Goal: Task Accomplishment & Management: Manage account settings

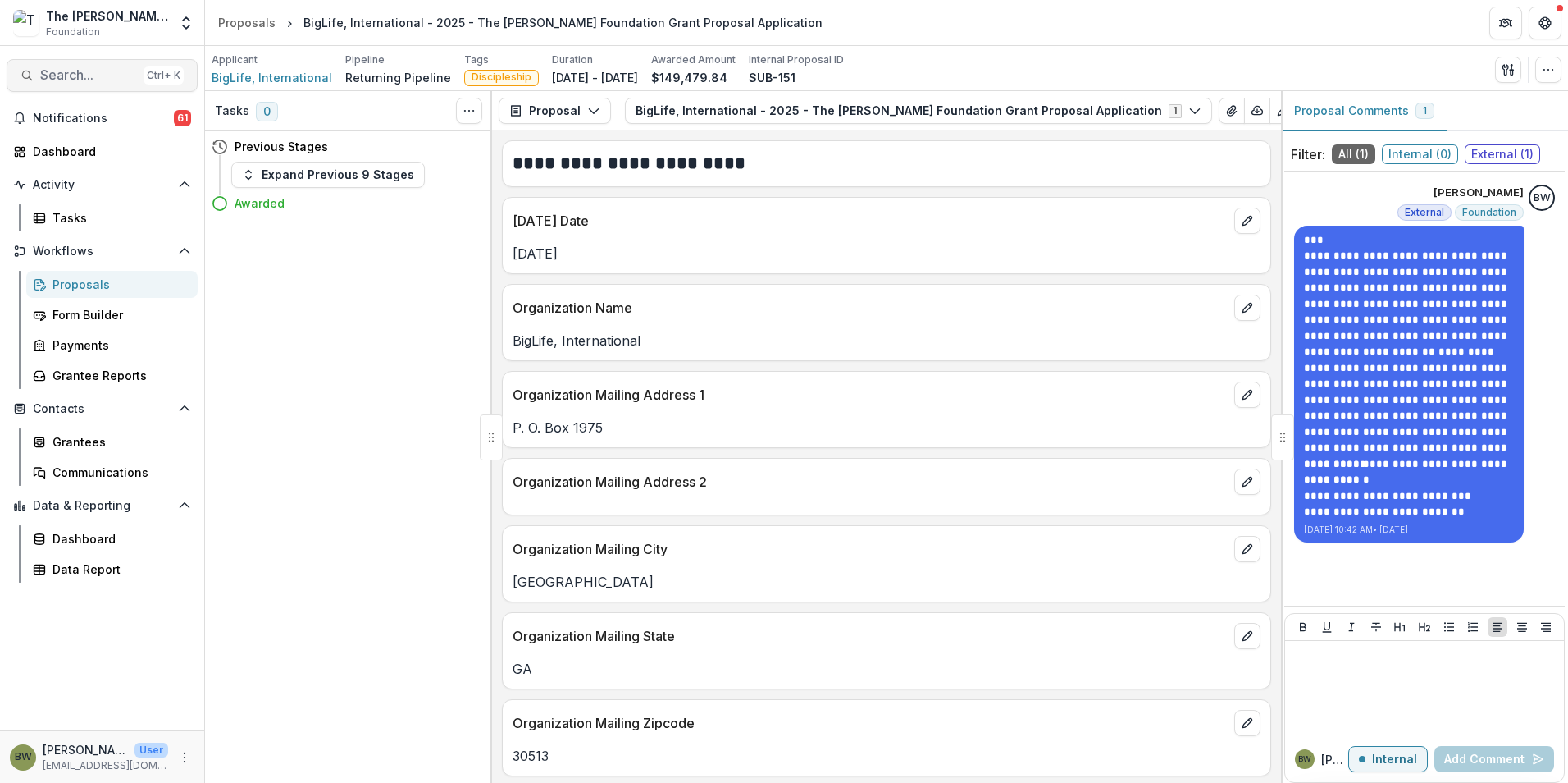
click at [49, 82] on span "Search..." at bounding box center [88, 75] width 97 height 15
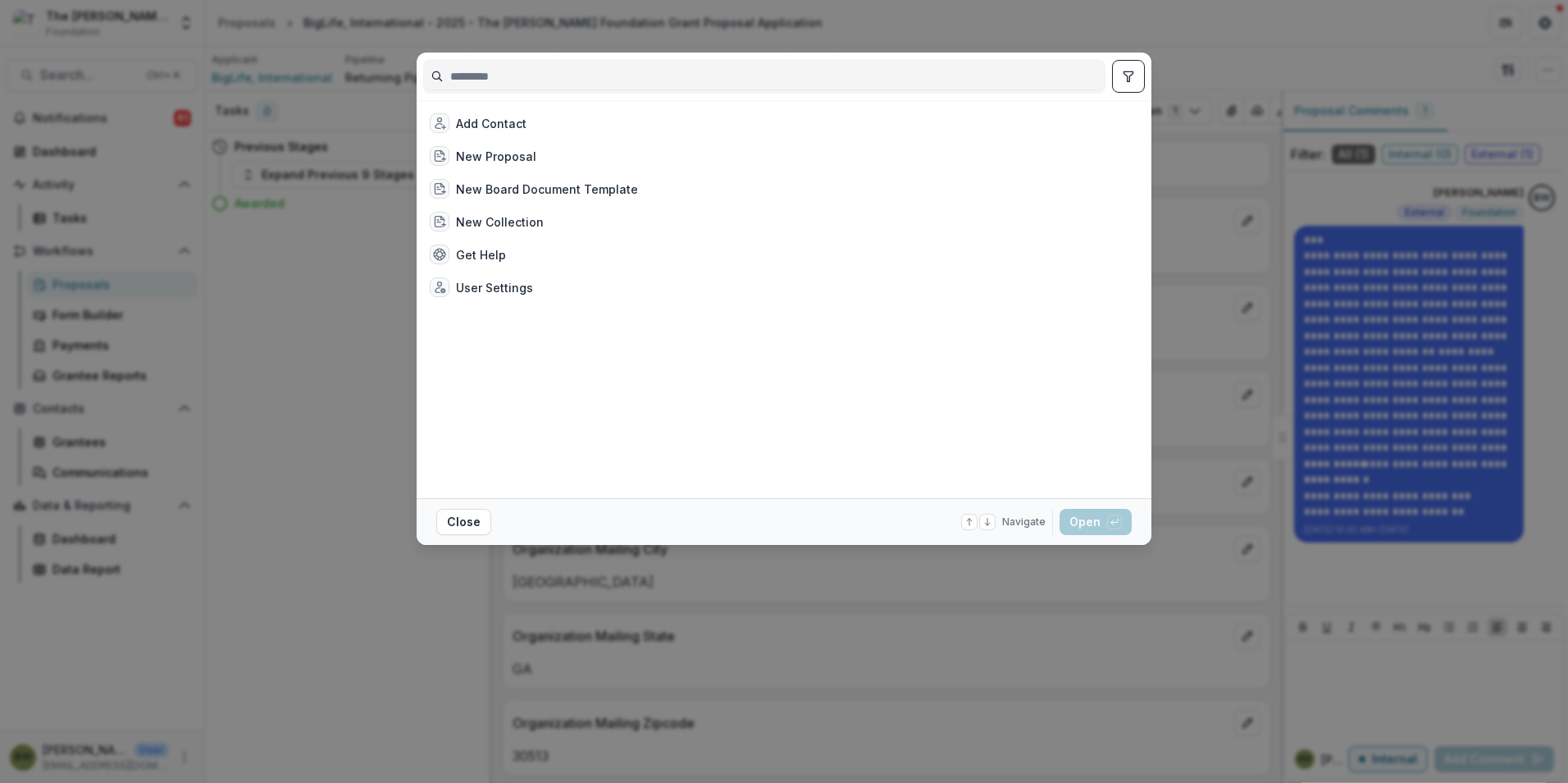
type input "**********"
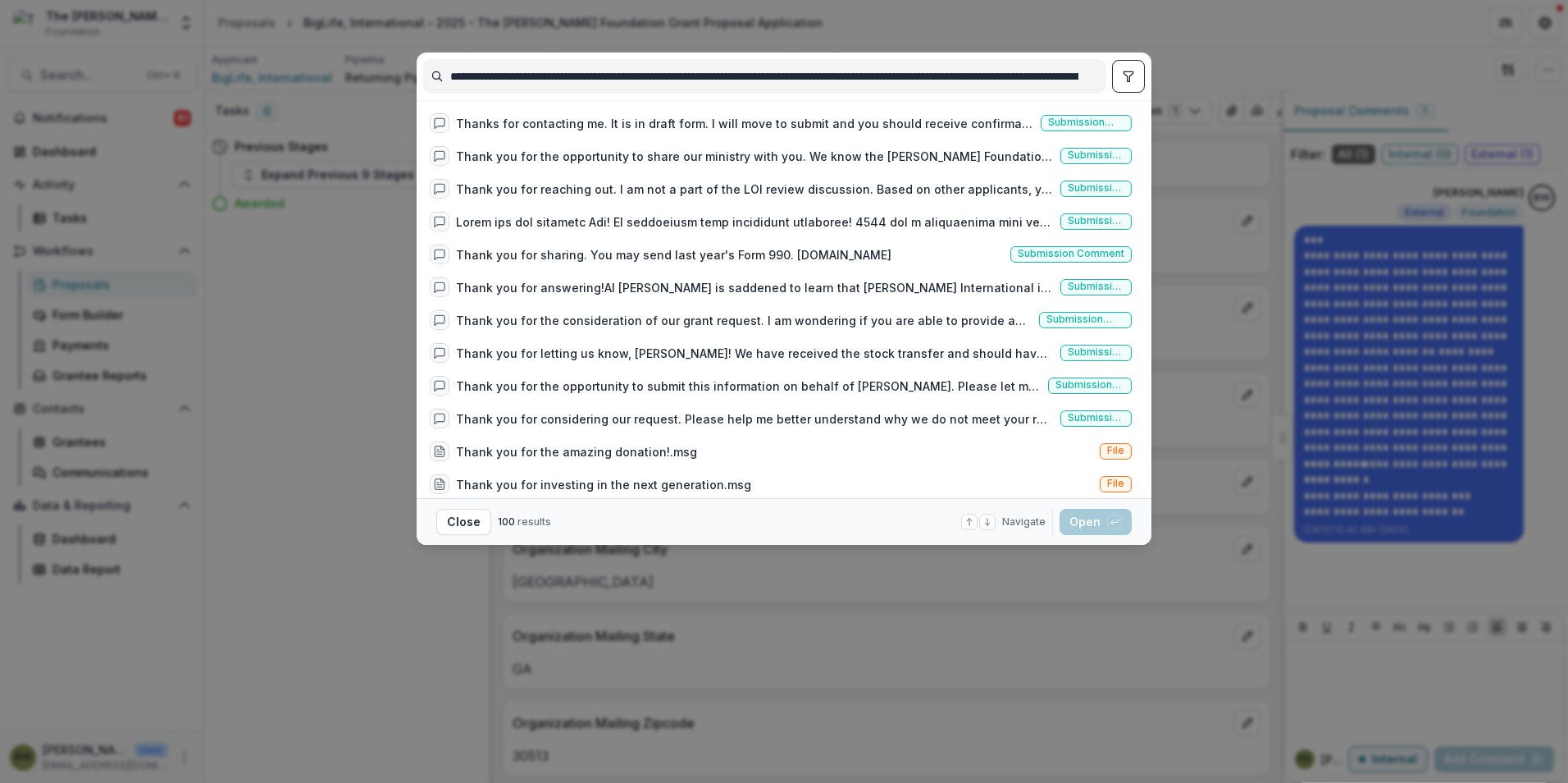
drag, startPoint x: 1086, startPoint y: 77, endPoint x: 309, endPoint y: 73, distance: 777.0
click at [309, 73] on div "**********" at bounding box center [784, 392] width 1568 height 783
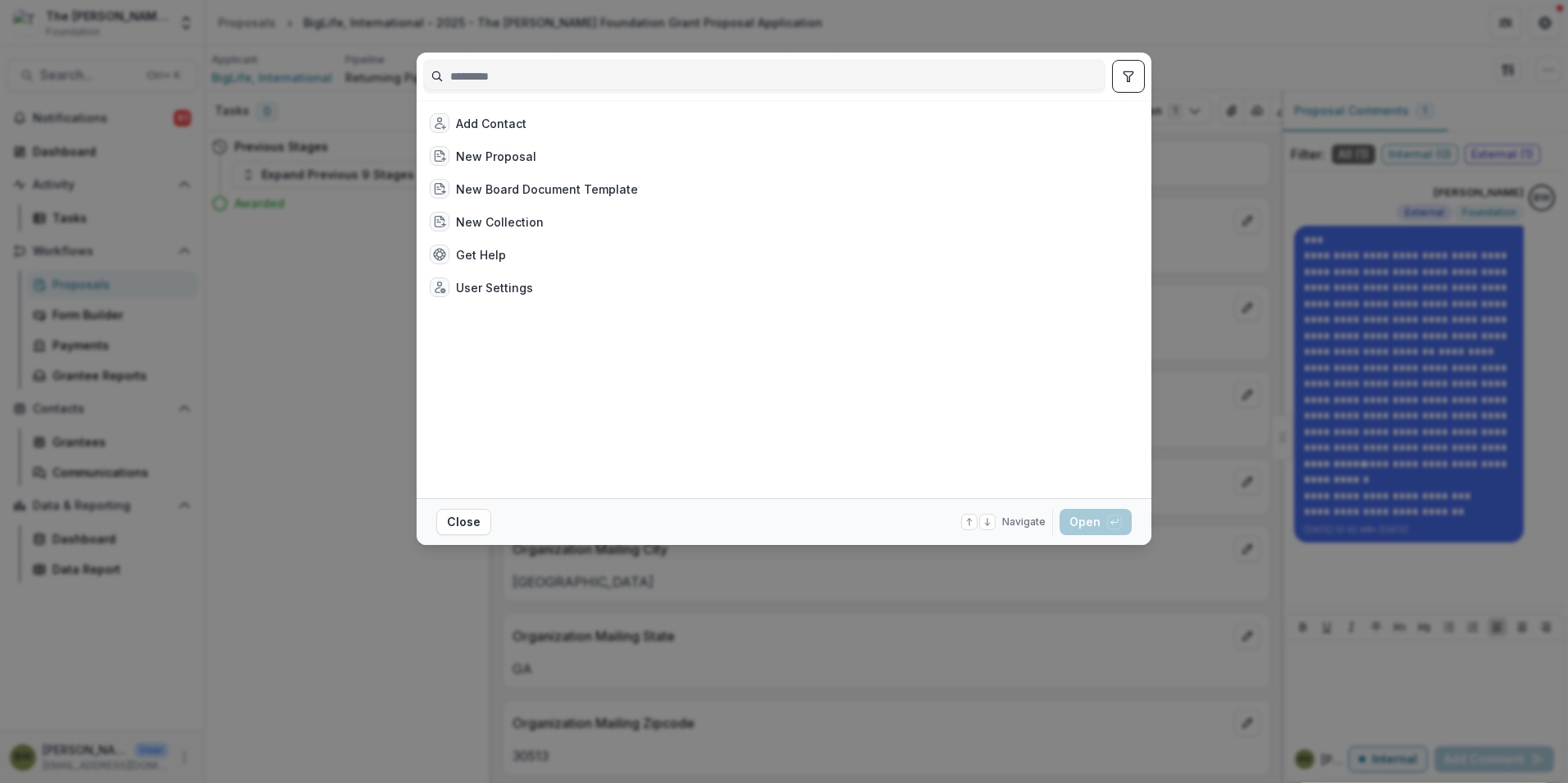
click at [322, 300] on div "Add Contact New Proposal New Board Document Template New Collection Get Help Us…" at bounding box center [784, 392] width 1568 height 783
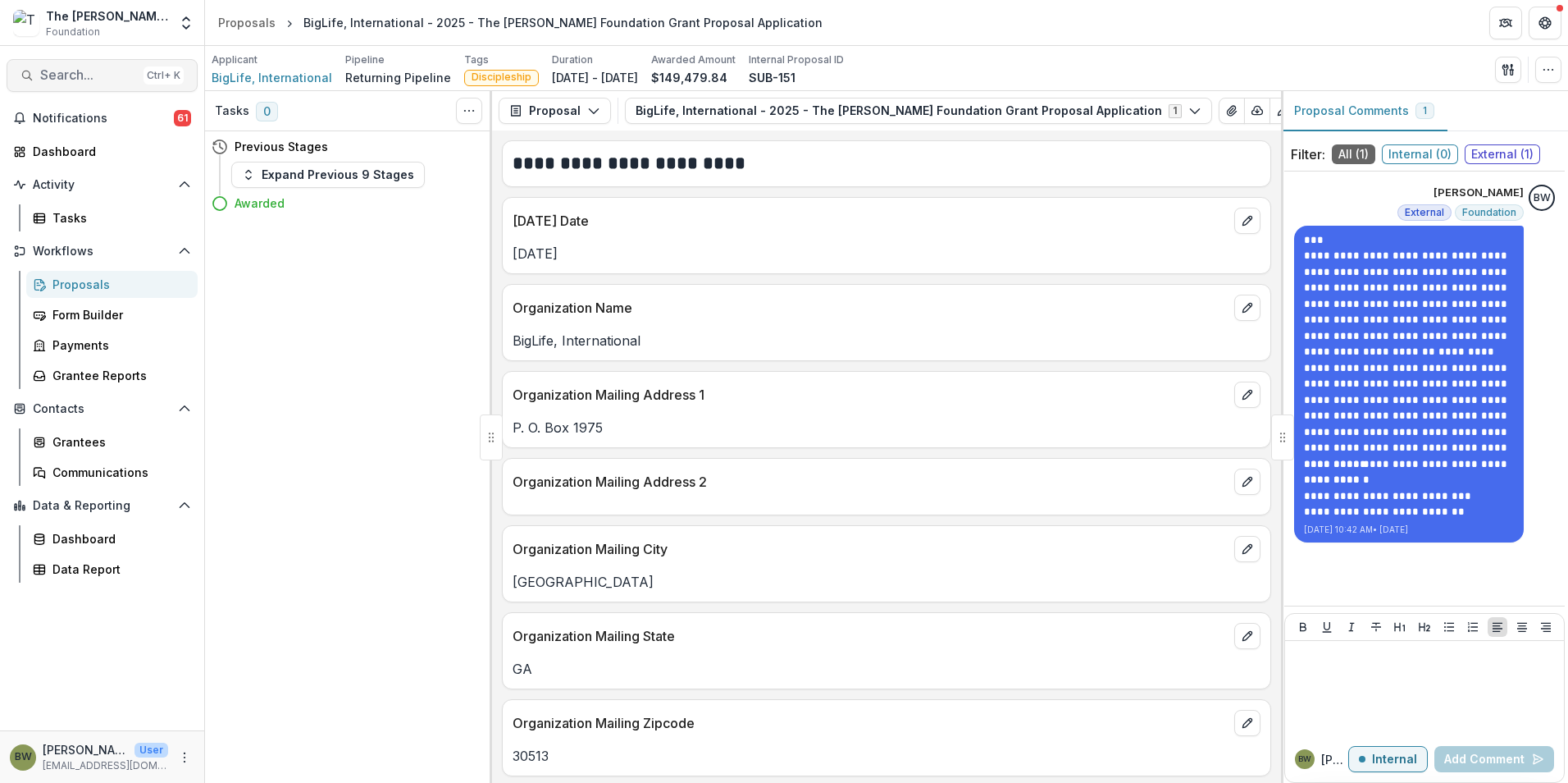
click at [99, 72] on span "Search..." at bounding box center [88, 75] width 97 height 15
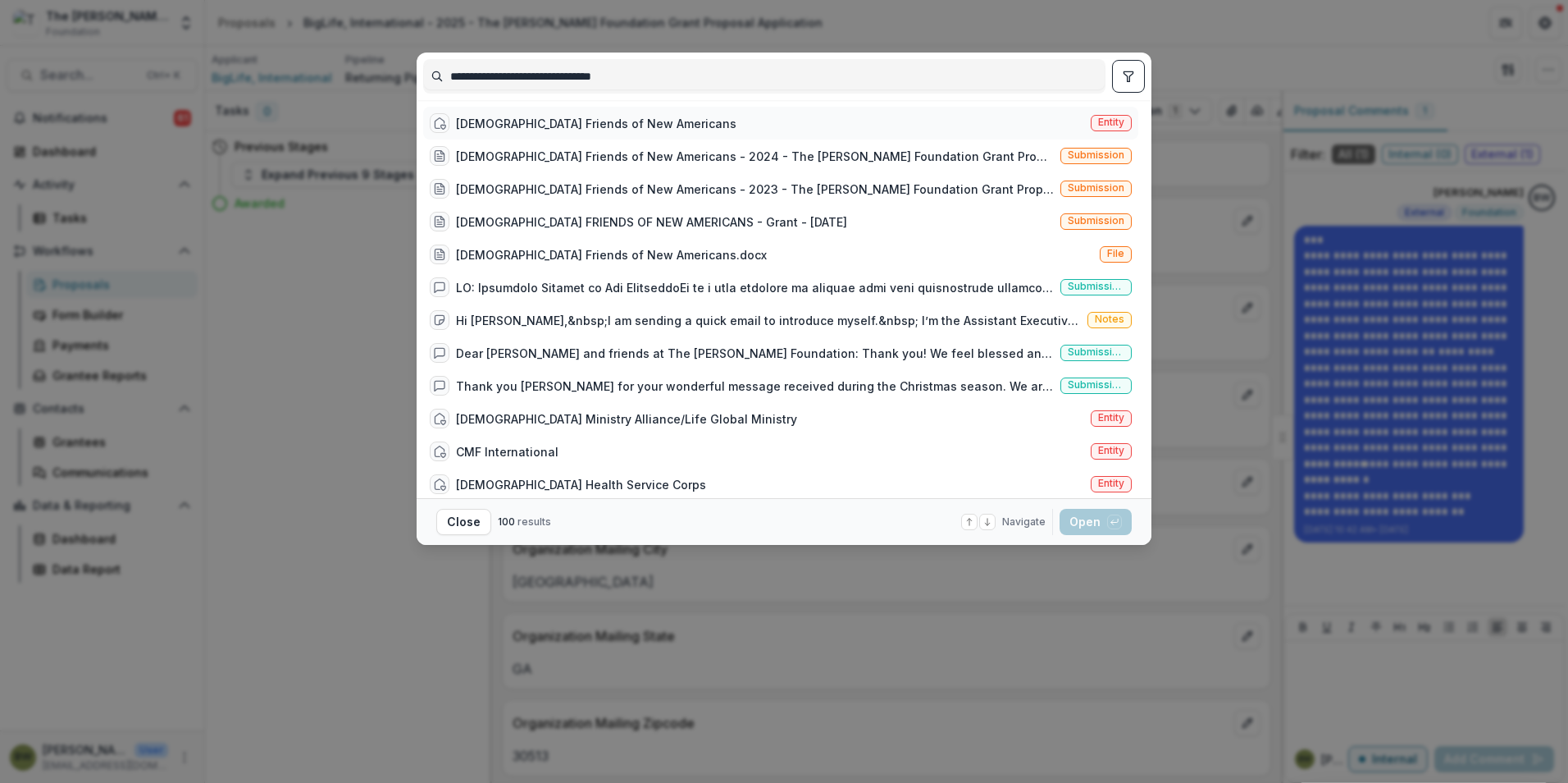
type input "**********"
click at [578, 128] on div "[DEMOGRAPHIC_DATA] Friends of New Americans" at bounding box center [597, 124] width 281 height 17
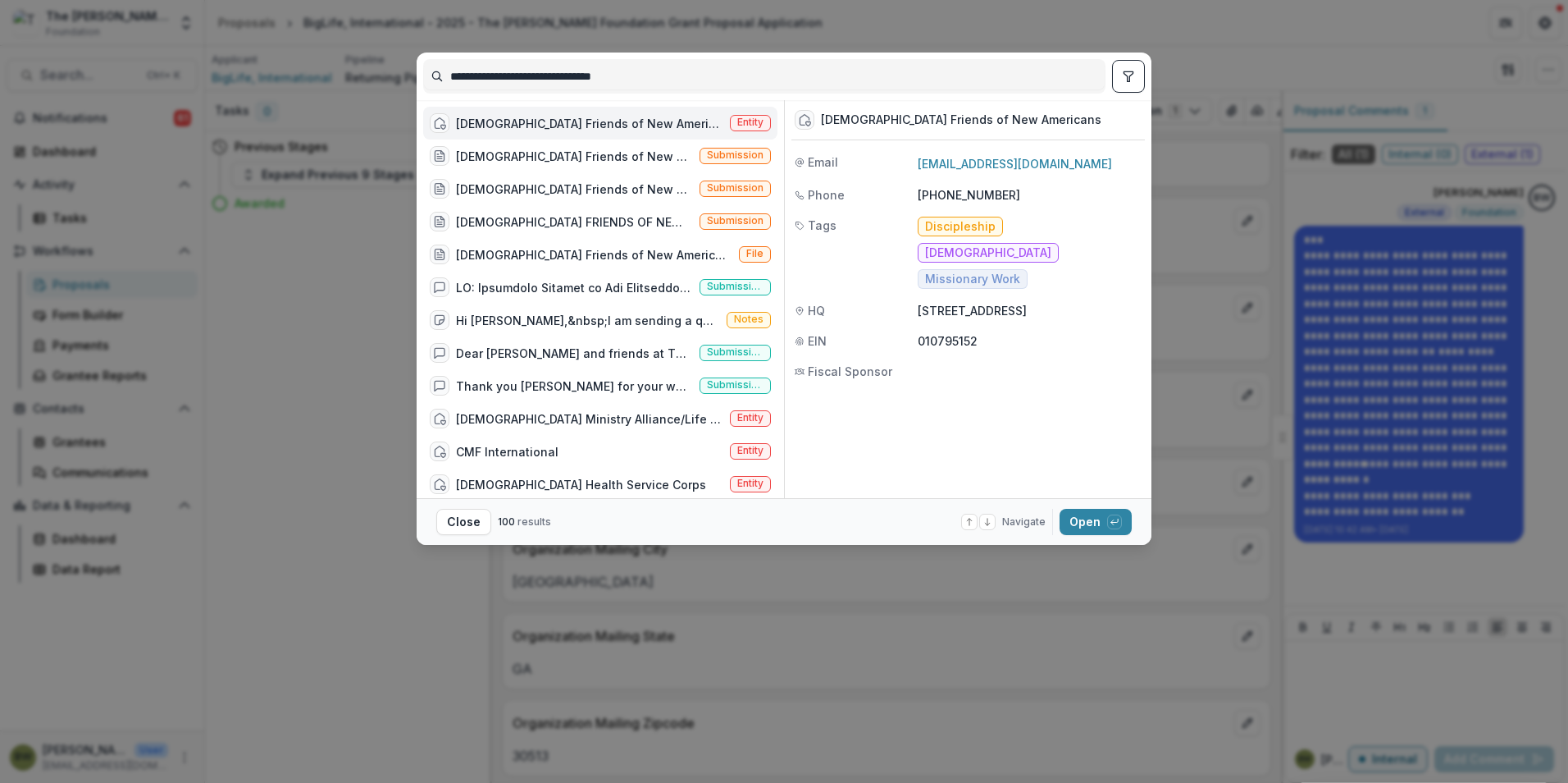
click at [757, 122] on span "Entity" at bounding box center [750, 122] width 26 height 12
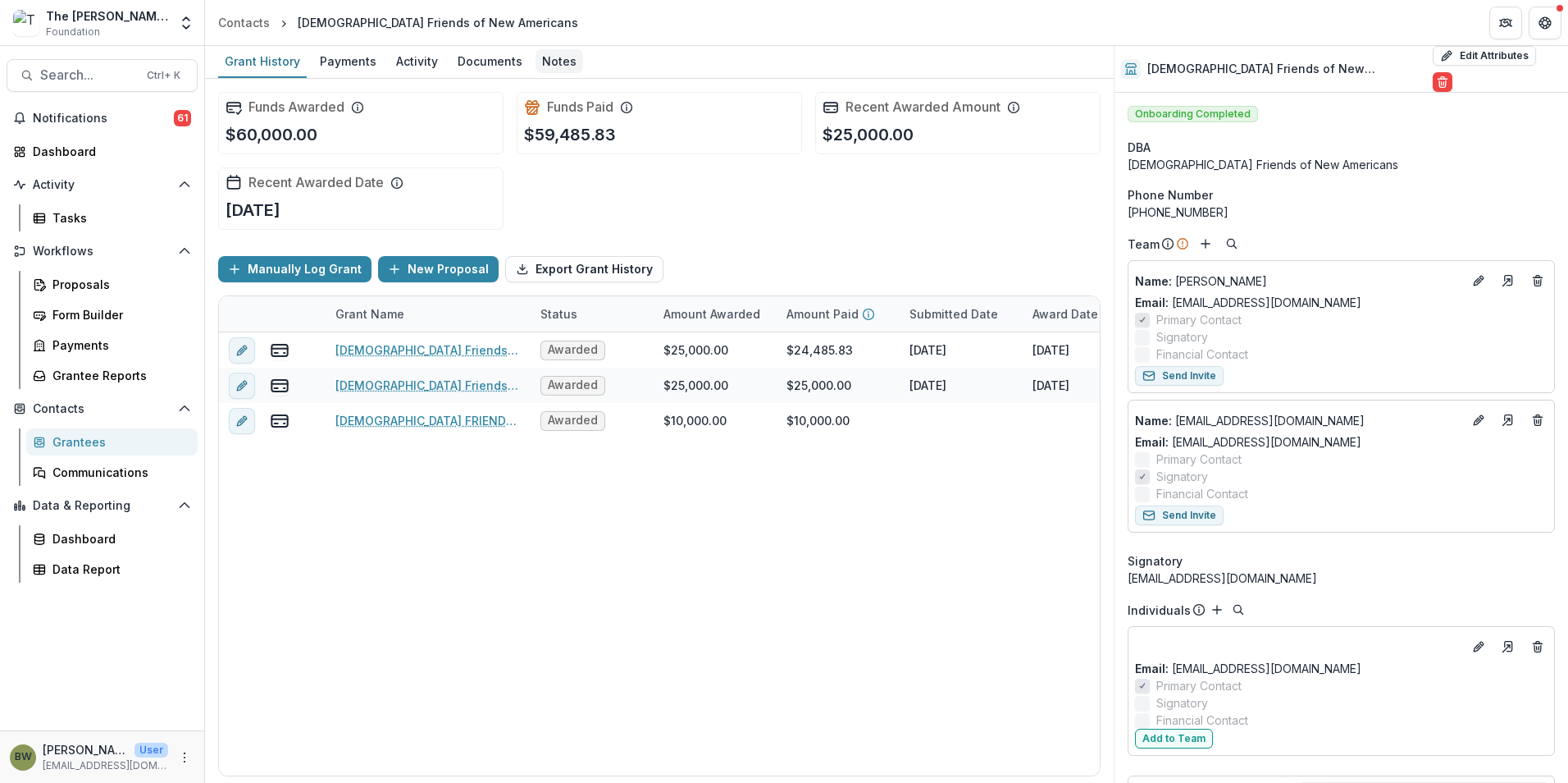
click at [570, 56] on div "Notes" at bounding box center [560, 60] width 48 height 24
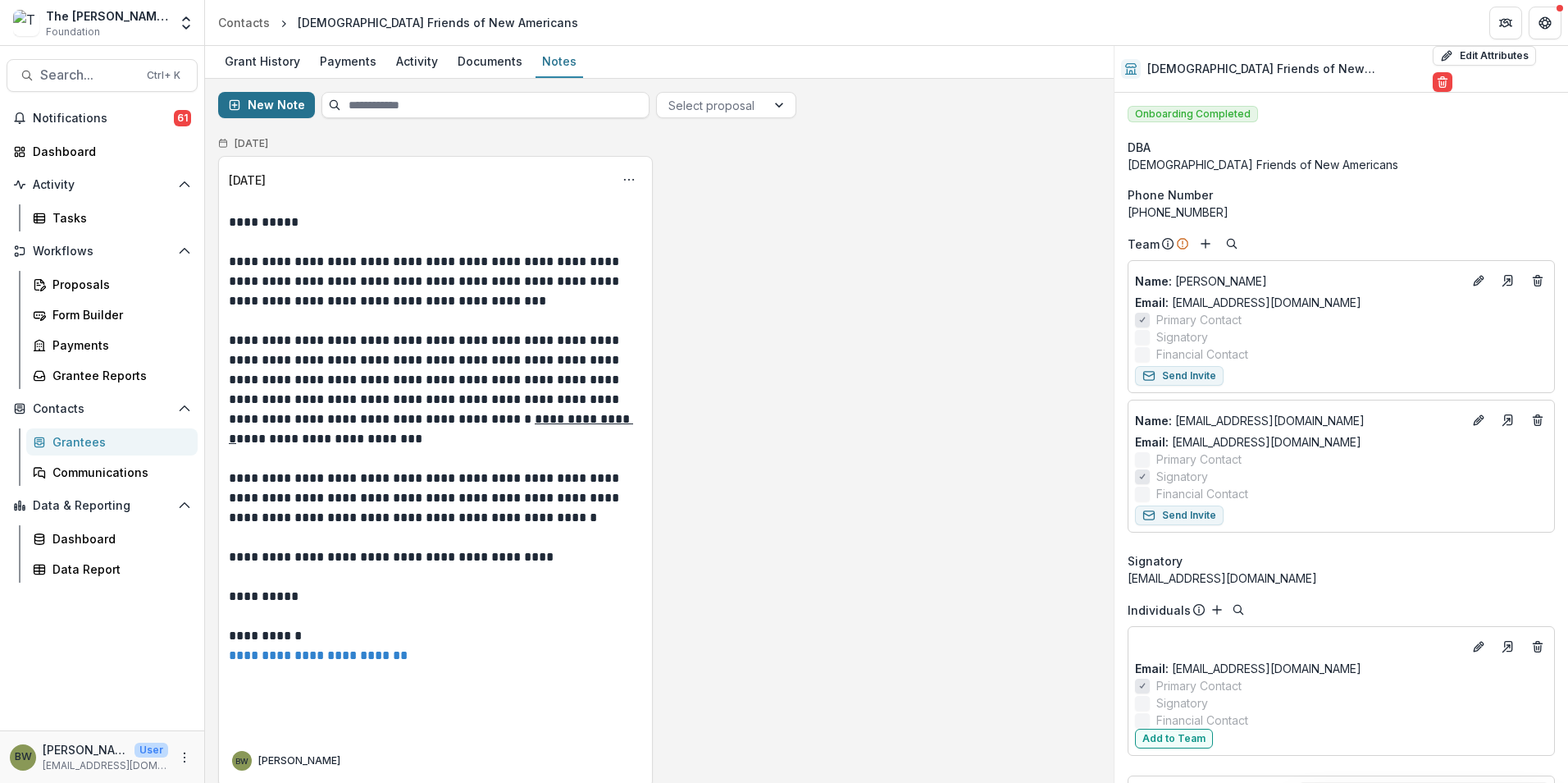
click at [285, 110] on button "New Note" at bounding box center [267, 105] width 97 height 26
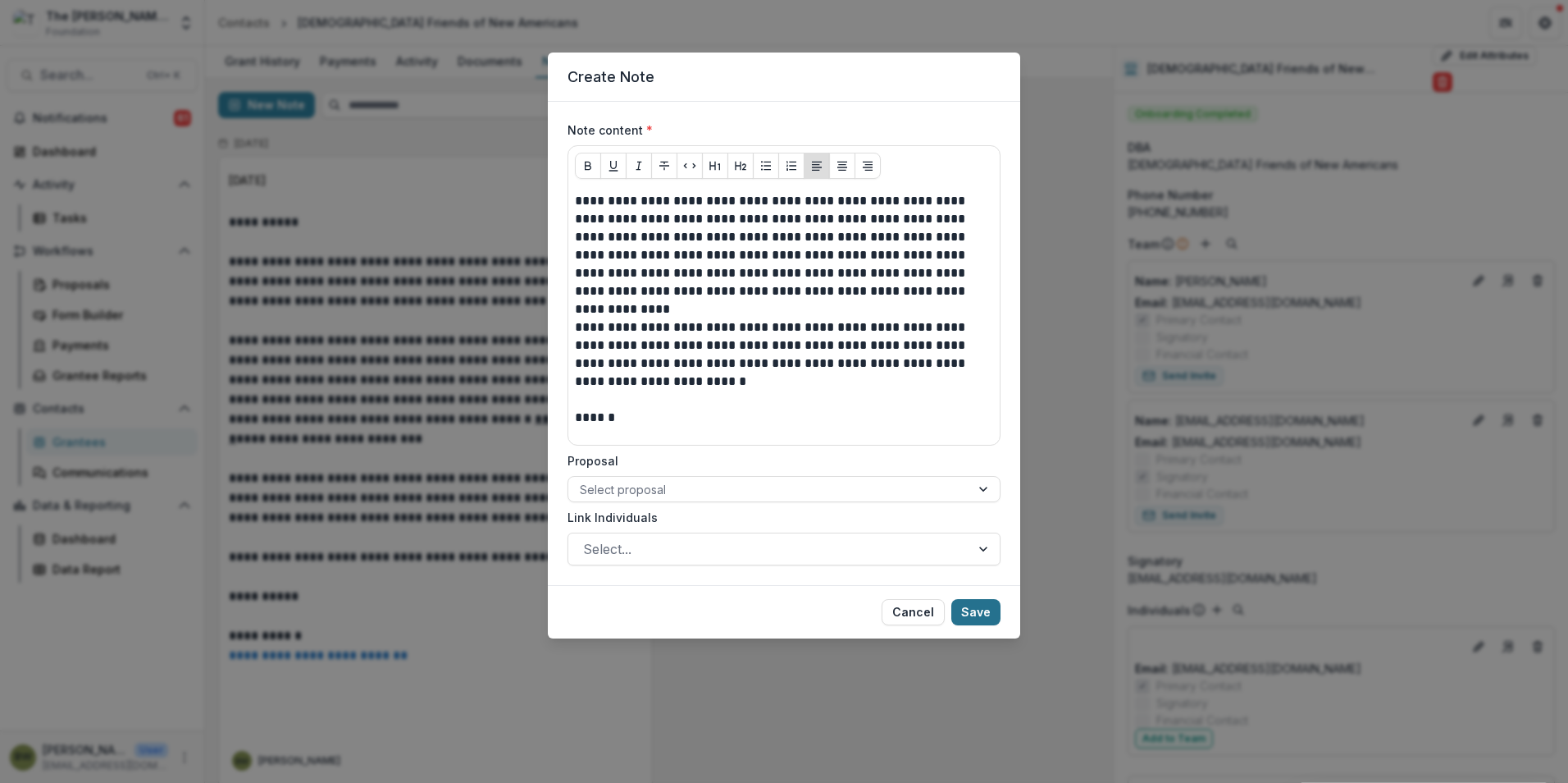
click at [972, 615] on button "Save" at bounding box center [975, 611] width 49 height 26
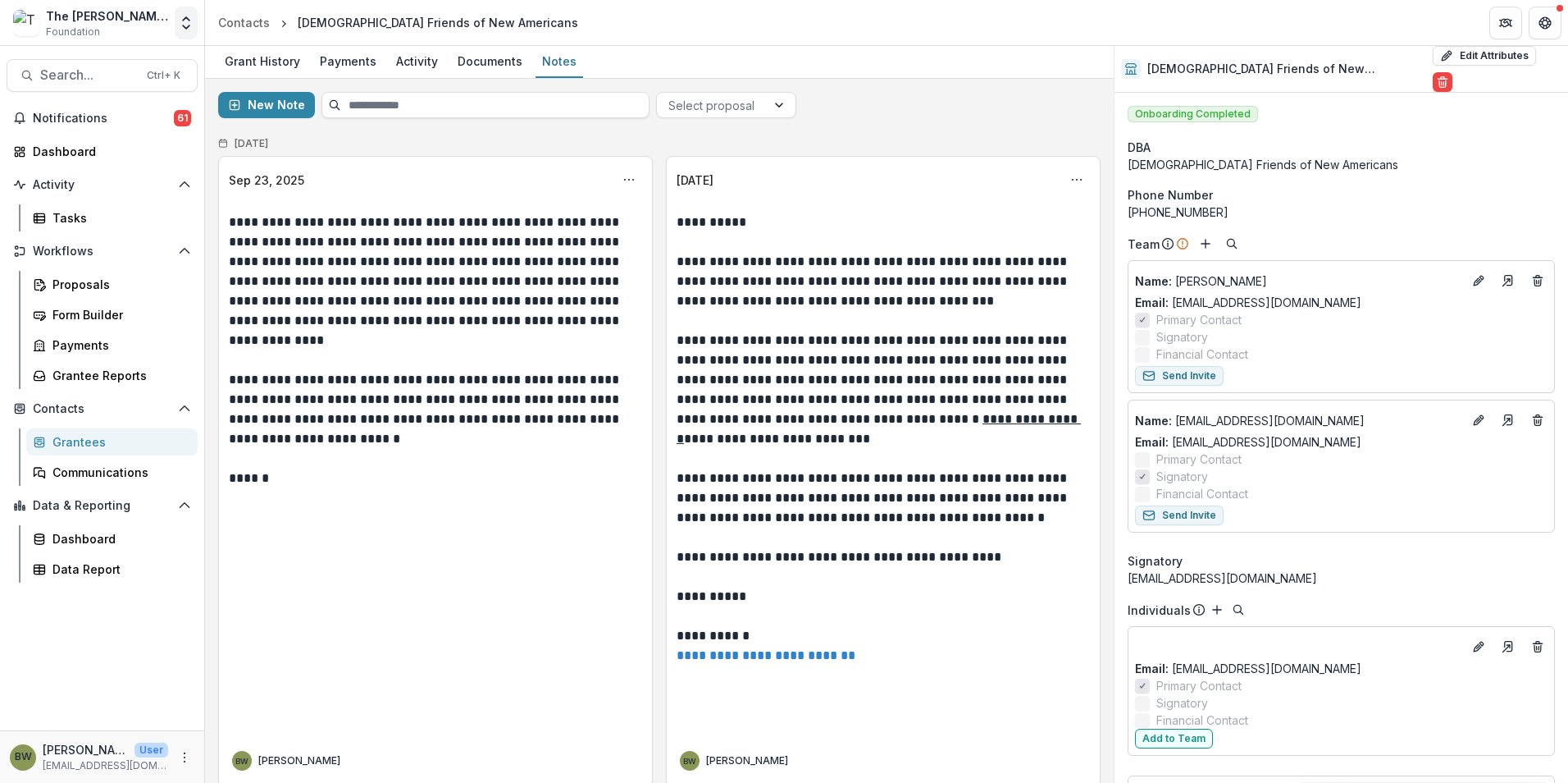
click at [183, 24] on icon "Open entity switcher" at bounding box center [186, 22] width 16 height 16
click at [133, 65] on link "Admin Settings" at bounding box center [102, 63] width 197 height 27
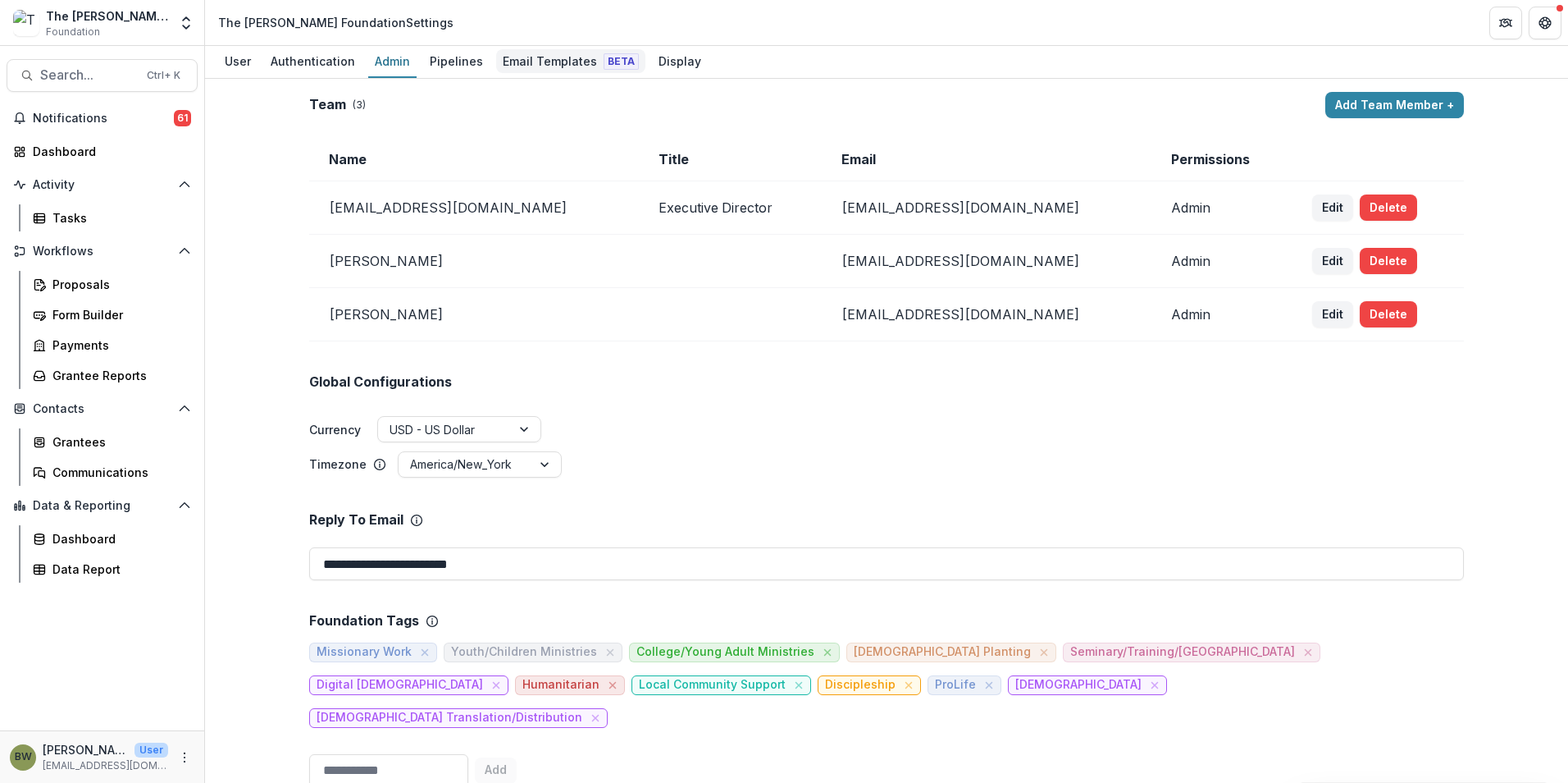
click at [530, 56] on div "Email Templates Beta" at bounding box center [571, 60] width 150 height 24
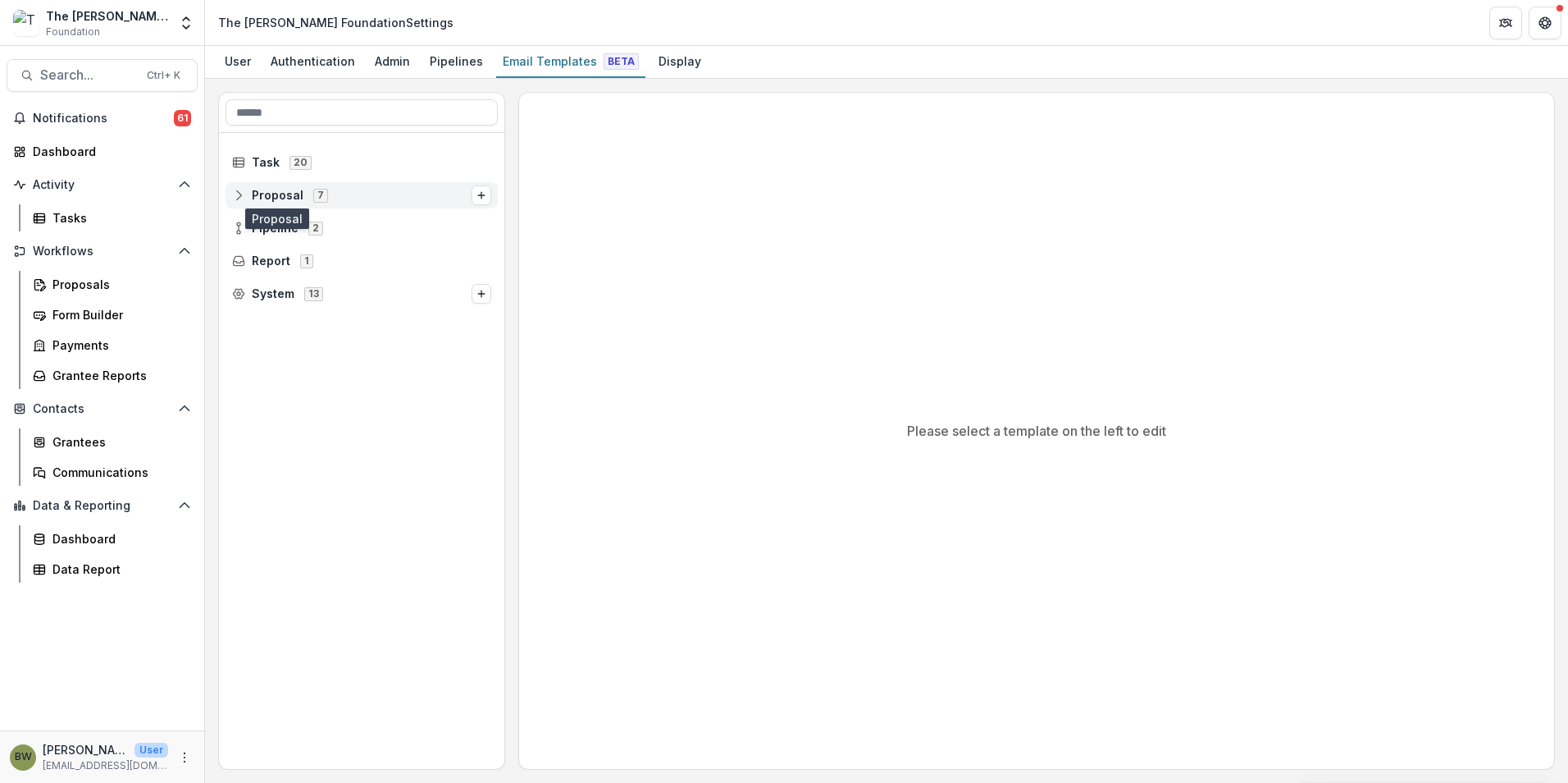
click at [287, 197] on span "Proposal" at bounding box center [278, 196] width 52 height 14
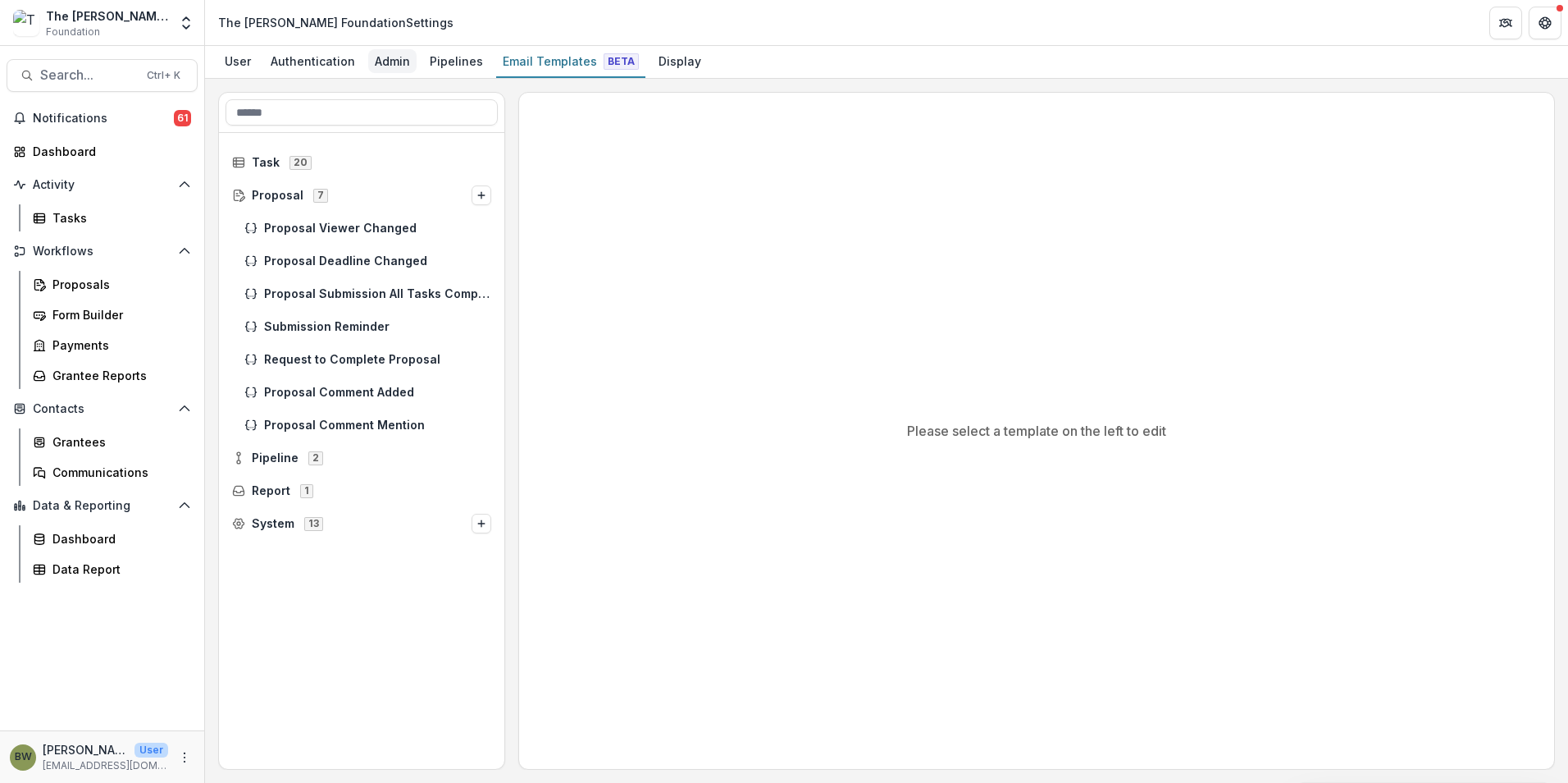
click at [379, 66] on div "Admin" at bounding box center [392, 60] width 48 height 24
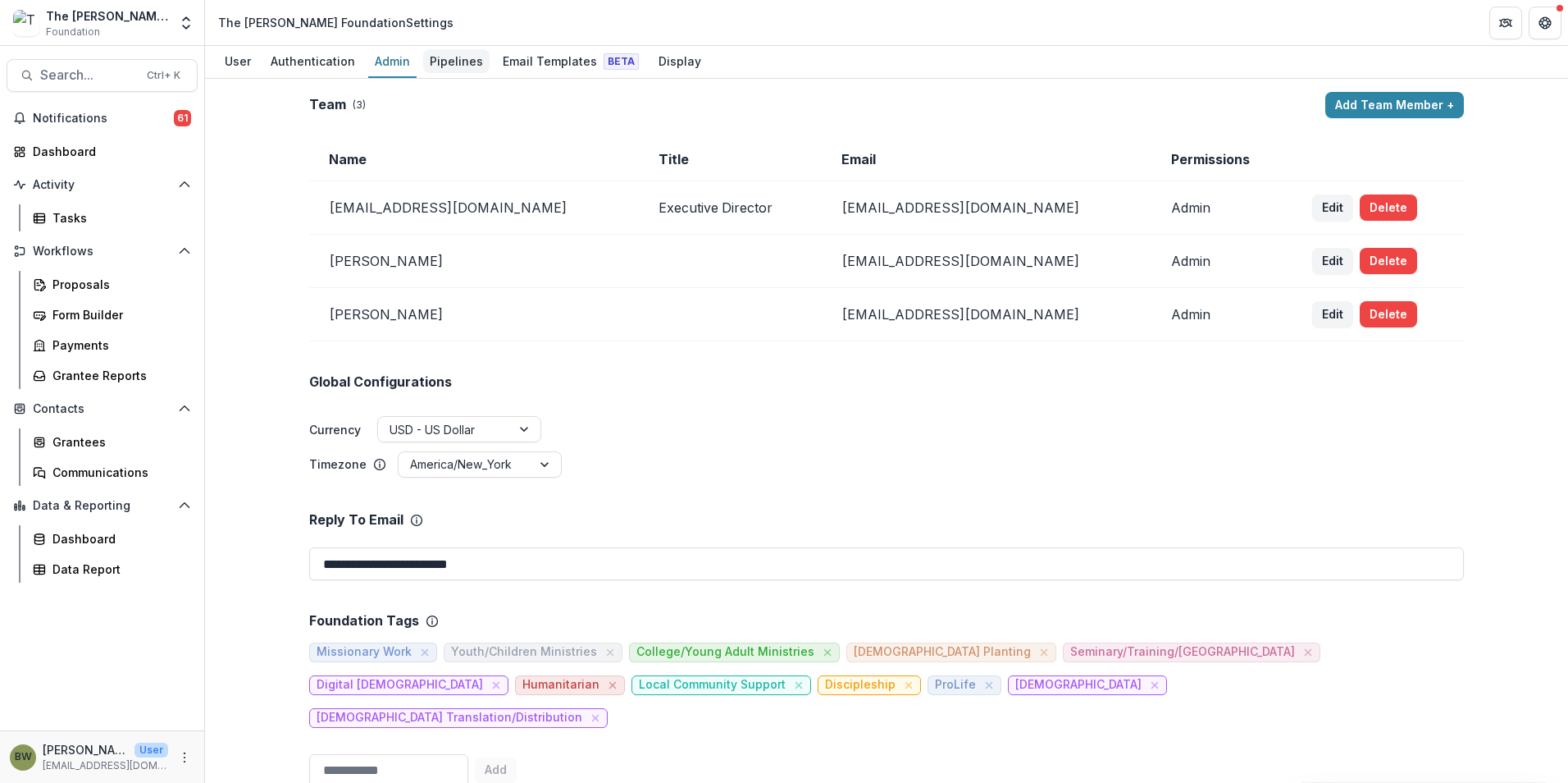
click at [426, 64] on div "Pipelines" at bounding box center [456, 60] width 66 height 24
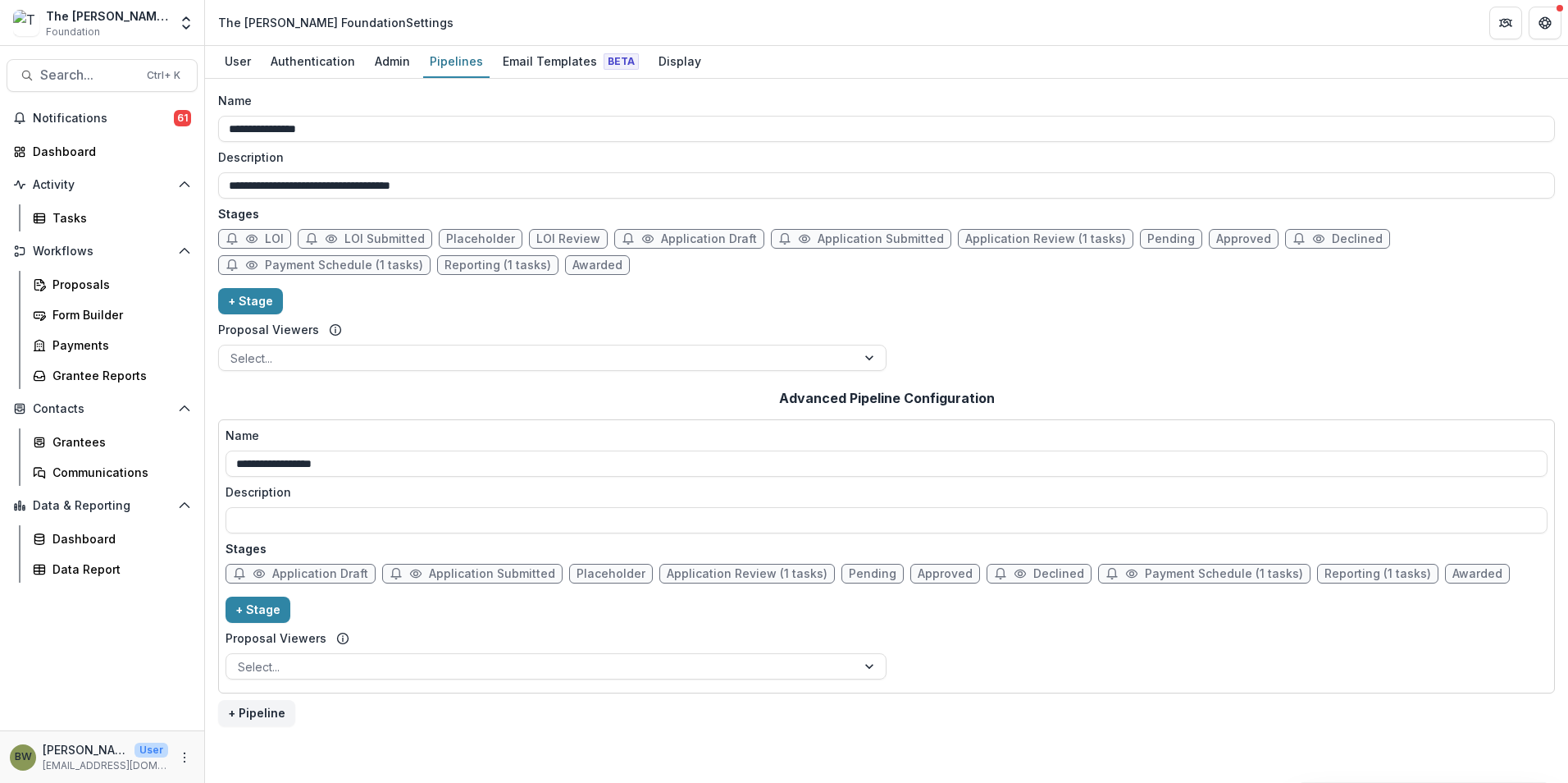
click at [229, 240] on icon at bounding box center [232, 238] width 10 height 9
click at [272, 239] on span "LOI" at bounding box center [274, 239] width 19 height 14
select select "*****"
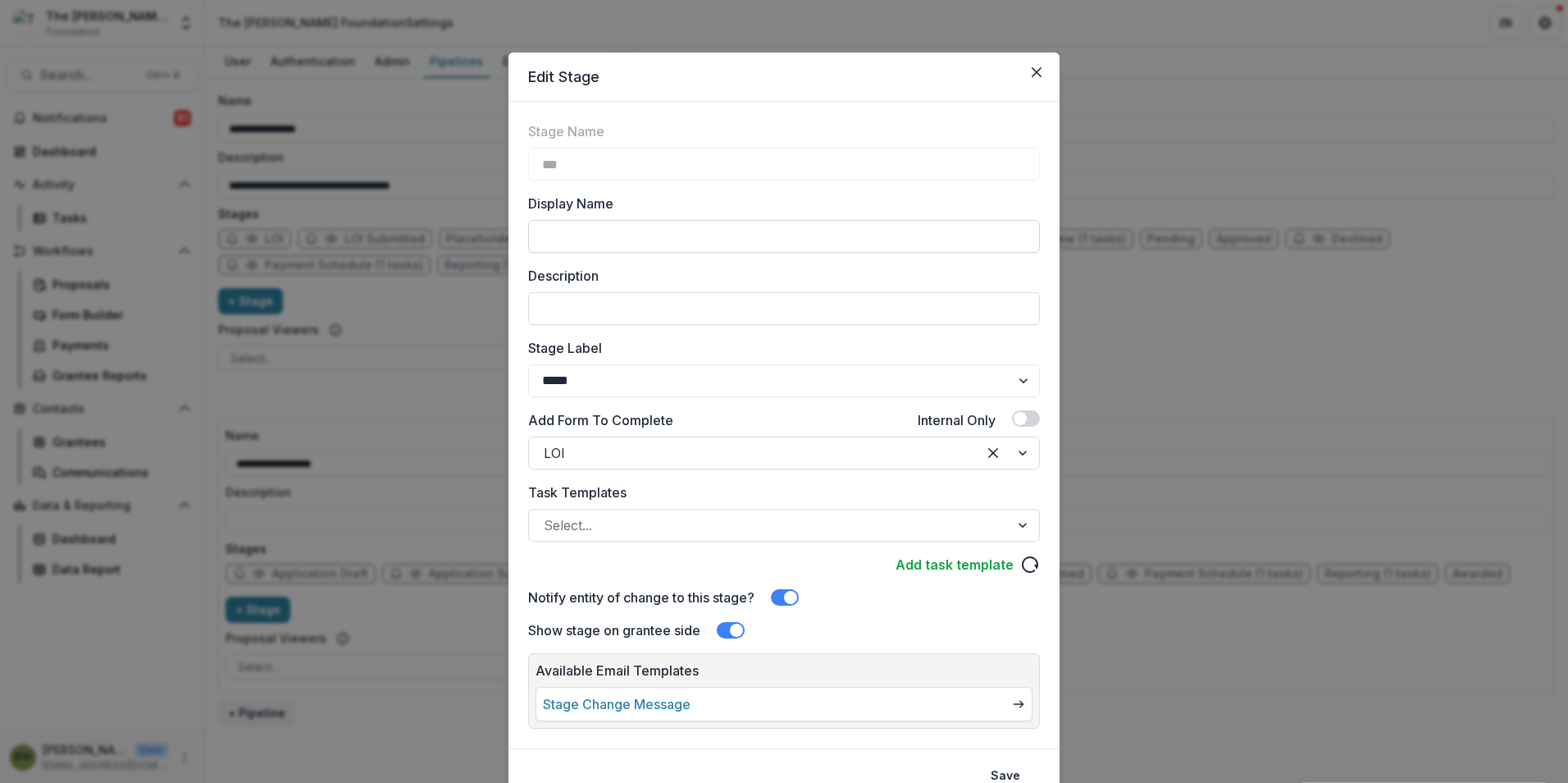
scroll to position [71, 0]
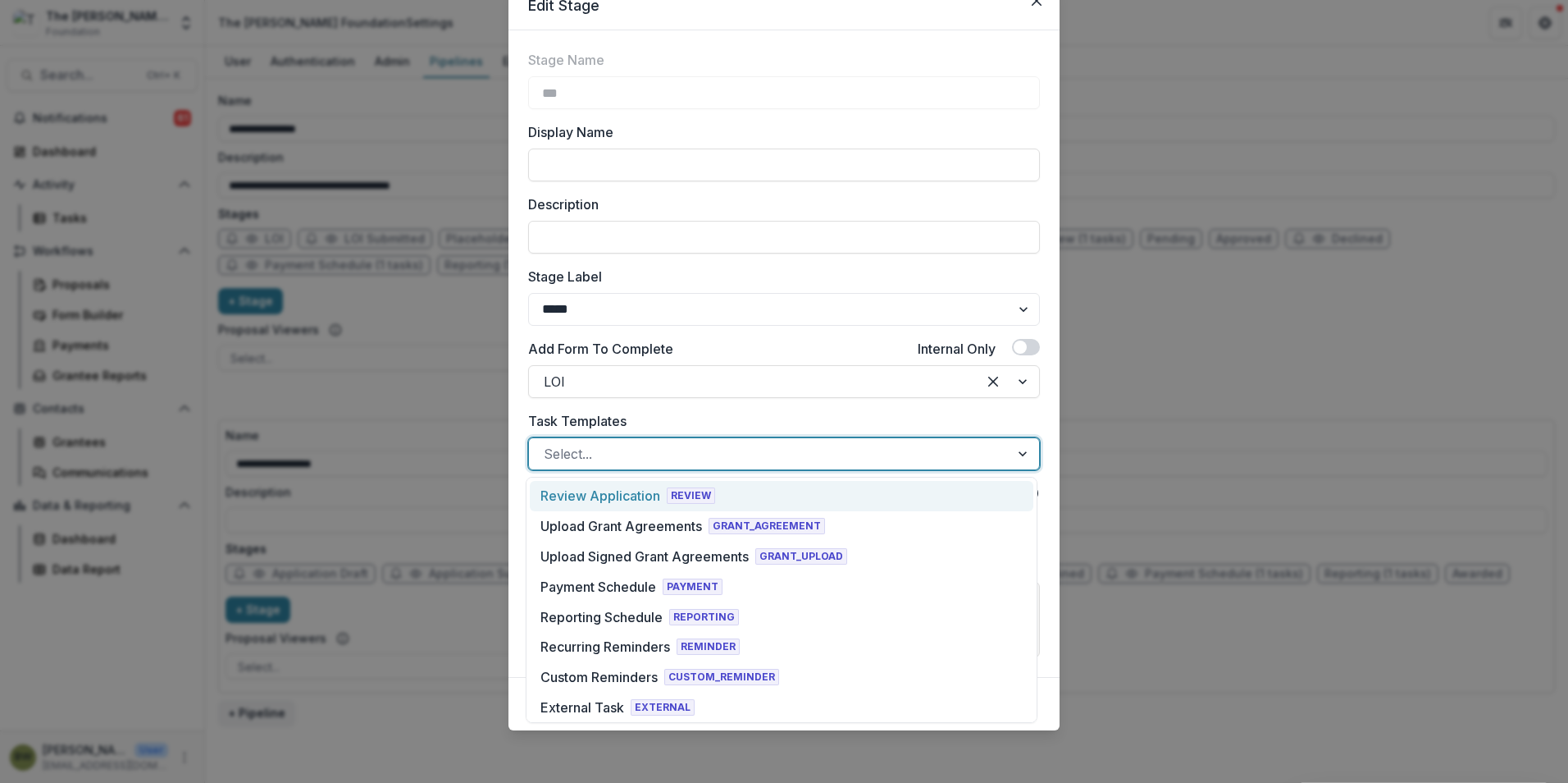
click at [708, 458] on div at bounding box center [769, 454] width 451 height 23
click at [1289, 282] on div "Edit Stage Stage Name *** Display Name Description Stage Label ******* ***** **…" at bounding box center [784, 392] width 1568 height 783
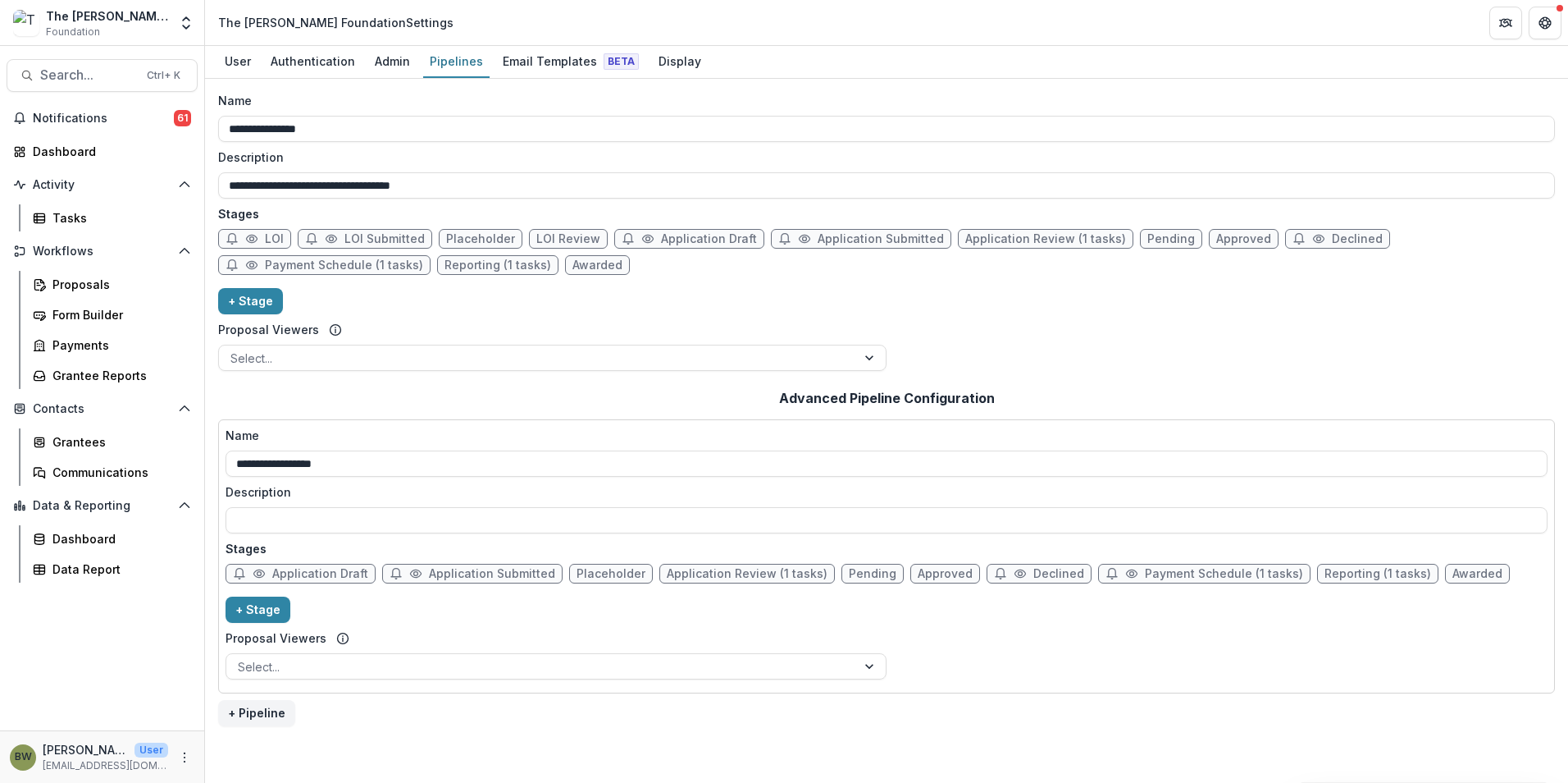
click at [313, 240] on icon at bounding box center [312, 239] width 13 height 13
click at [367, 238] on span "LOI Submitted" at bounding box center [385, 239] width 81 height 14
select select "*********"
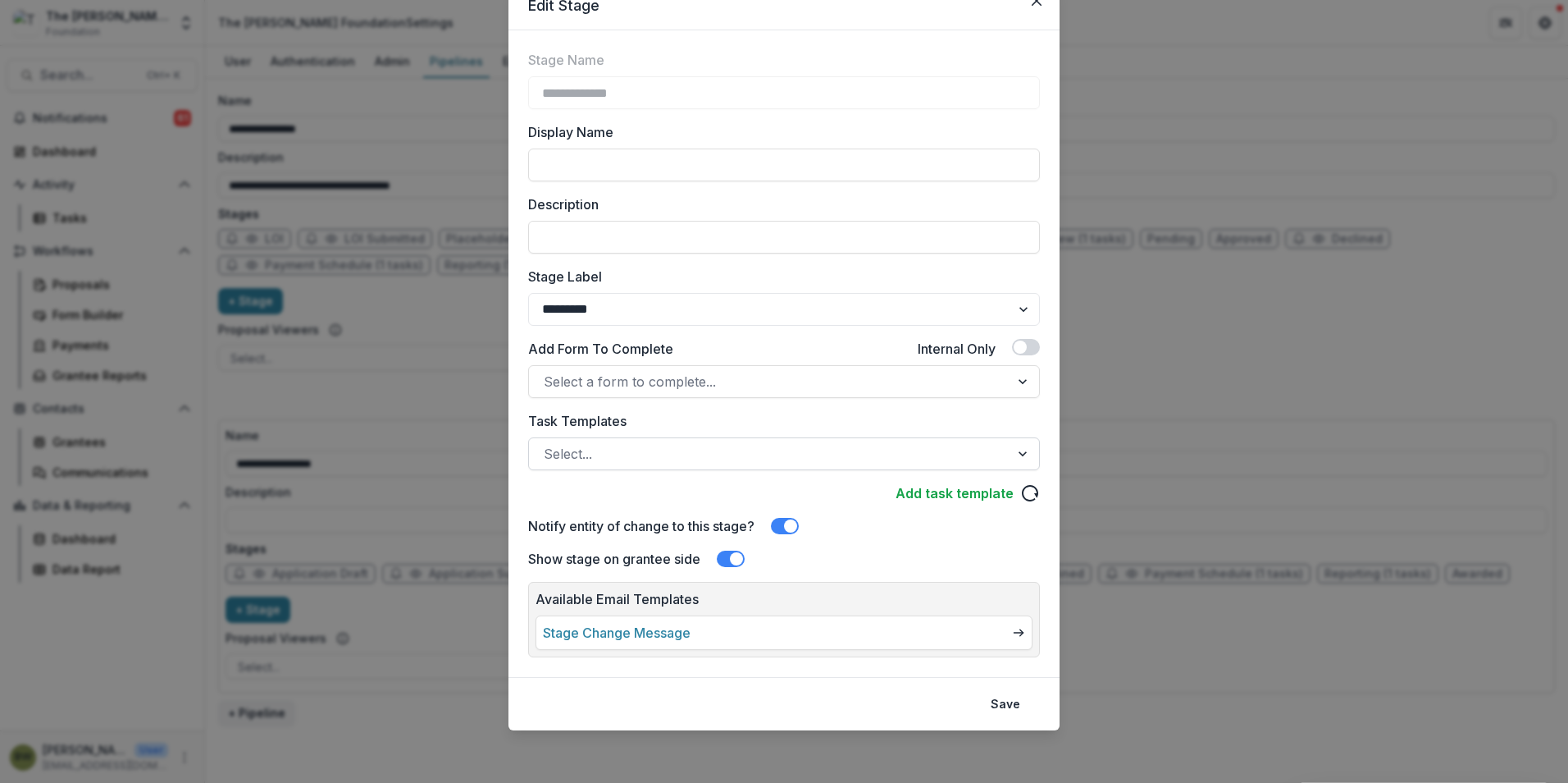
click at [672, 451] on div at bounding box center [769, 454] width 451 height 23
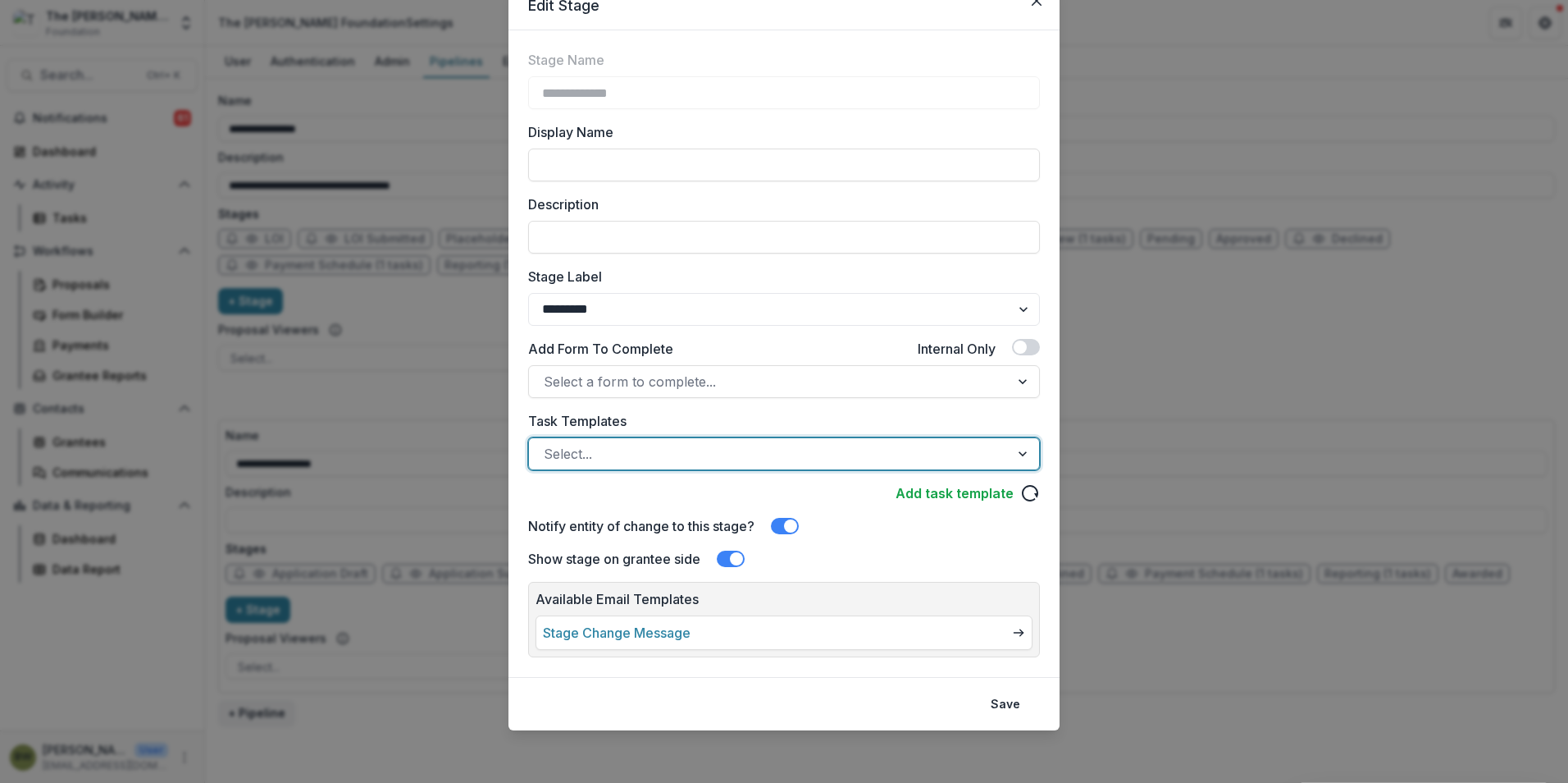
click at [672, 451] on div at bounding box center [769, 454] width 451 height 23
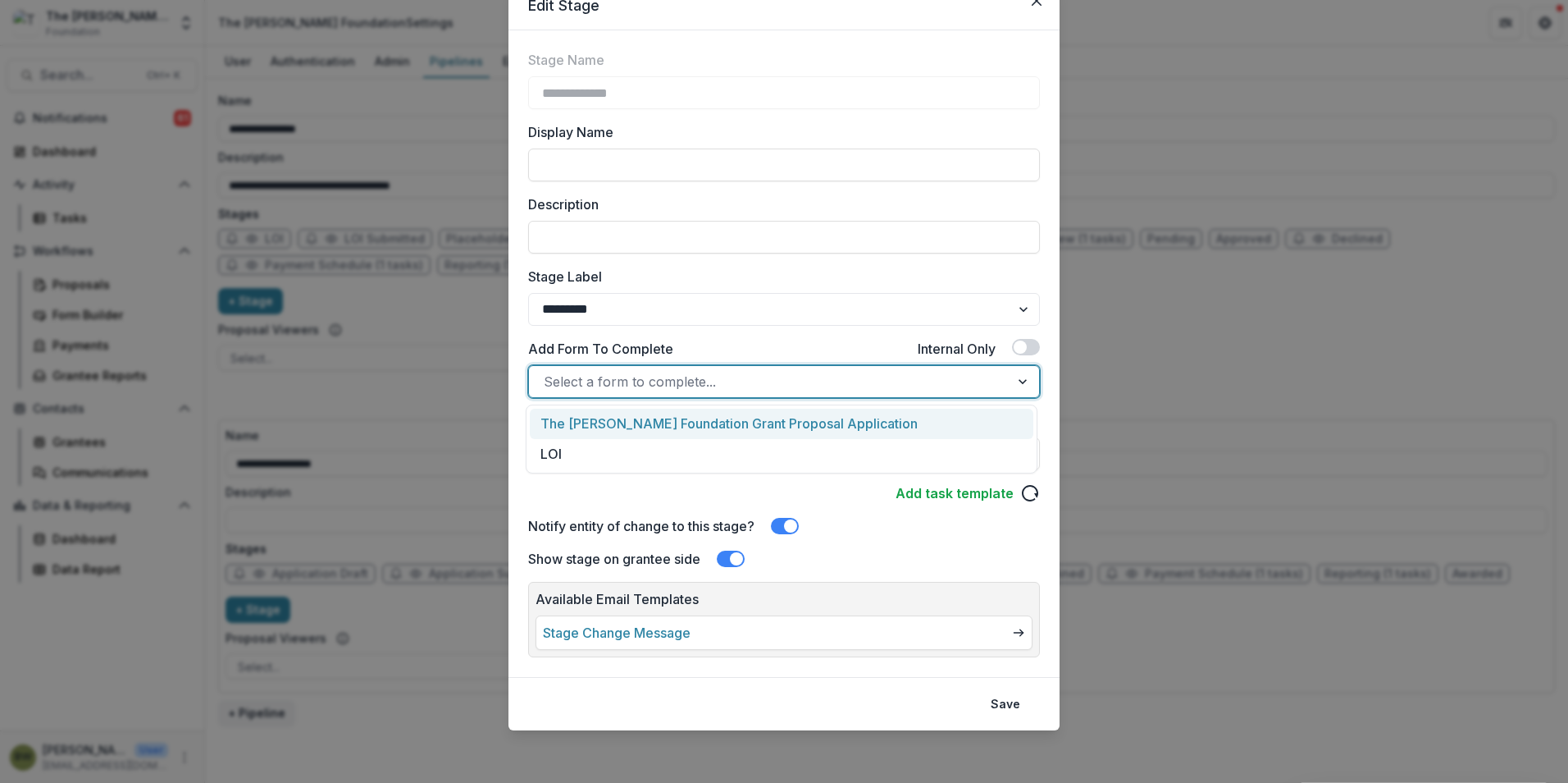
click at [771, 383] on div at bounding box center [769, 382] width 451 height 23
click at [761, 421] on div "The Bolick Foundation Grant Proposal Application" at bounding box center [782, 424] width 503 height 31
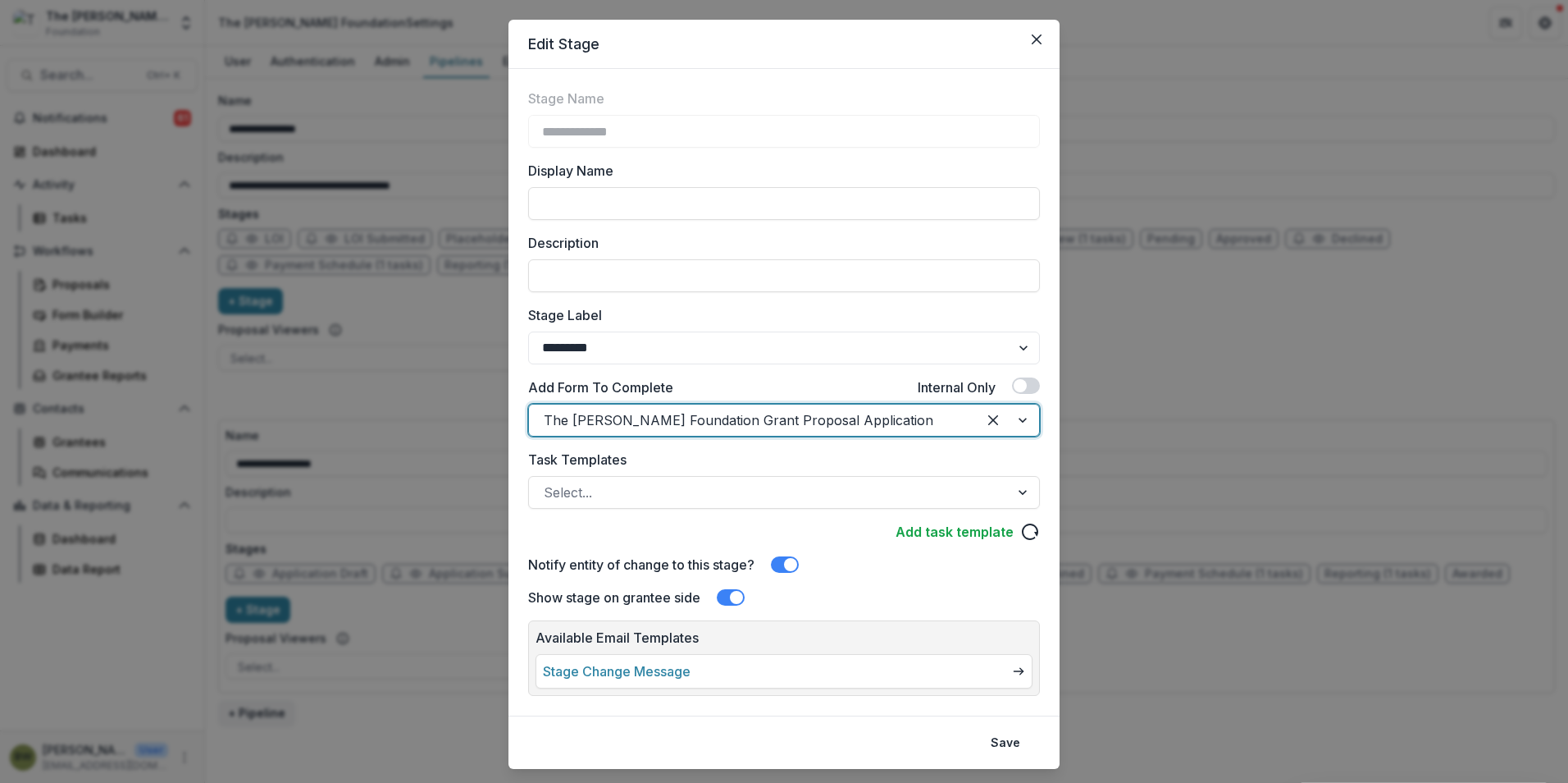
scroll to position [0, 0]
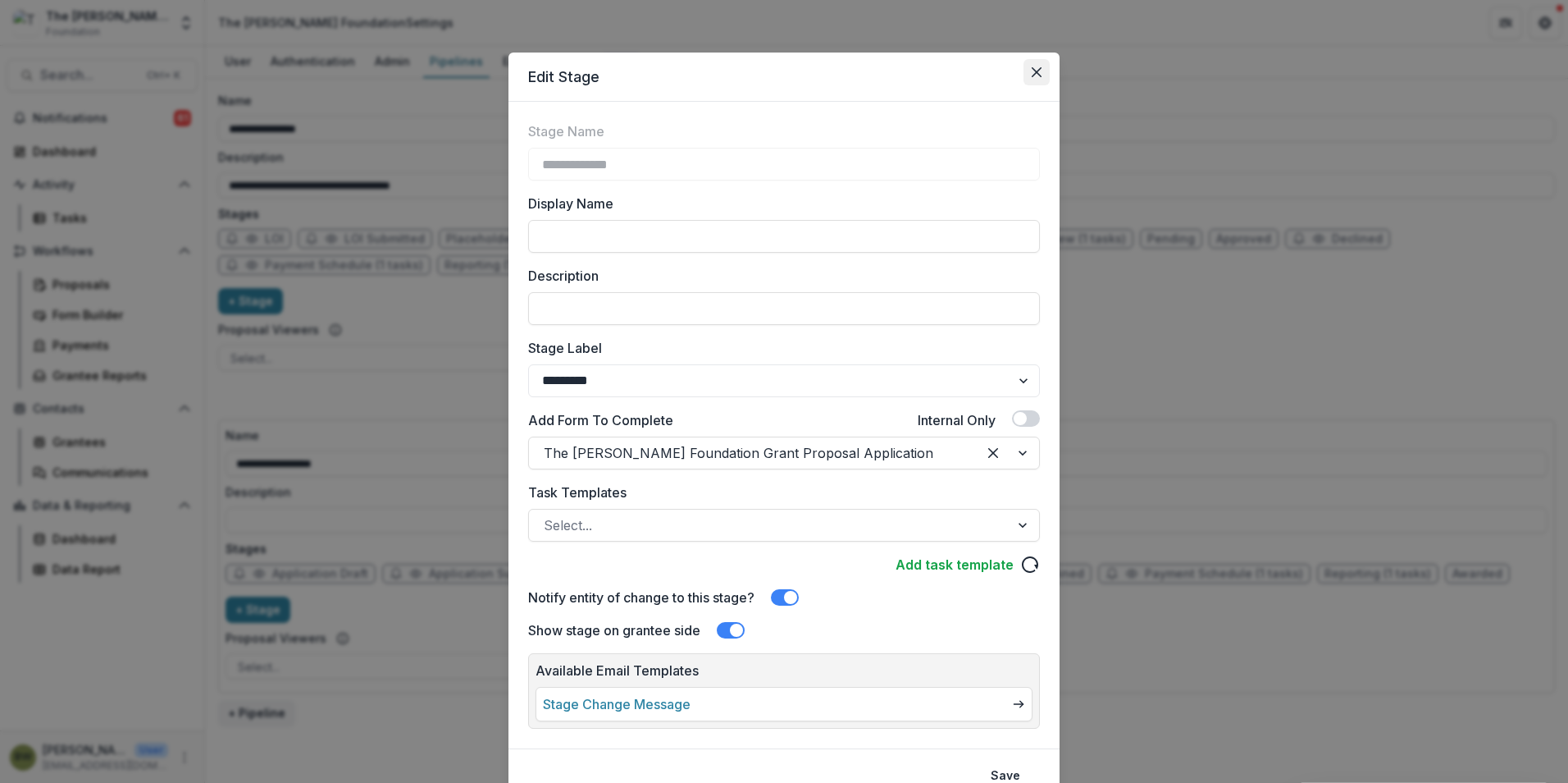
click at [1027, 75] on button "Close" at bounding box center [1036, 72] width 26 height 26
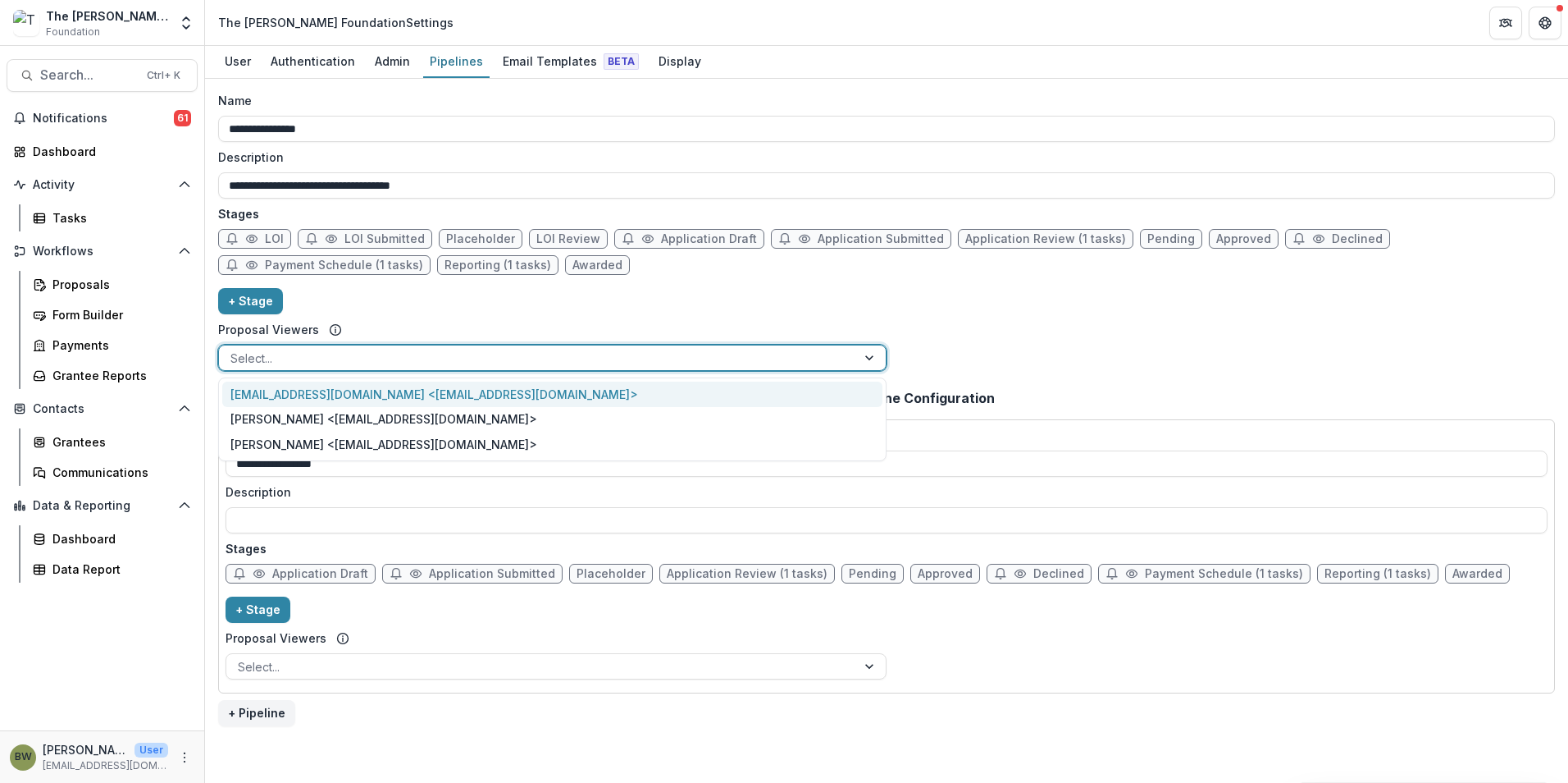
click at [616, 360] on div at bounding box center [537, 358] width 615 height 20
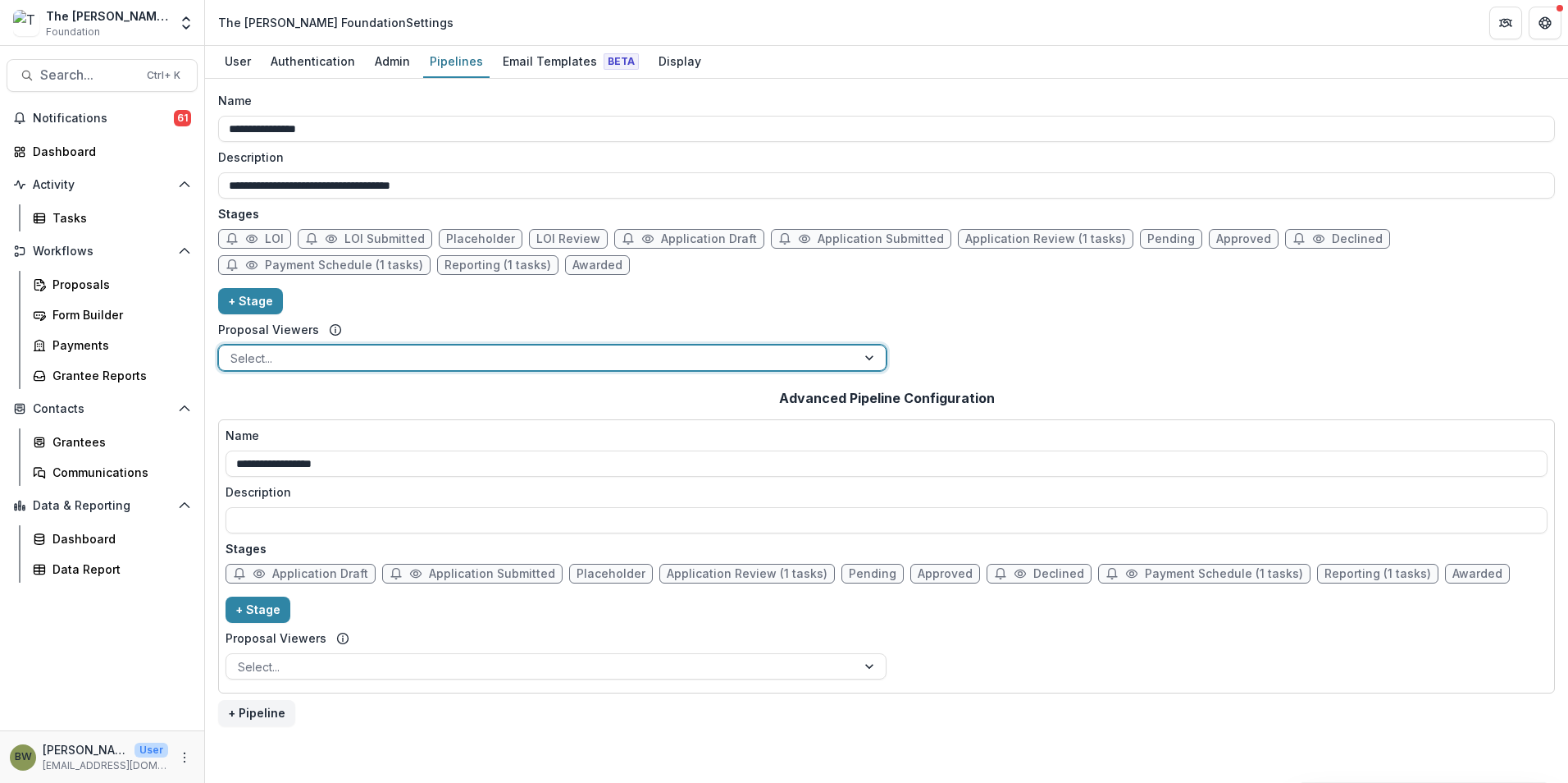
click at [616, 360] on div at bounding box center [537, 358] width 615 height 20
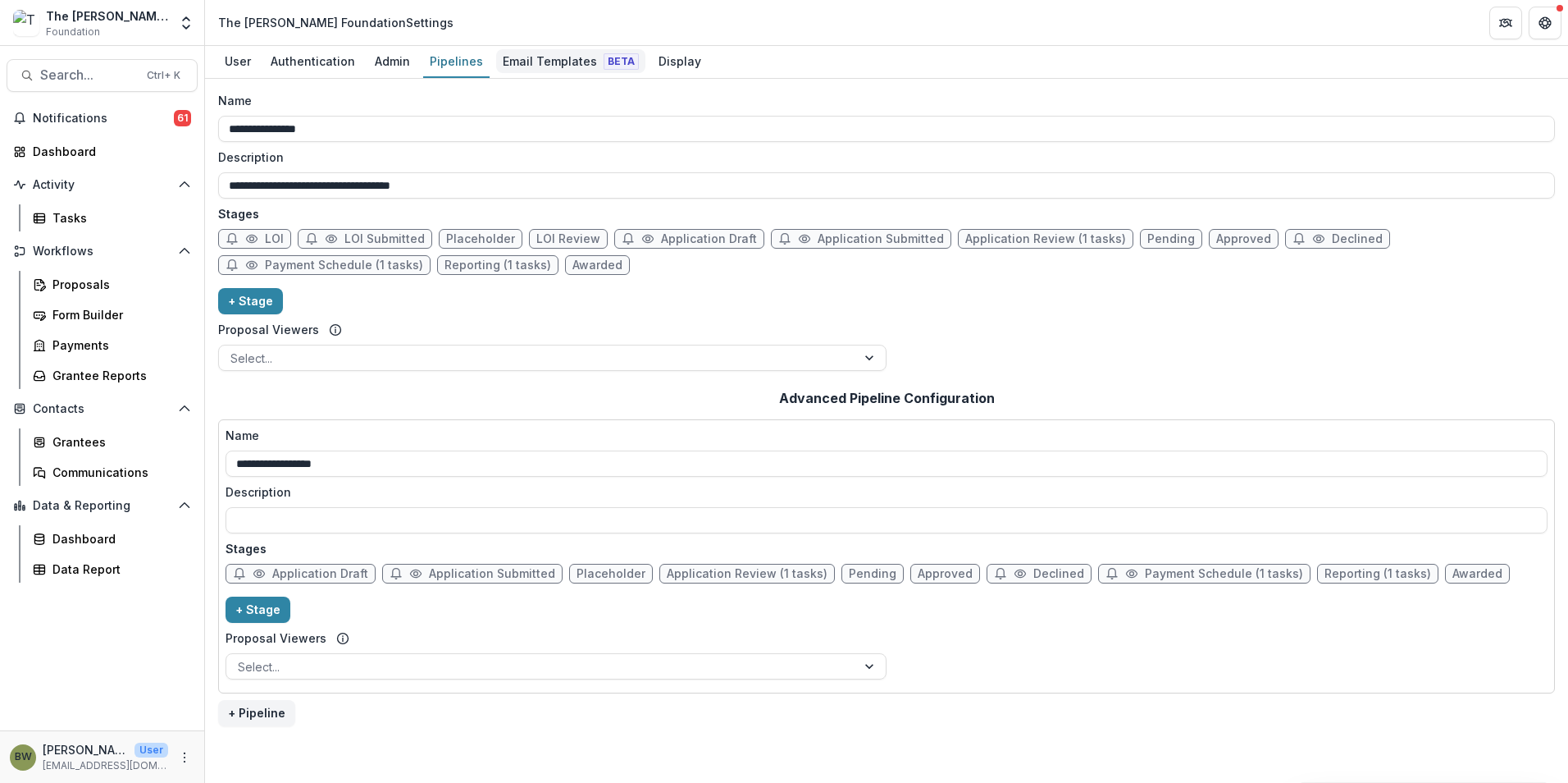
click at [560, 59] on div "Email Templates Beta" at bounding box center [571, 60] width 150 height 24
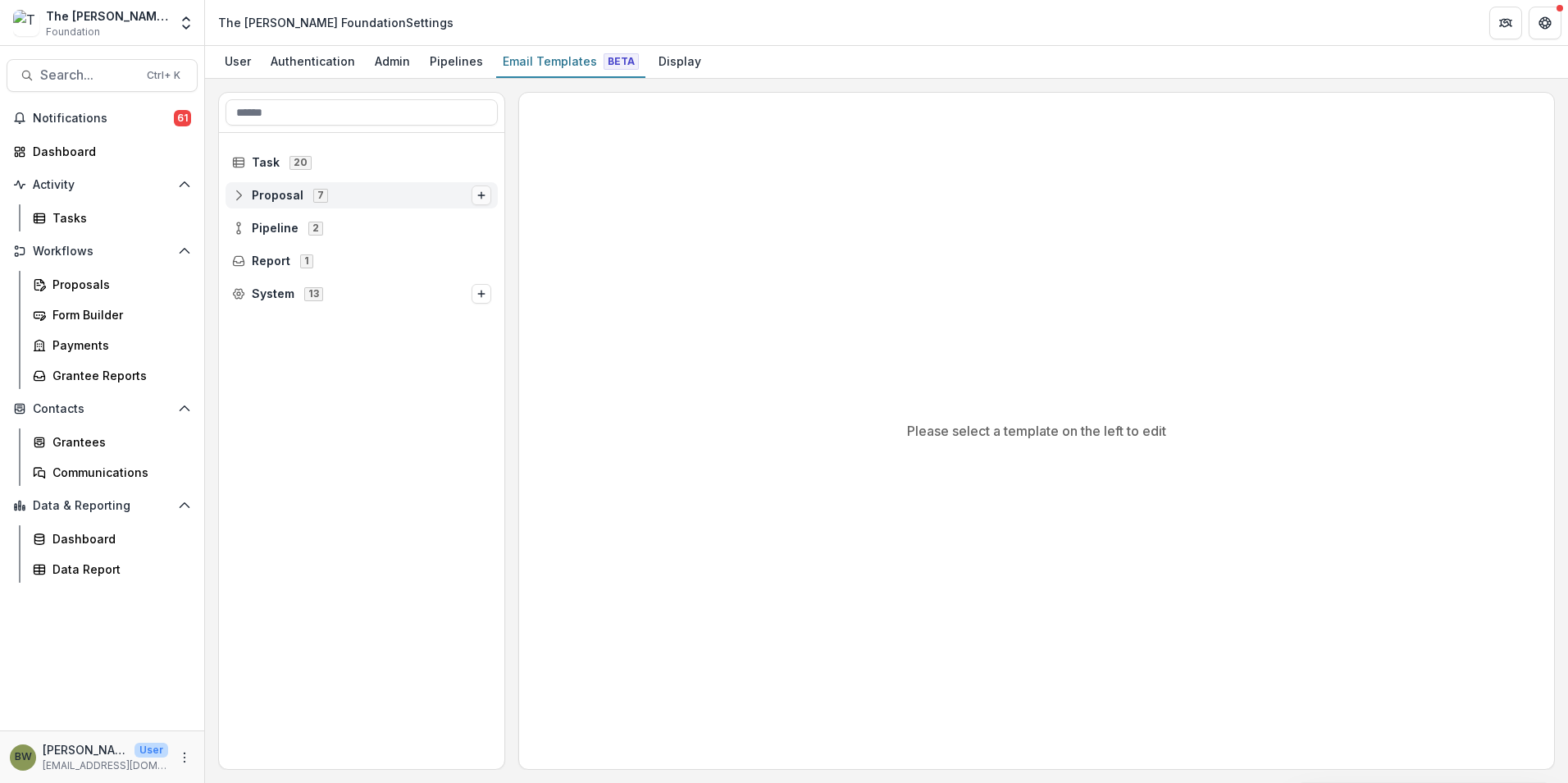
click at [482, 195] on icon "Options" at bounding box center [481, 195] width 10 height 10
click at [391, 202] on button "Generated Task" at bounding box center [373, 196] width 176 height 24
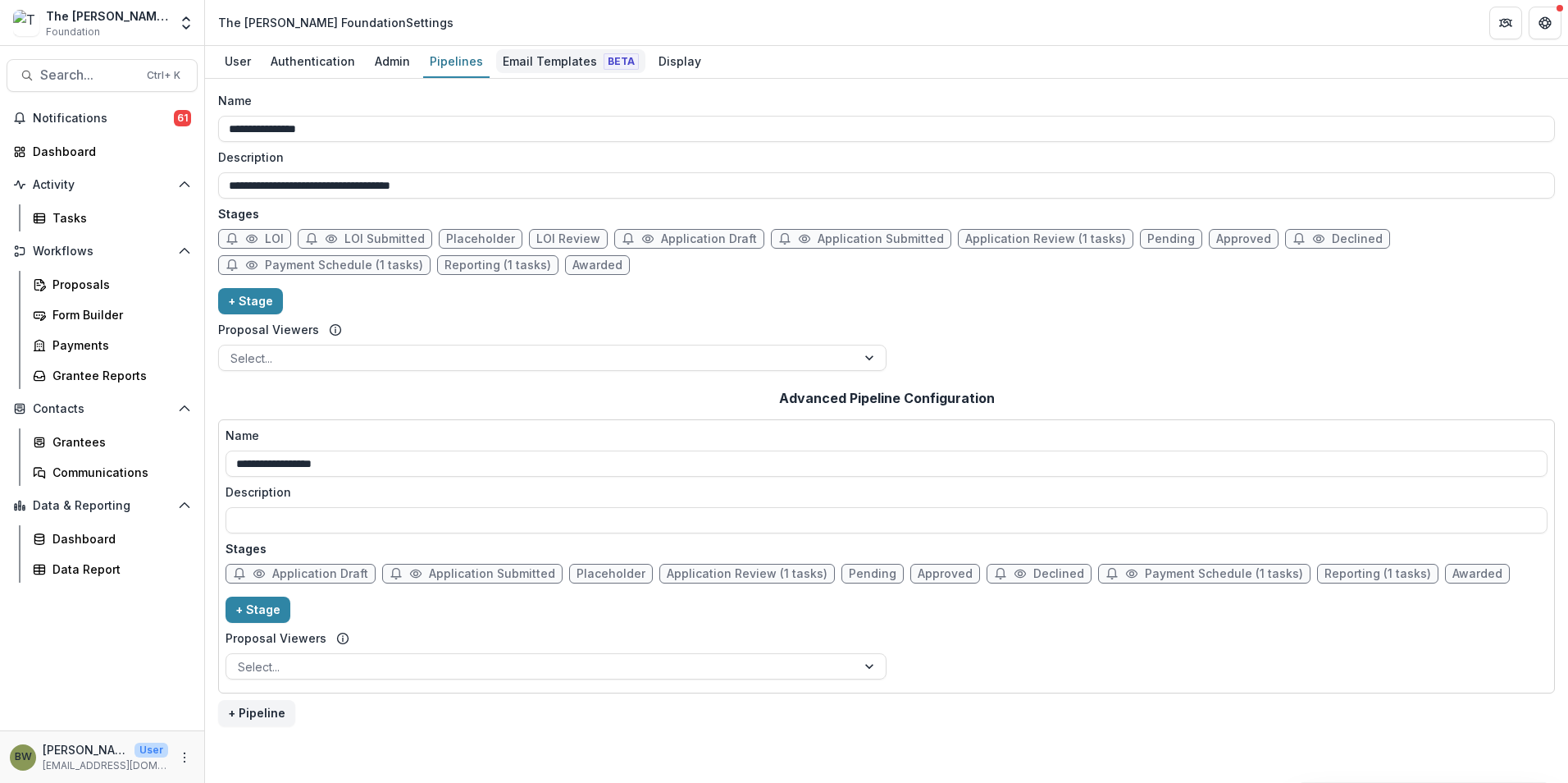
click at [520, 64] on div "Email Templates Beta" at bounding box center [571, 60] width 150 height 24
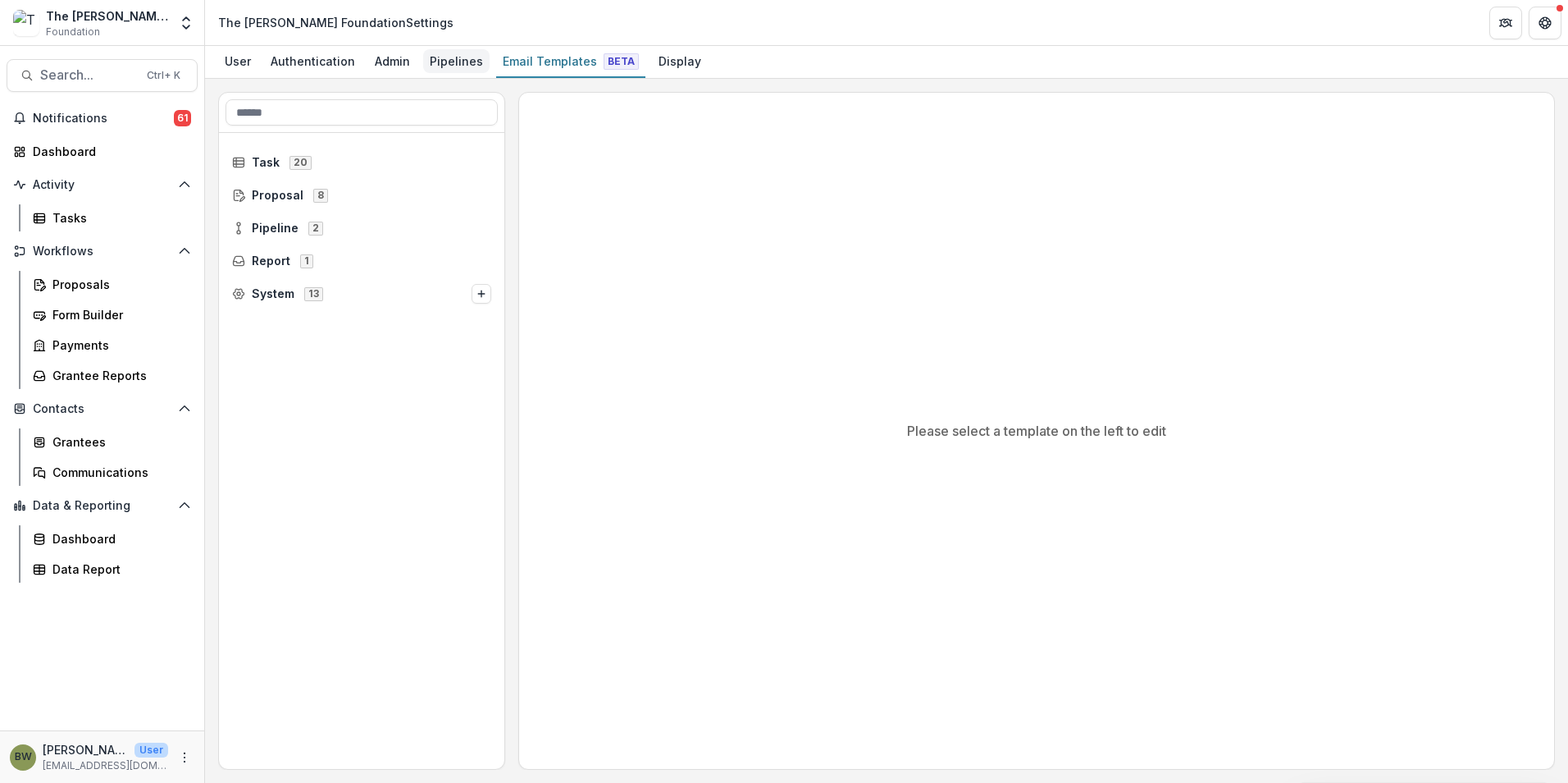
click at [463, 60] on div "Pipelines" at bounding box center [456, 60] width 66 height 24
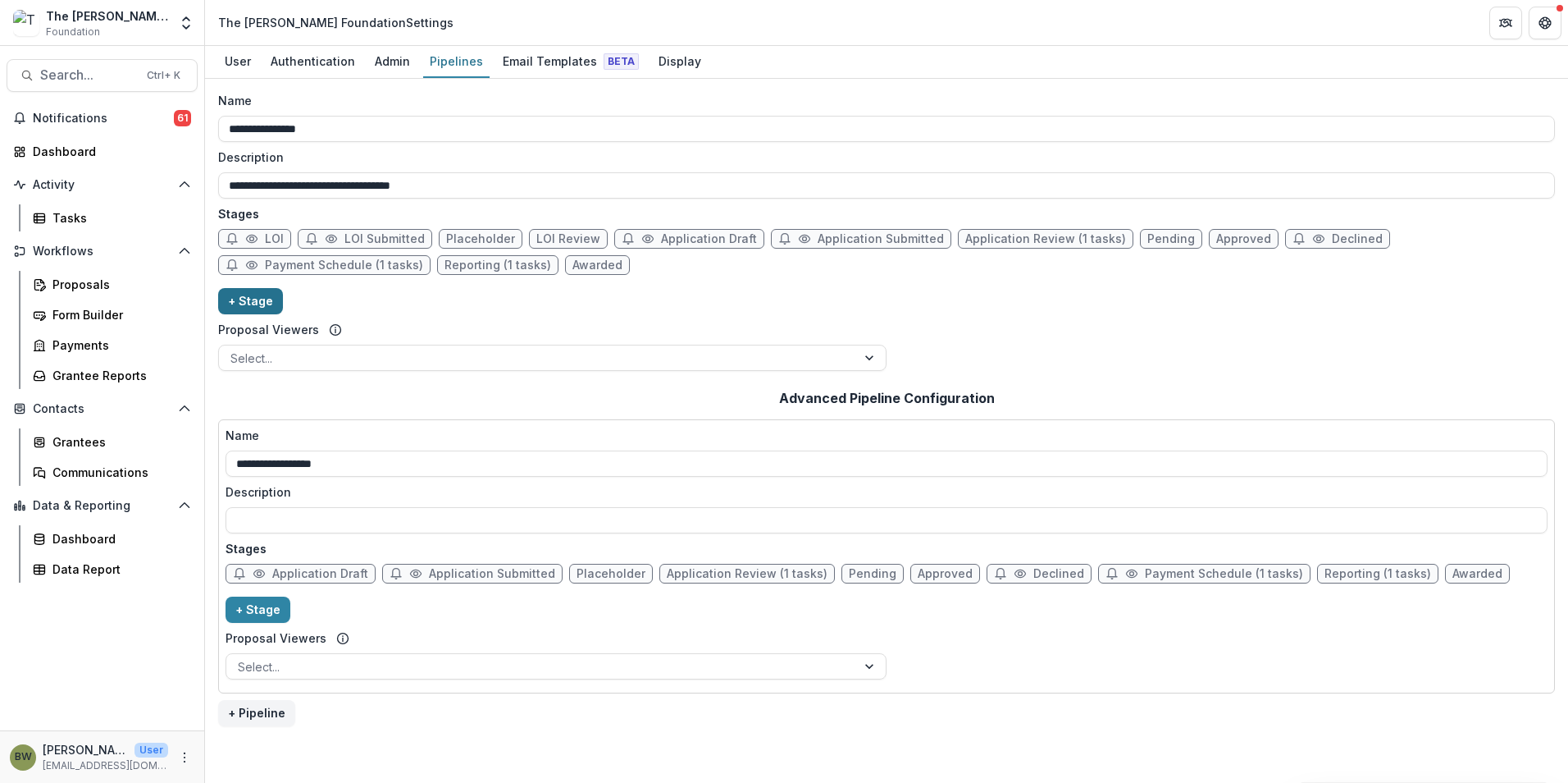
click at [250, 304] on button "+ Stage" at bounding box center [251, 300] width 65 height 26
select select "*****"
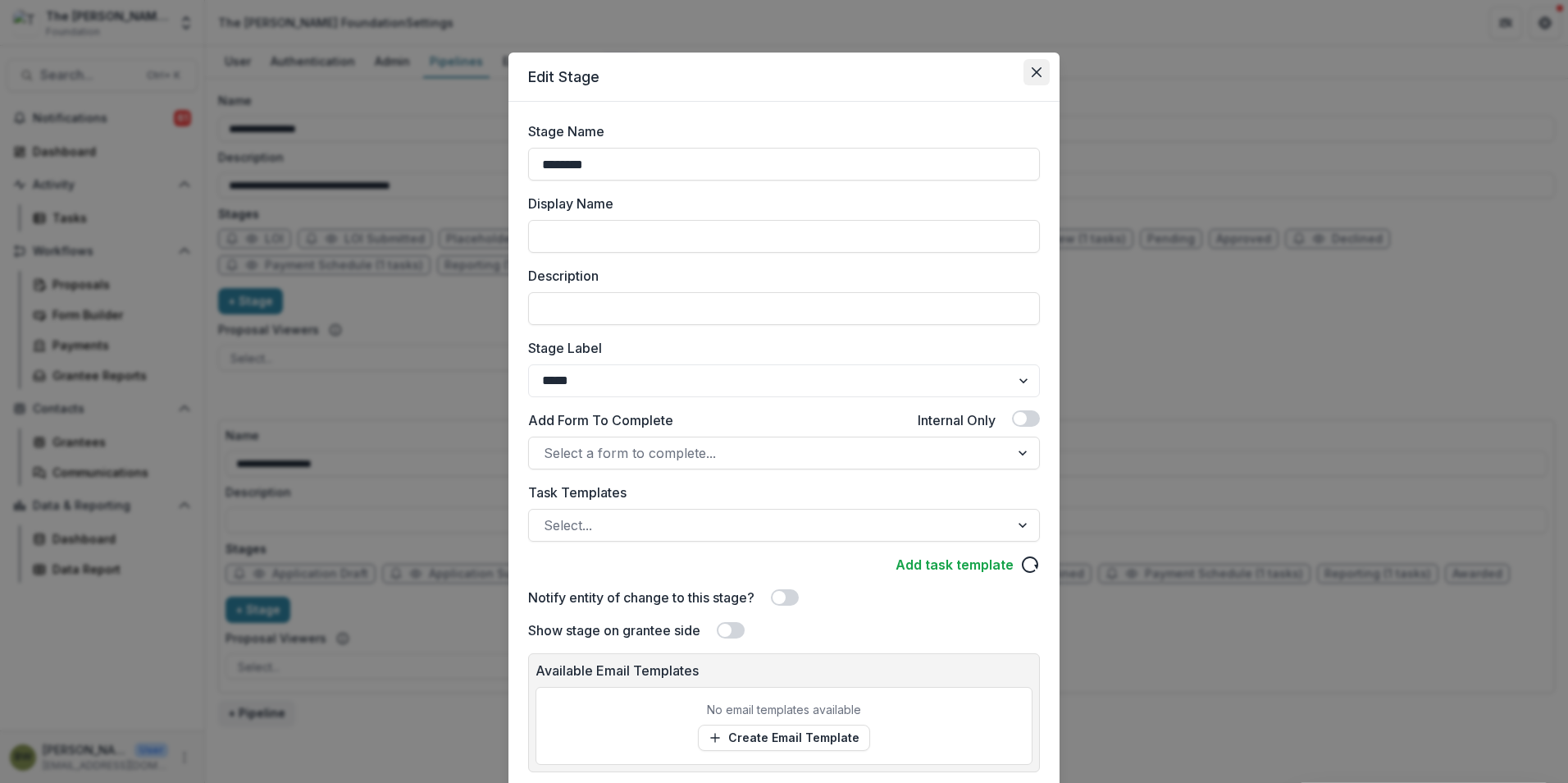
click at [1033, 71] on icon "Close" at bounding box center [1037, 72] width 10 height 10
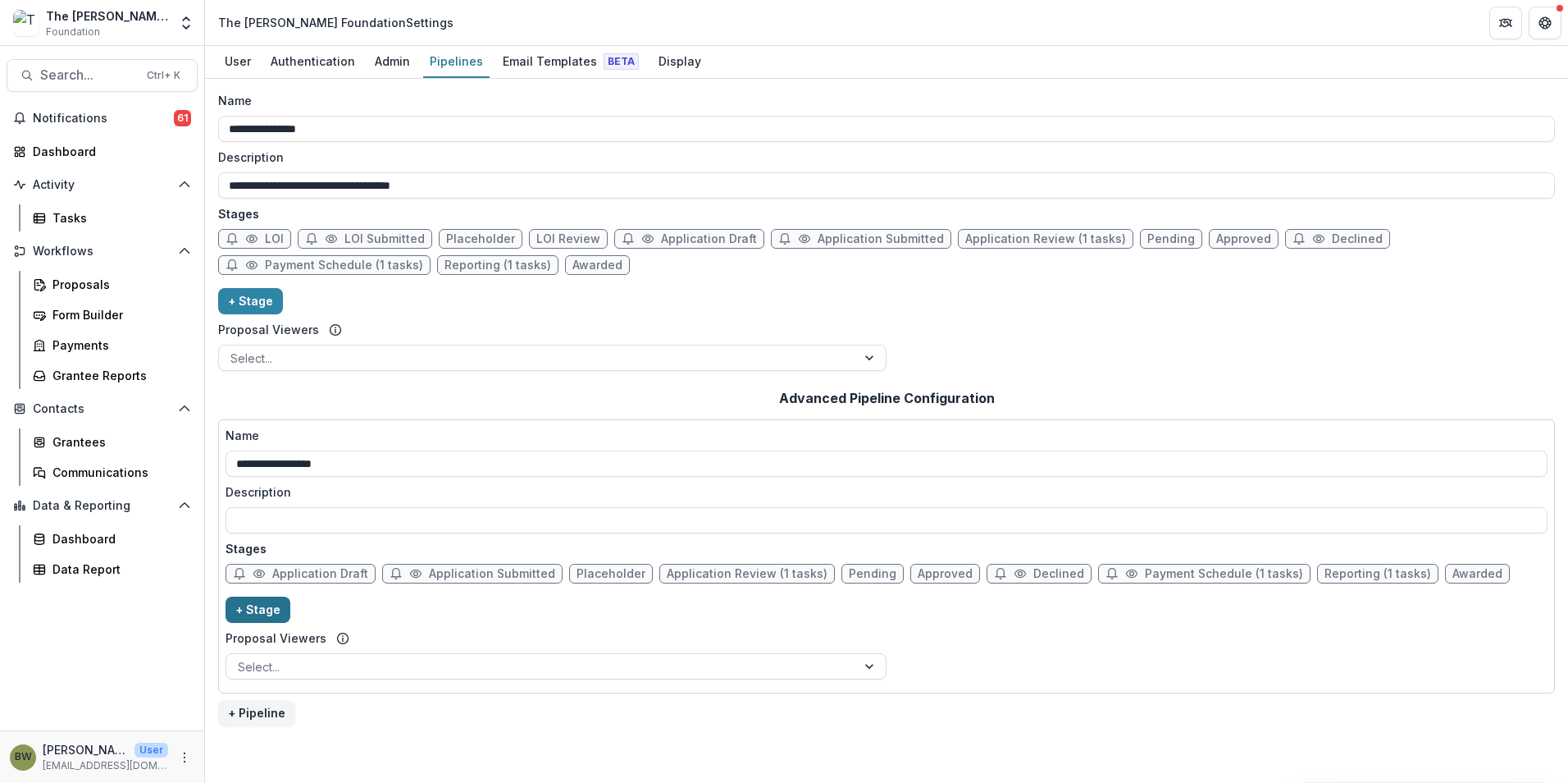
click at [268, 608] on button "+ Stage" at bounding box center [258, 609] width 65 height 26
select select "*****"
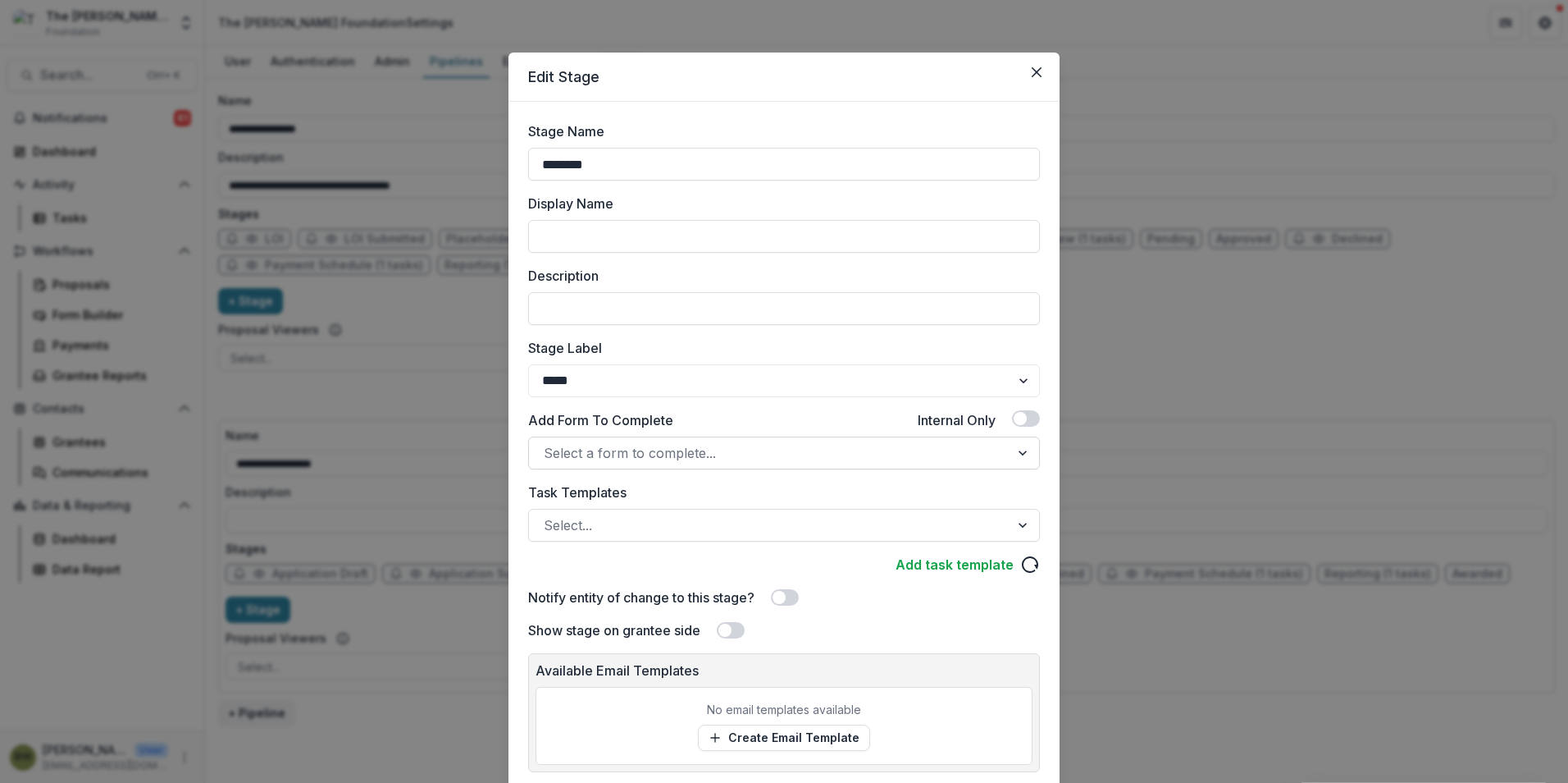
click at [767, 462] on div at bounding box center [769, 453] width 451 height 23
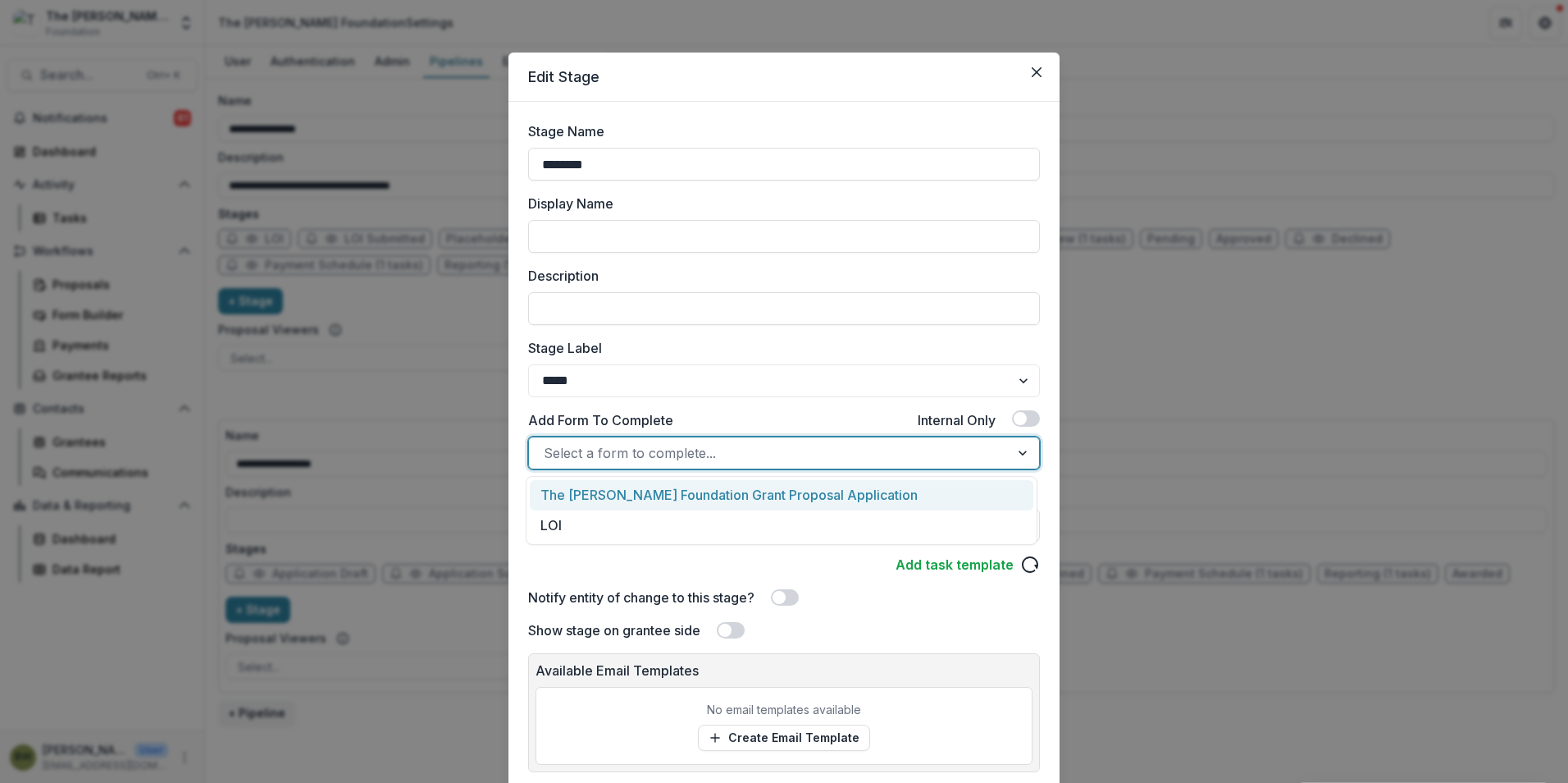
click at [767, 462] on div at bounding box center [769, 453] width 451 height 23
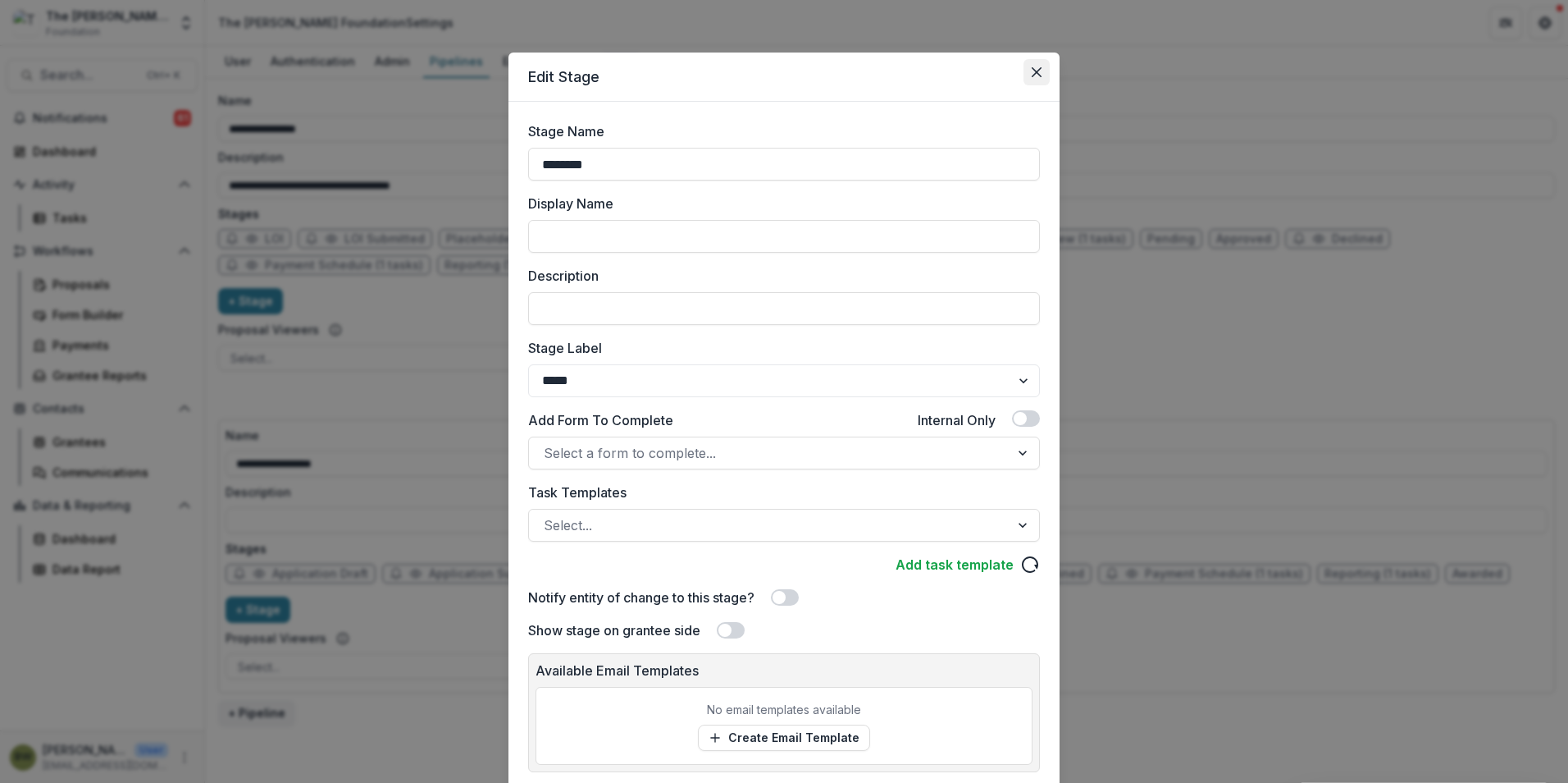
click at [1042, 71] on button "Close" at bounding box center [1036, 72] width 26 height 26
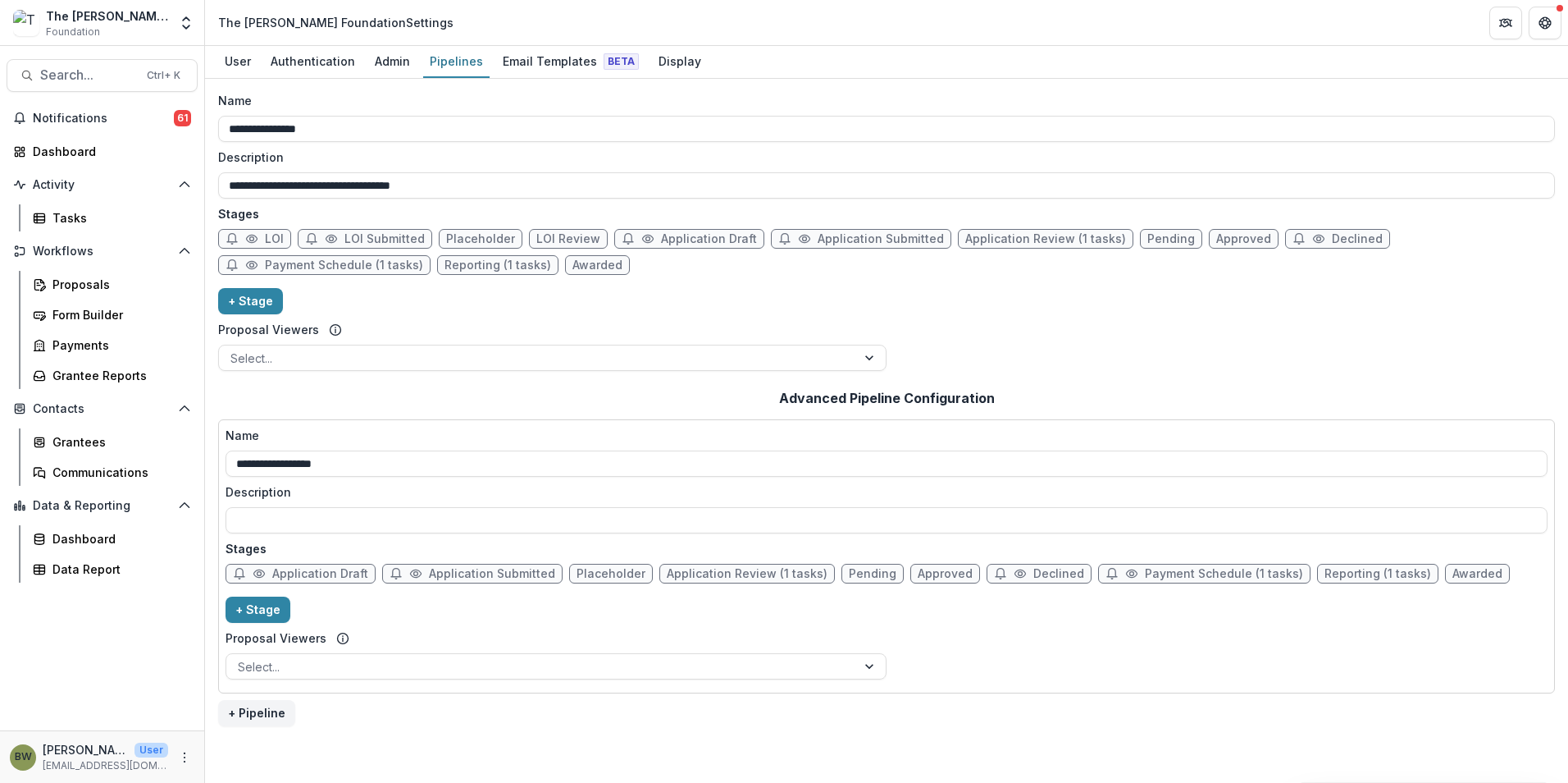
click at [258, 242] on span "LOI" at bounding box center [255, 239] width 73 height 20
click at [245, 299] on button "+ Stage" at bounding box center [251, 300] width 65 height 26
select select "*****"
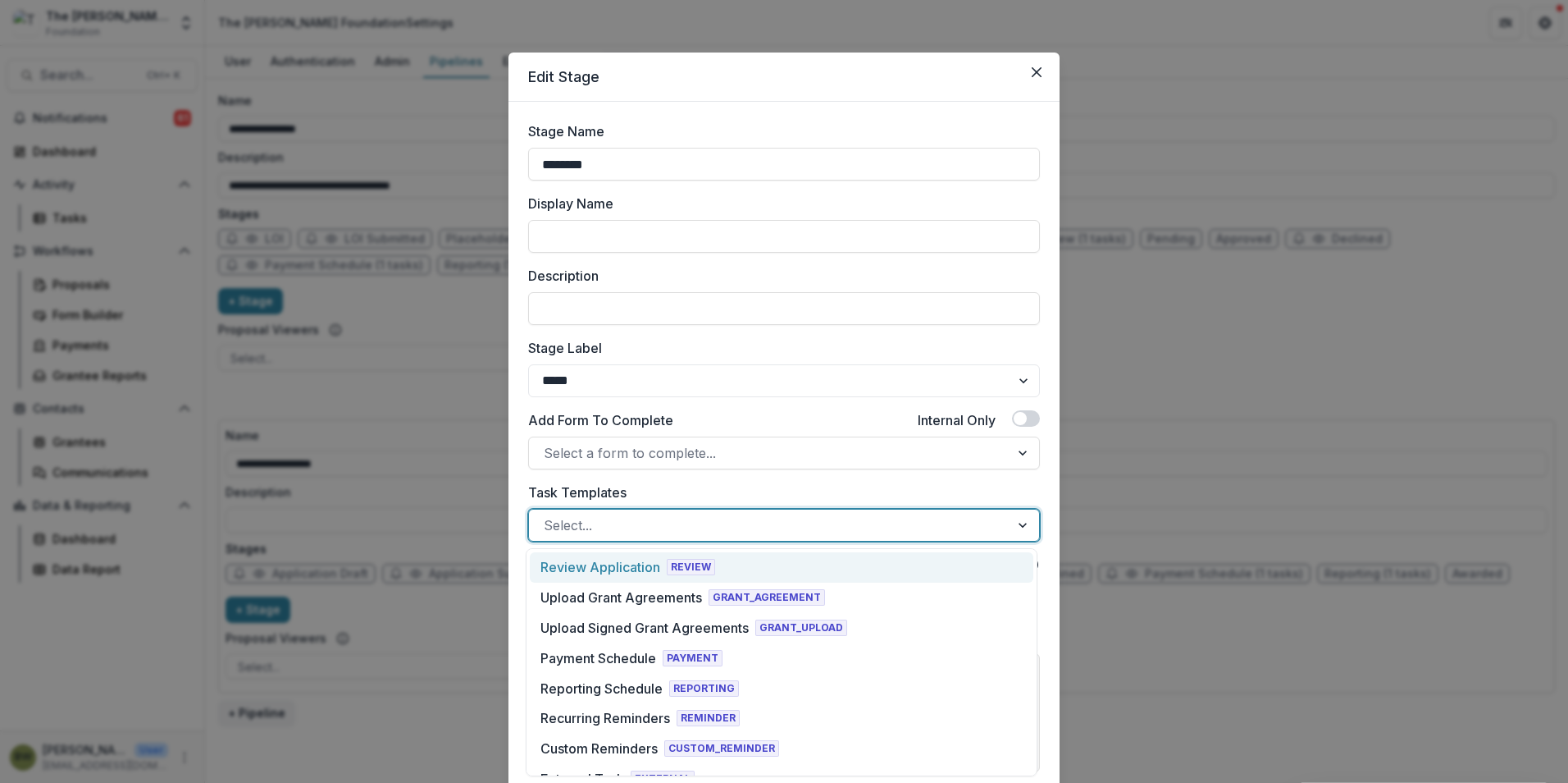
click at [1018, 531] on div at bounding box center [1024, 525] width 30 height 32
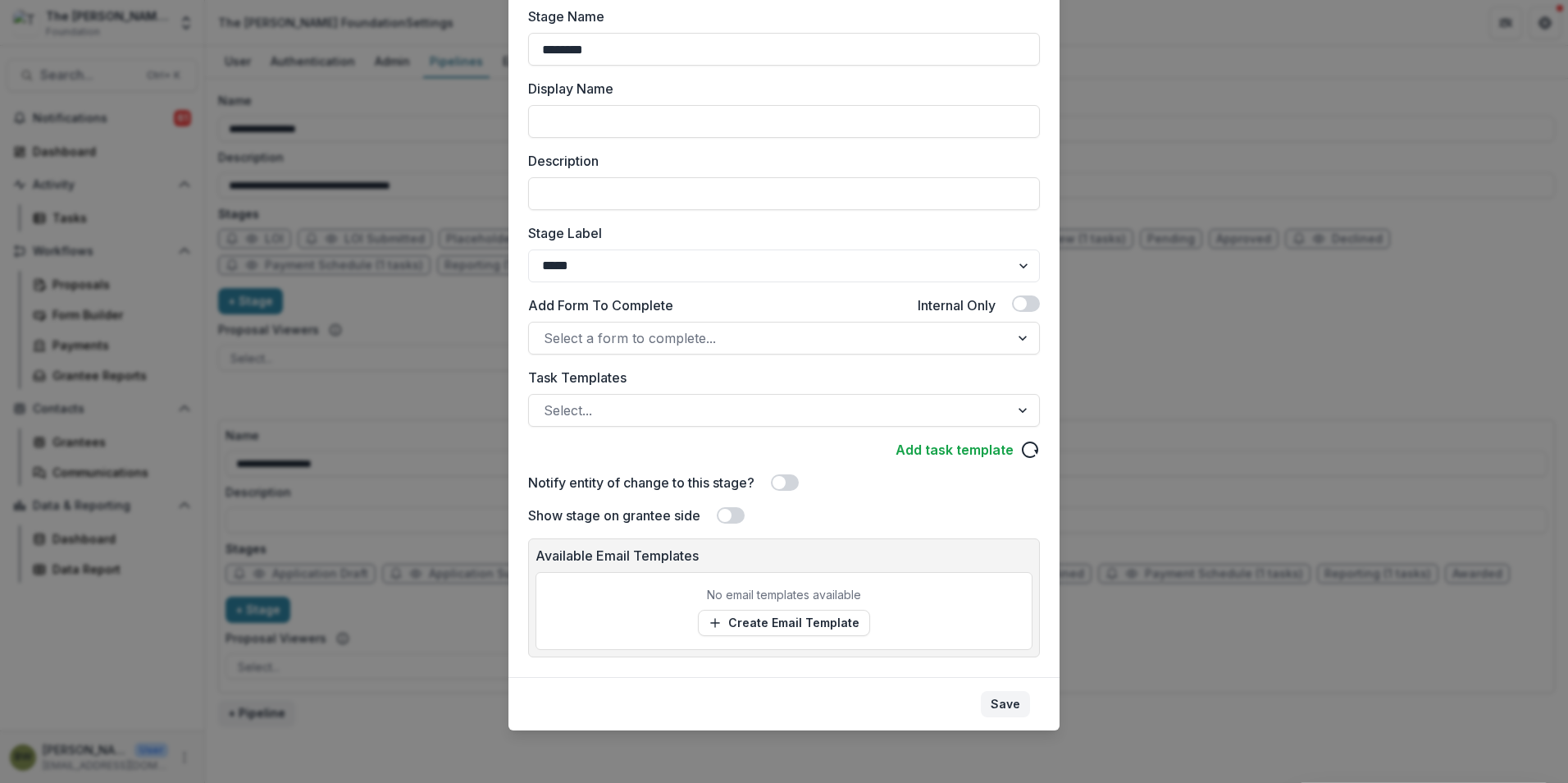
click at [1013, 700] on button "Save" at bounding box center [1005, 703] width 49 height 26
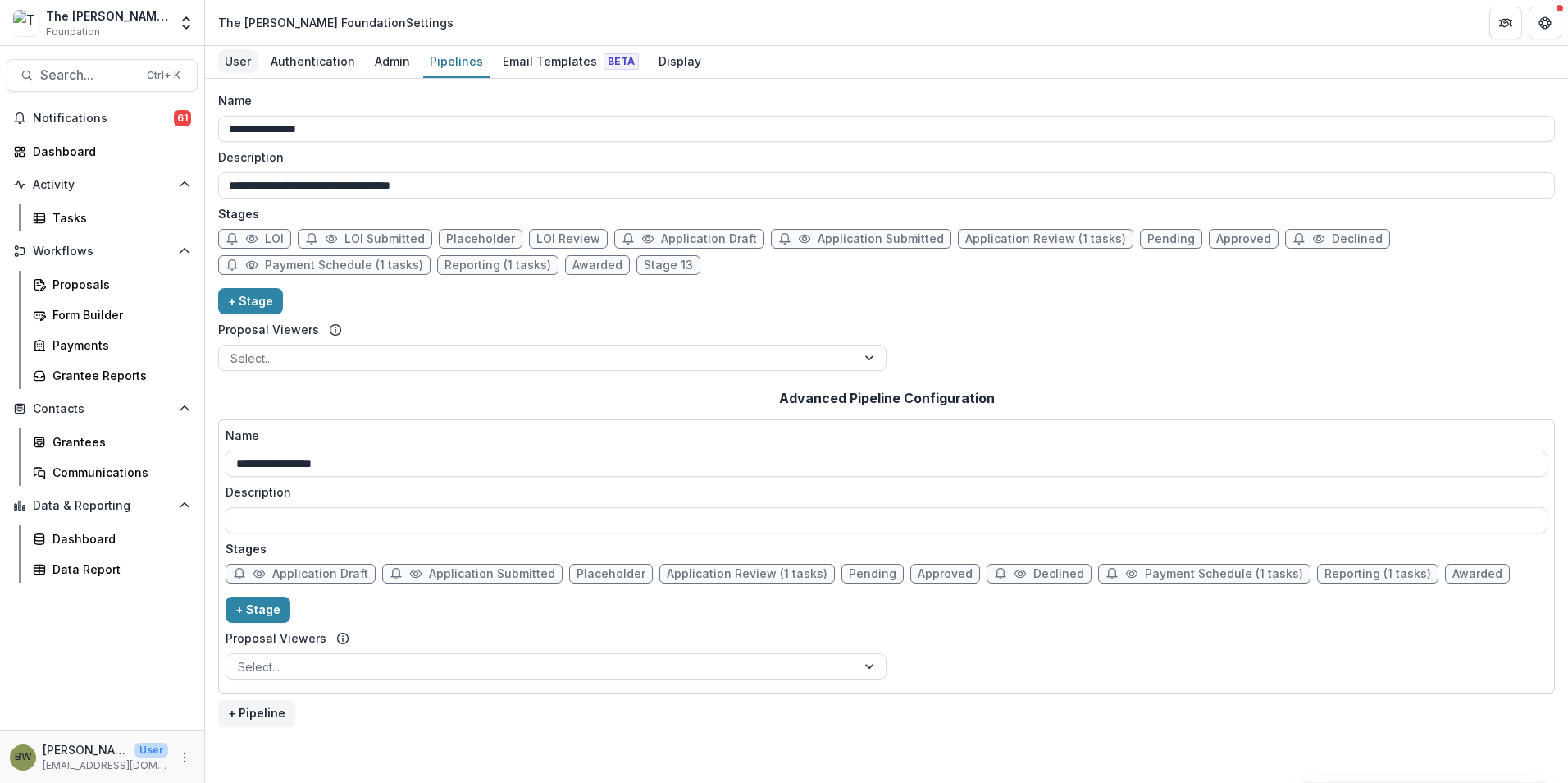
click at [233, 59] on div "User" at bounding box center [238, 60] width 39 height 24
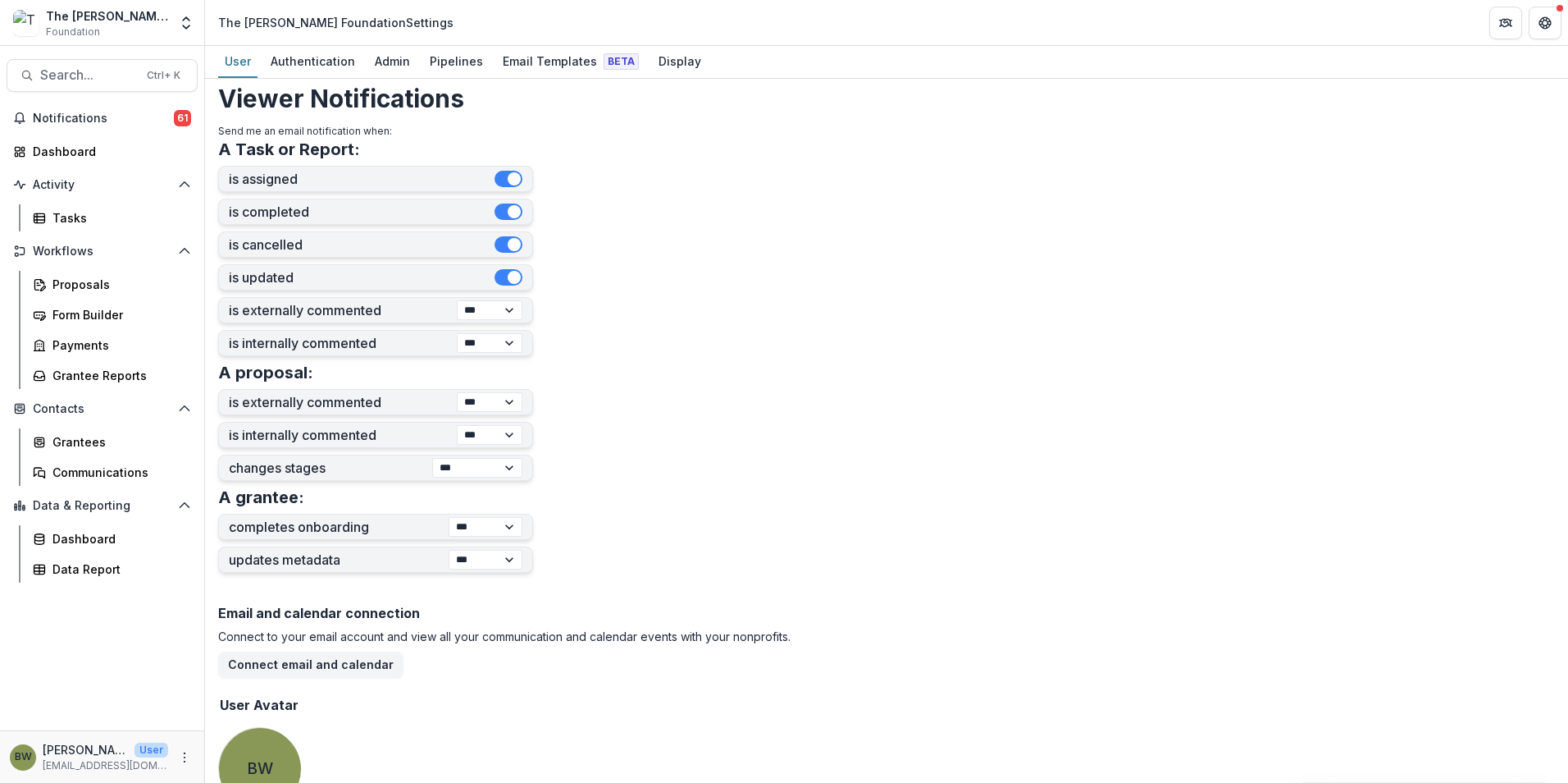
scroll to position [328, 0]
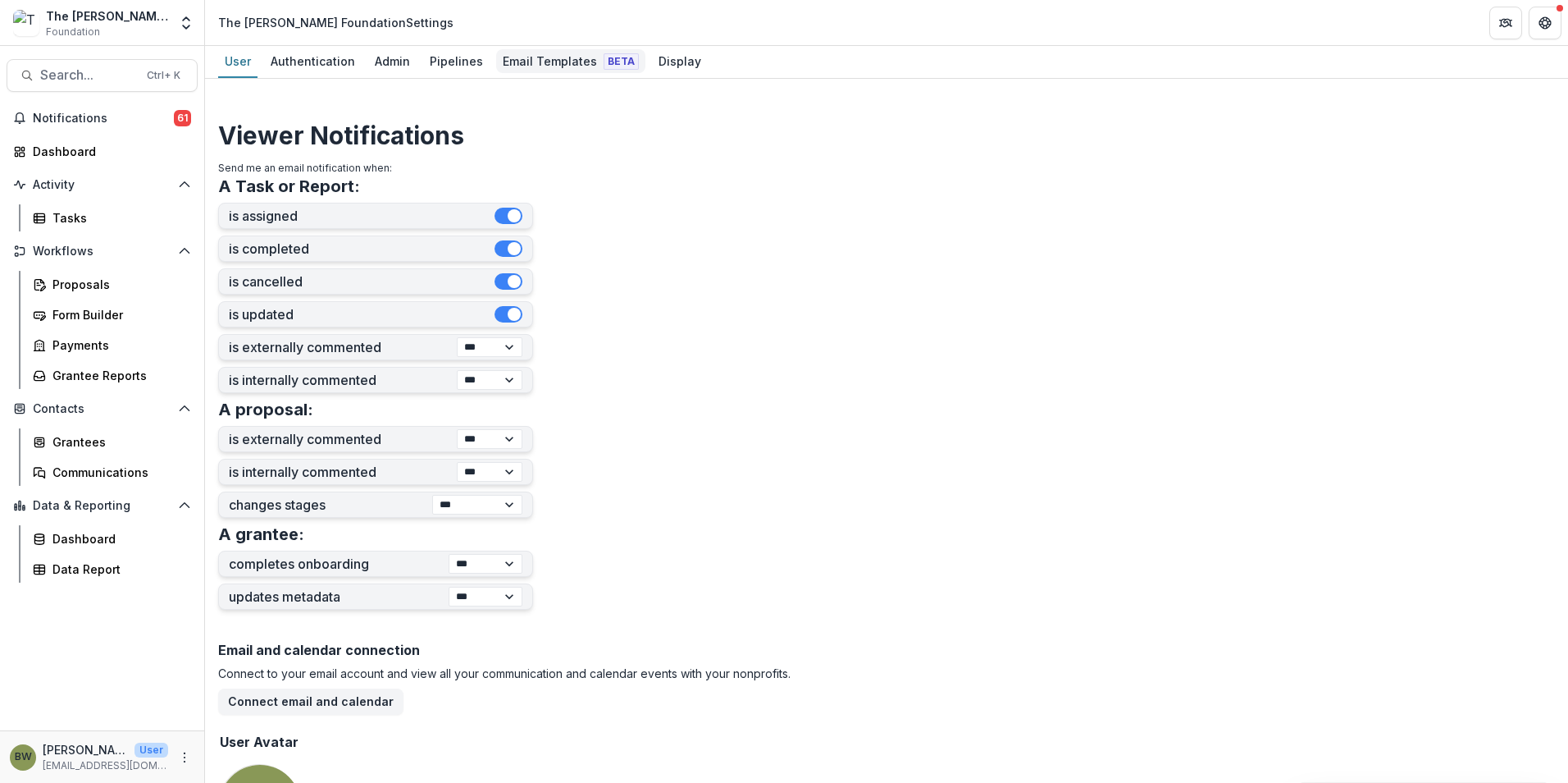
click at [539, 58] on div "Email Templates Beta" at bounding box center [571, 60] width 150 height 24
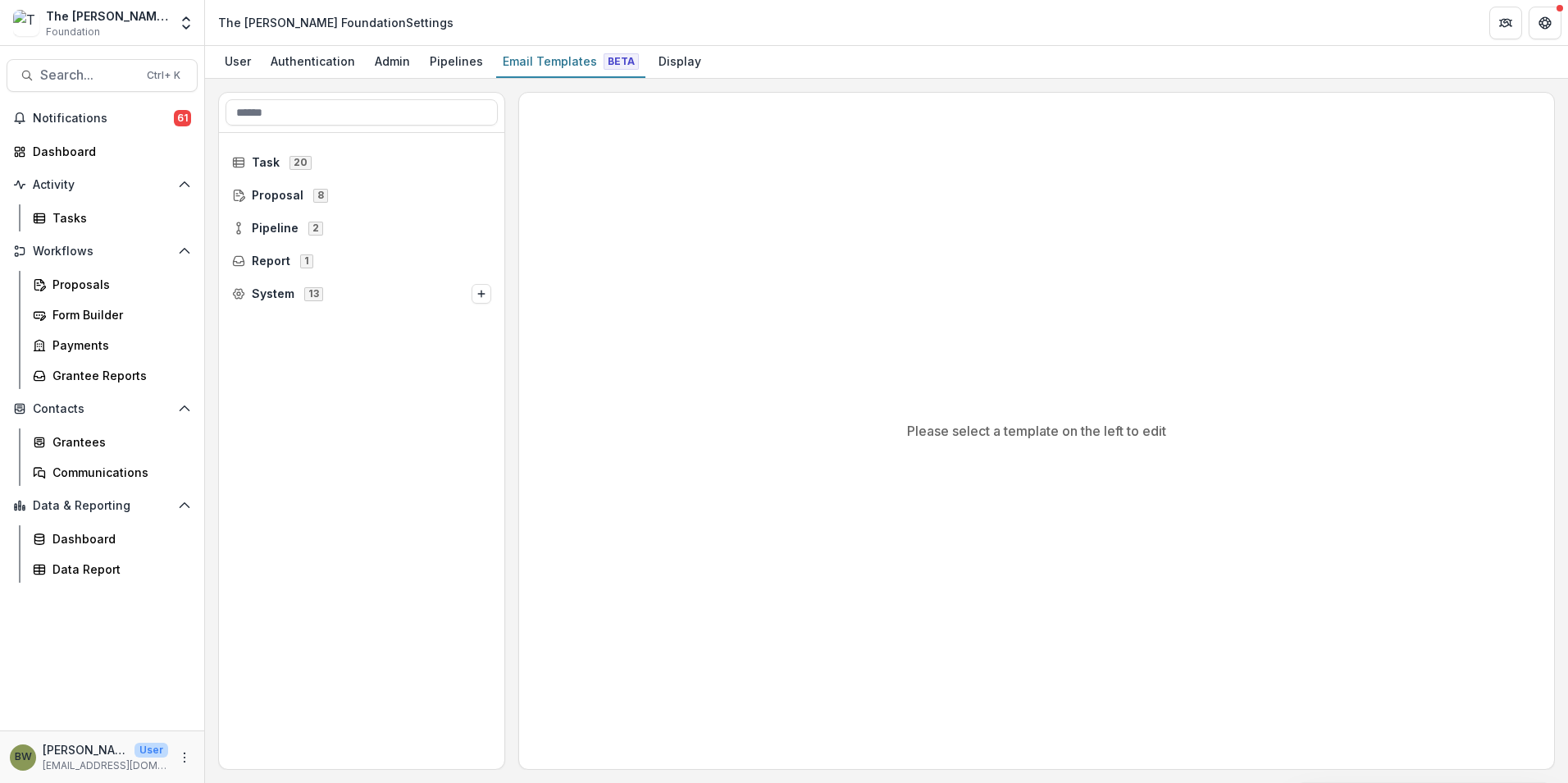
click at [539, 58] on div "Email Templates Beta" at bounding box center [571, 60] width 150 height 24
click at [464, 65] on div "Pipelines" at bounding box center [456, 60] width 66 height 24
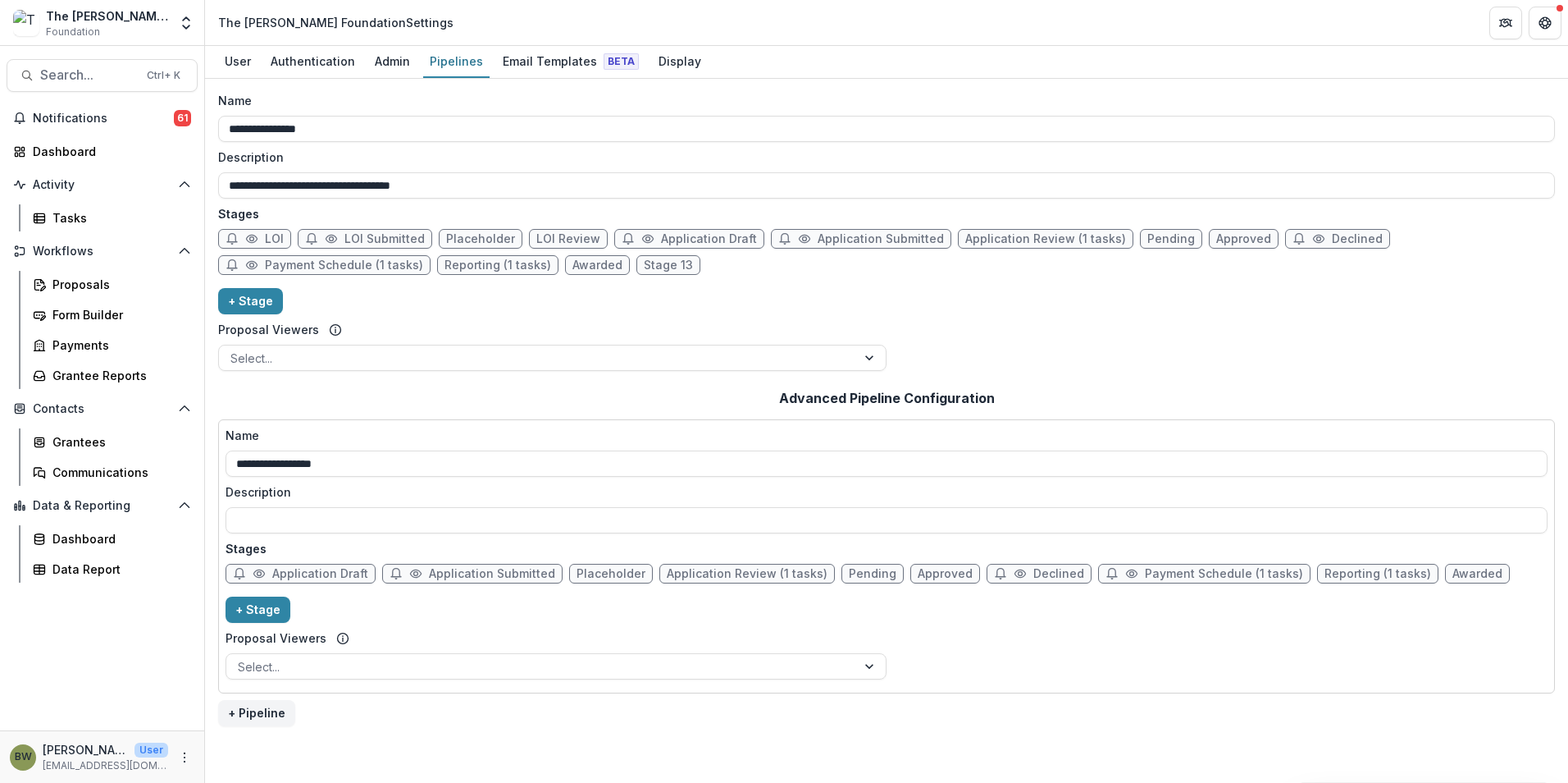
click at [661, 241] on span "Application Draft" at bounding box center [709, 239] width 96 height 14
select select "*****"
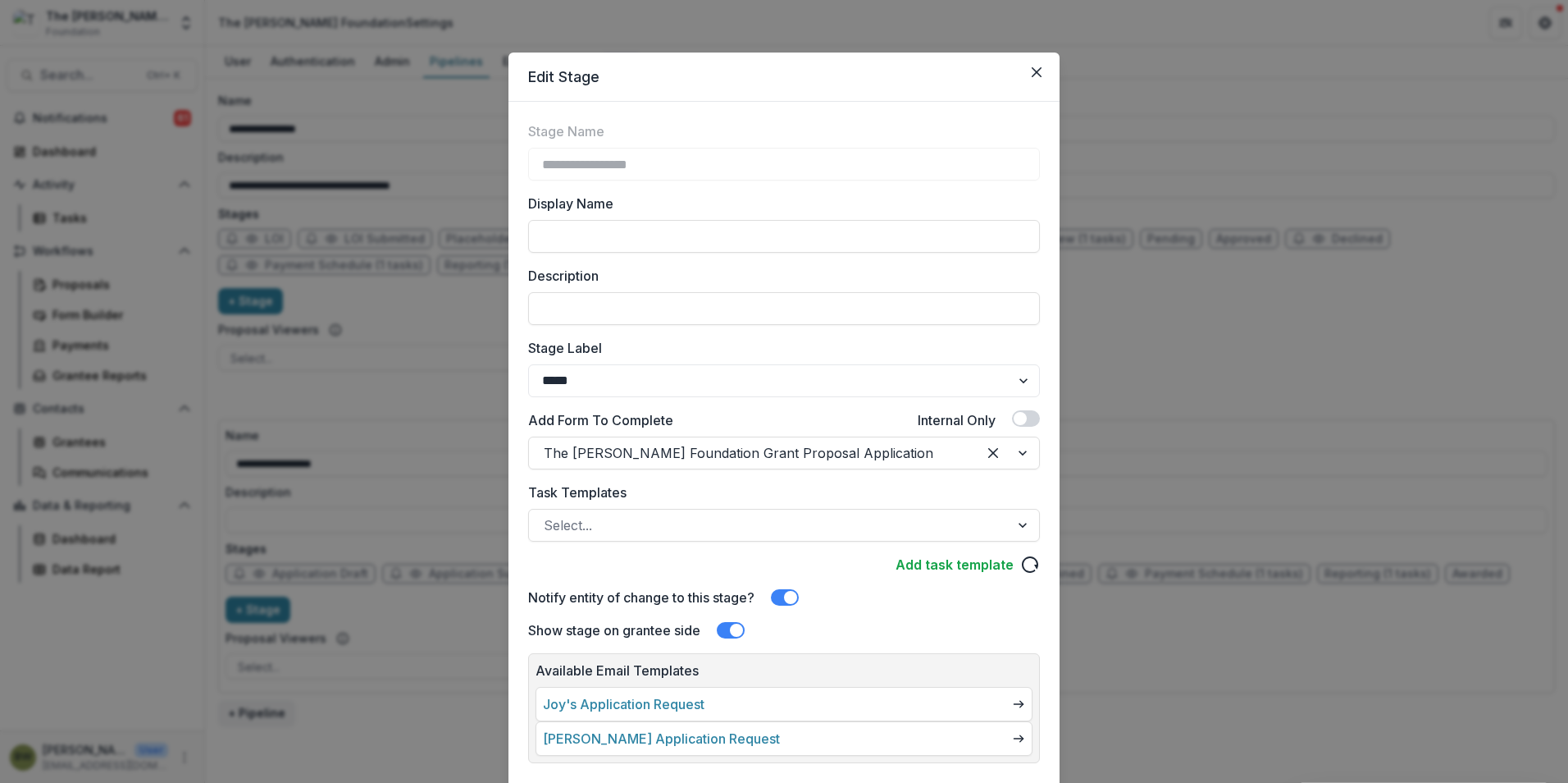
click at [1025, 73] on button "Close" at bounding box center [1036, 72] width 26 height 26
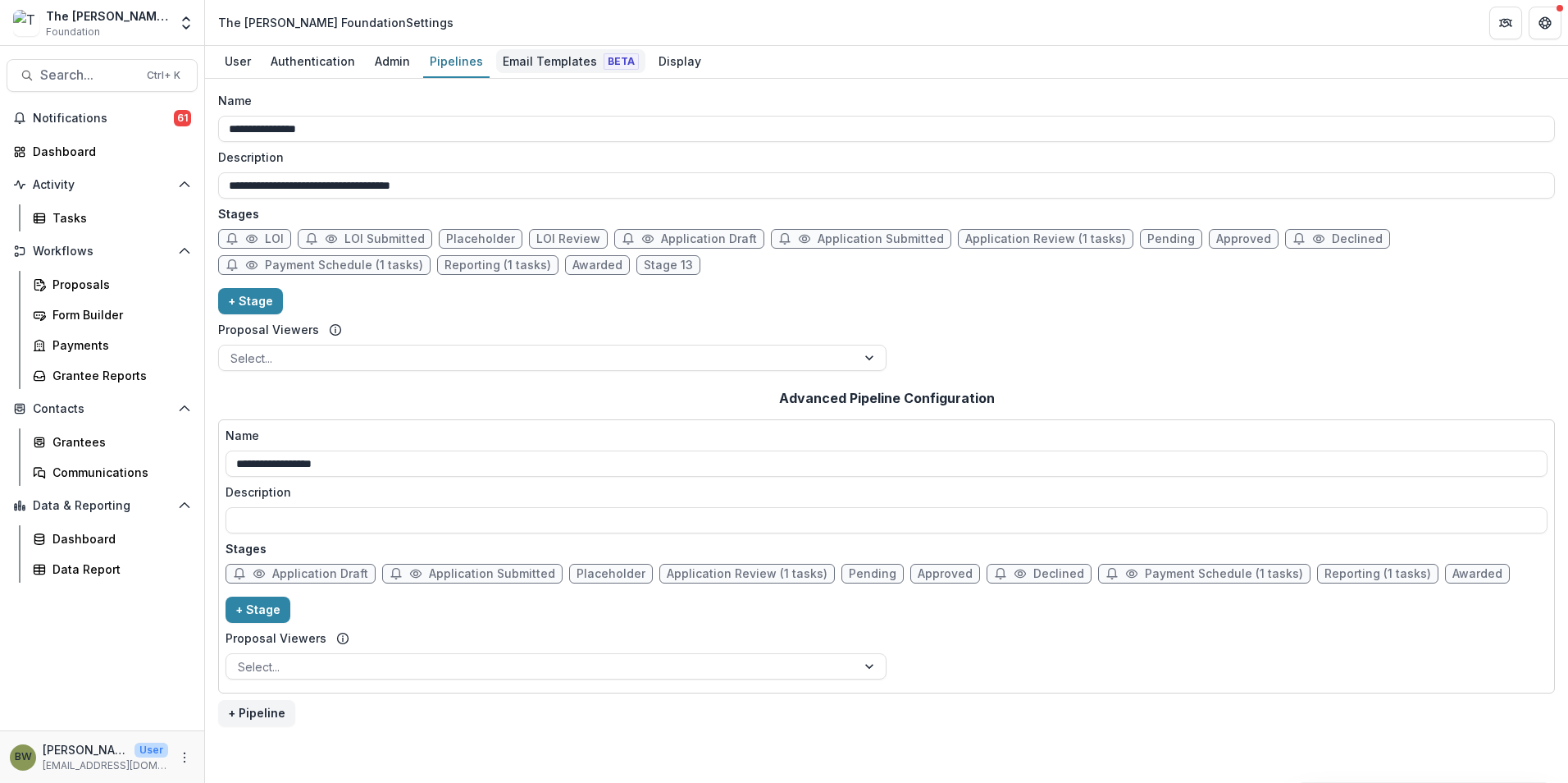
click at [547, 65] on div "Email Templates Beta" at bounding box center [571, 60] width 150 height 24
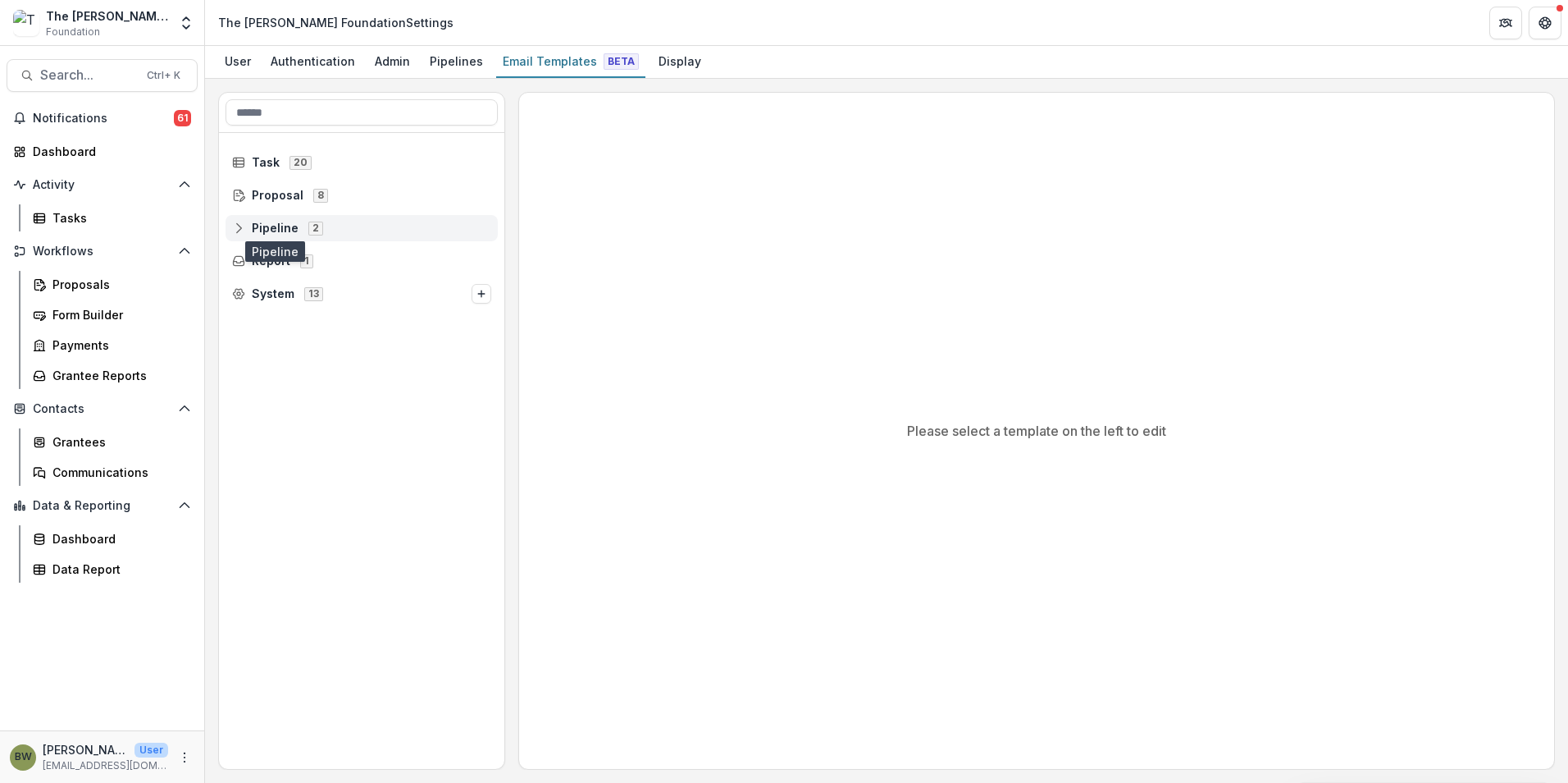
click at [270, 226] on span "Pipeline" at bounding box center [275, 228] width 47 height 14
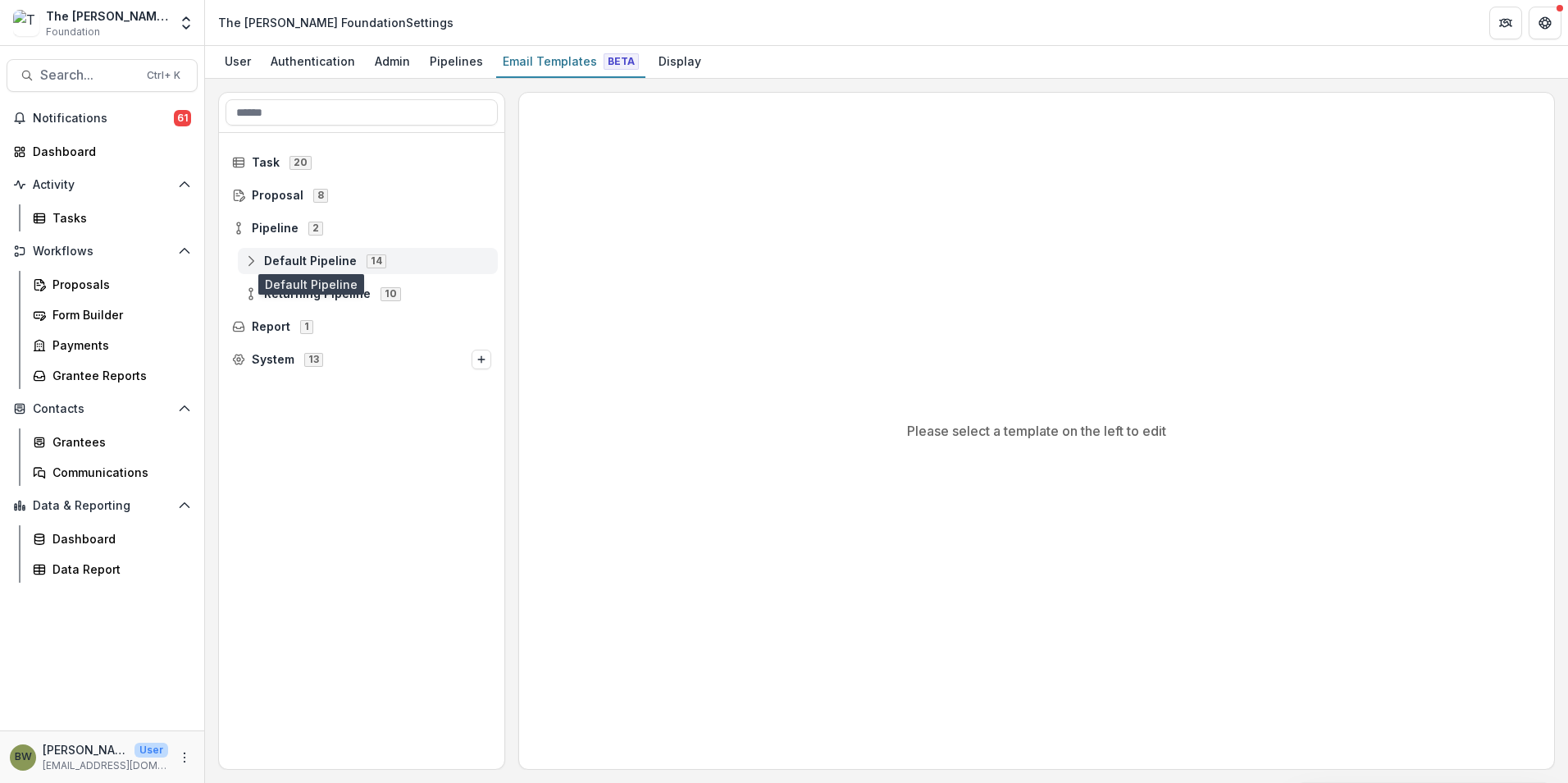
click at [293, 265] on span "Default Pipeline" at bounding box center [310, 261] width 93 height 14
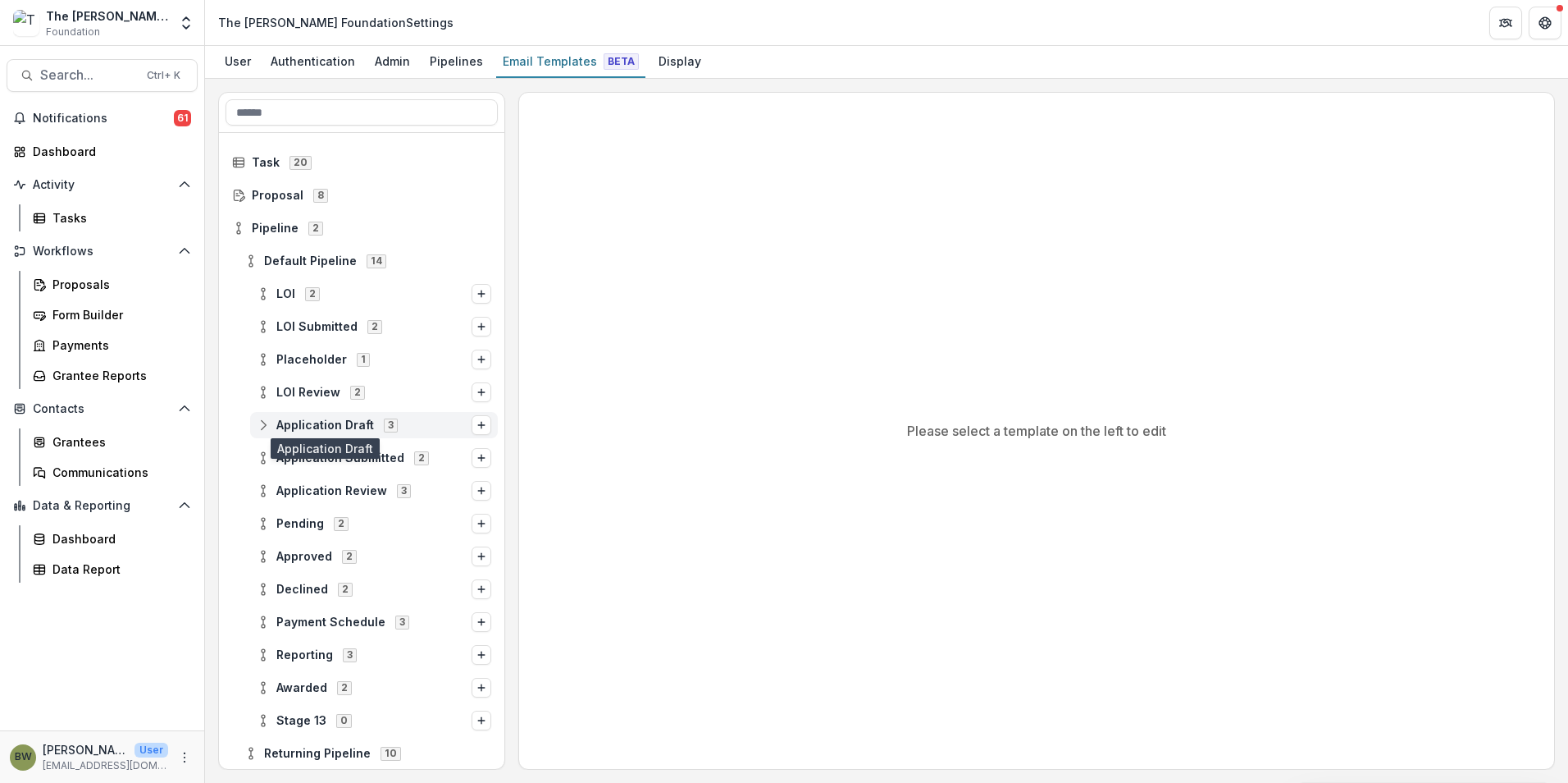
click at [309, 421] on span "Application Draft" at bounding box center [325, 425] width 98 height 14
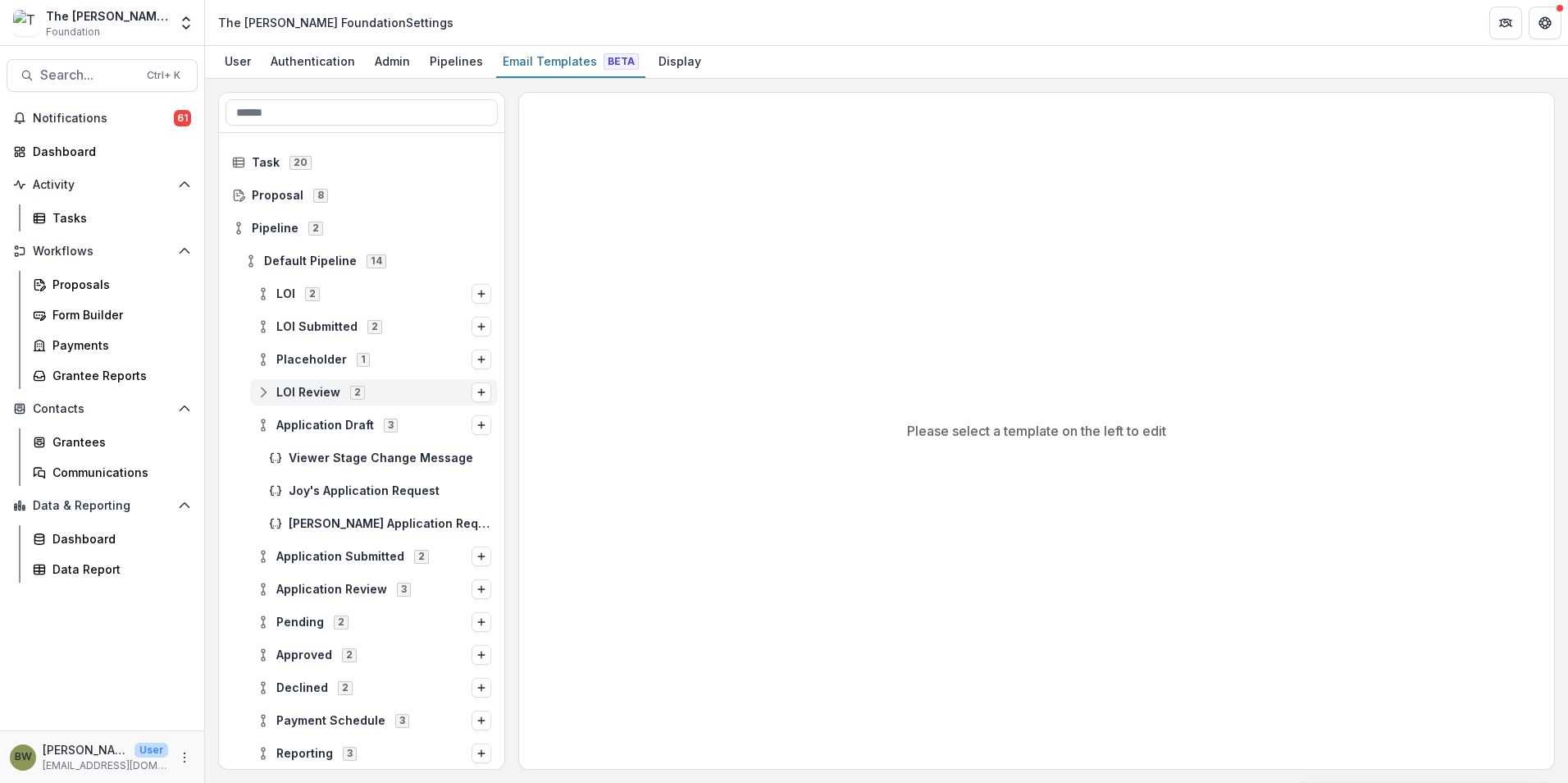
click at [340, 391] on span "LOI Review 2" at bounding box center [364, 392] width 215 height 14
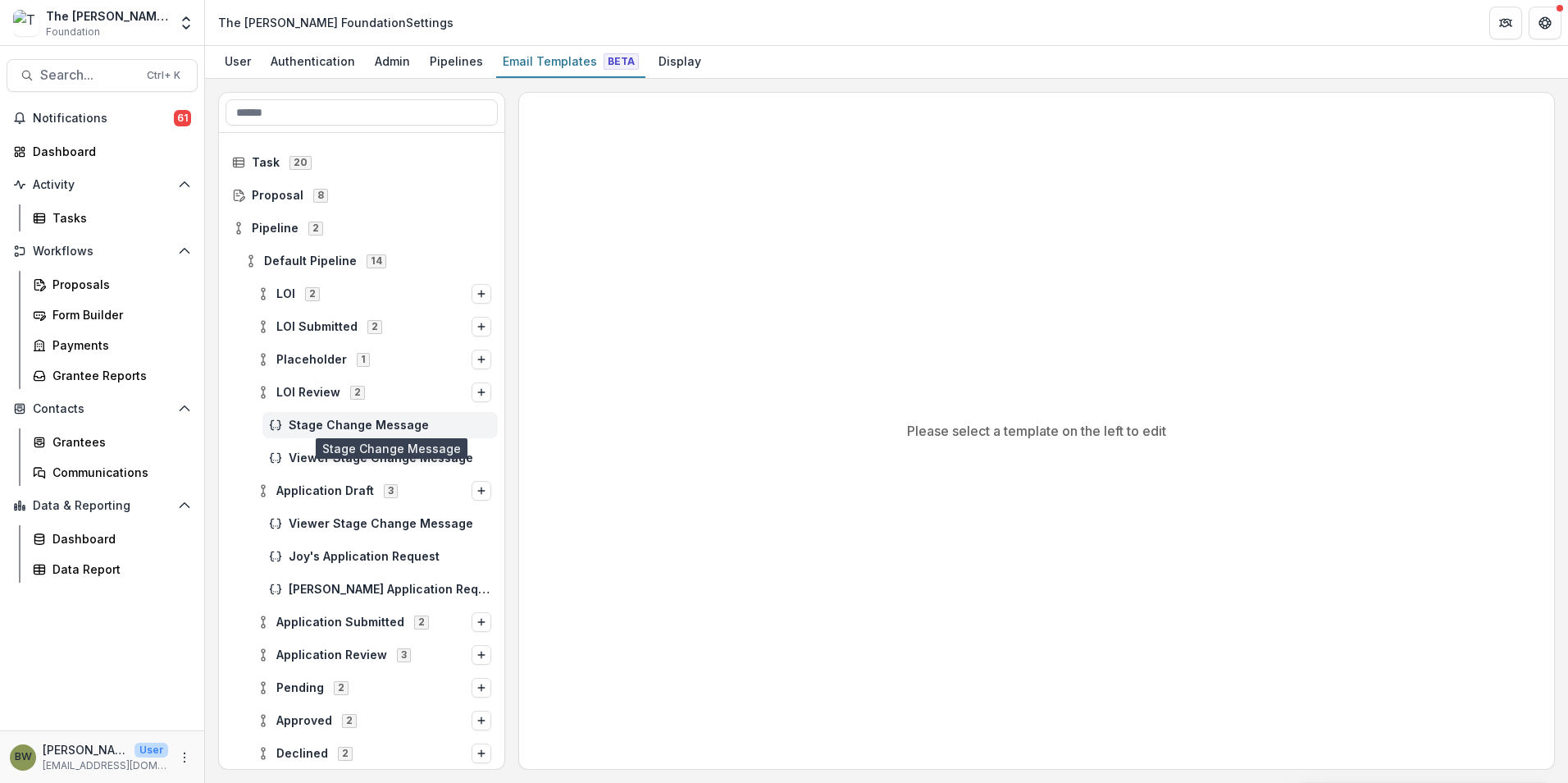
click at [333, 427] on span "Stage Change Message" at bounding box center [389, 425] width 202 height 14
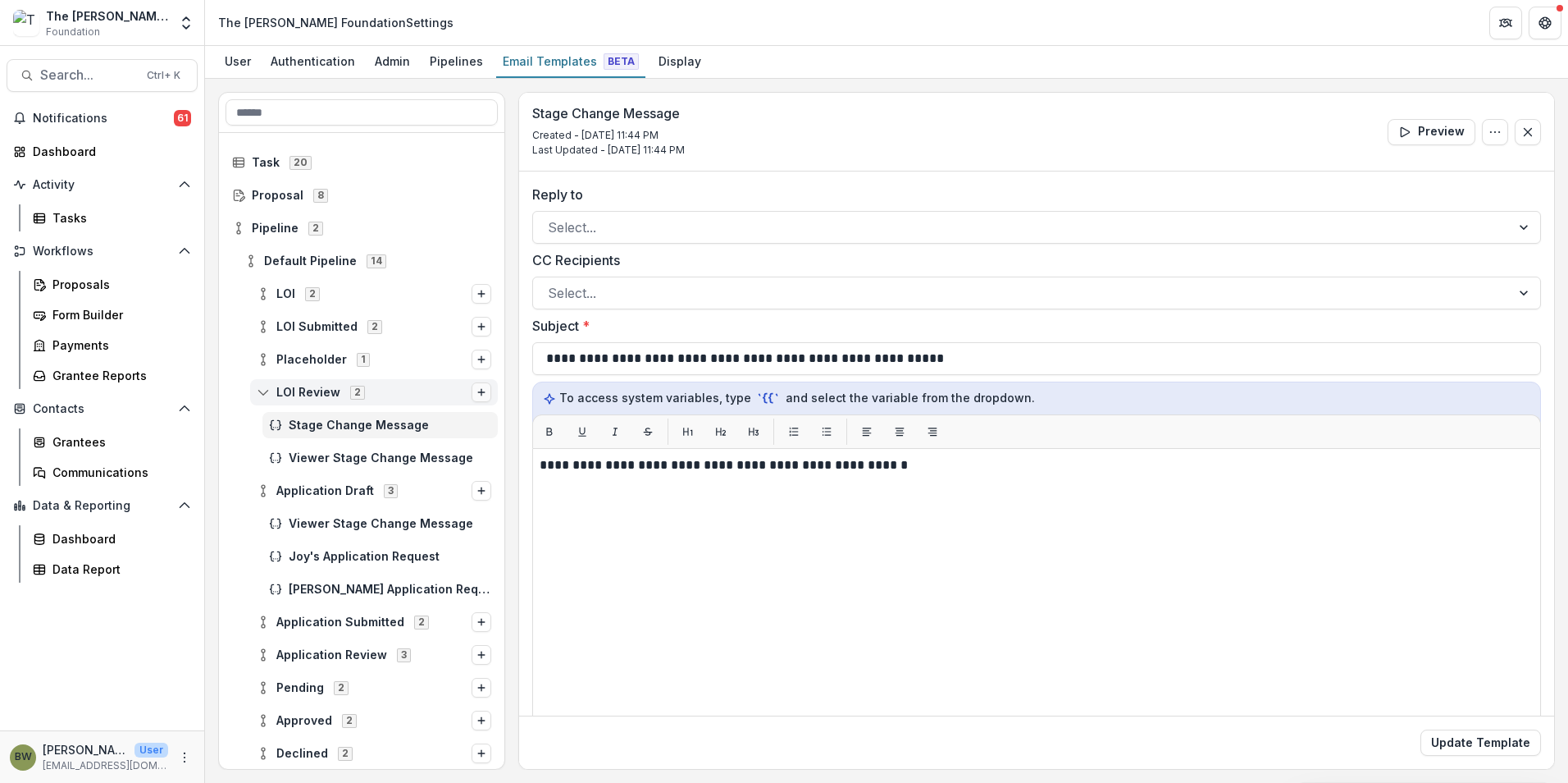
click at [477, 392] on icon "Options" at bounding box center [481, 392] width 10 height 10
click at [410, 352] on span "Placeholder 1" at bounding box center [364, 359] width 215 height 14
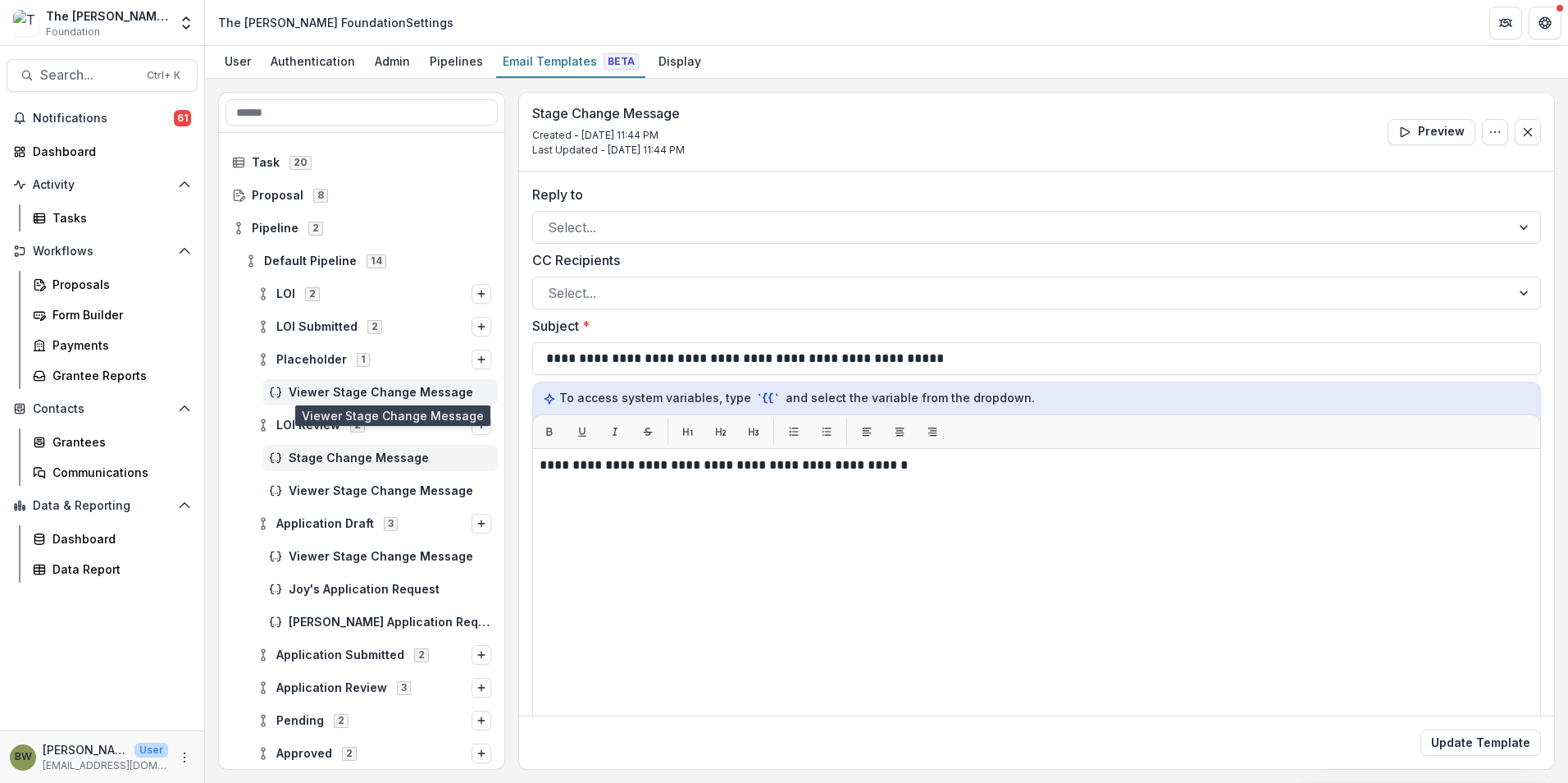
click at [333, 392] on span "Viewer Stage Change Message" at bounding box center [389, 392] width 202 height 14
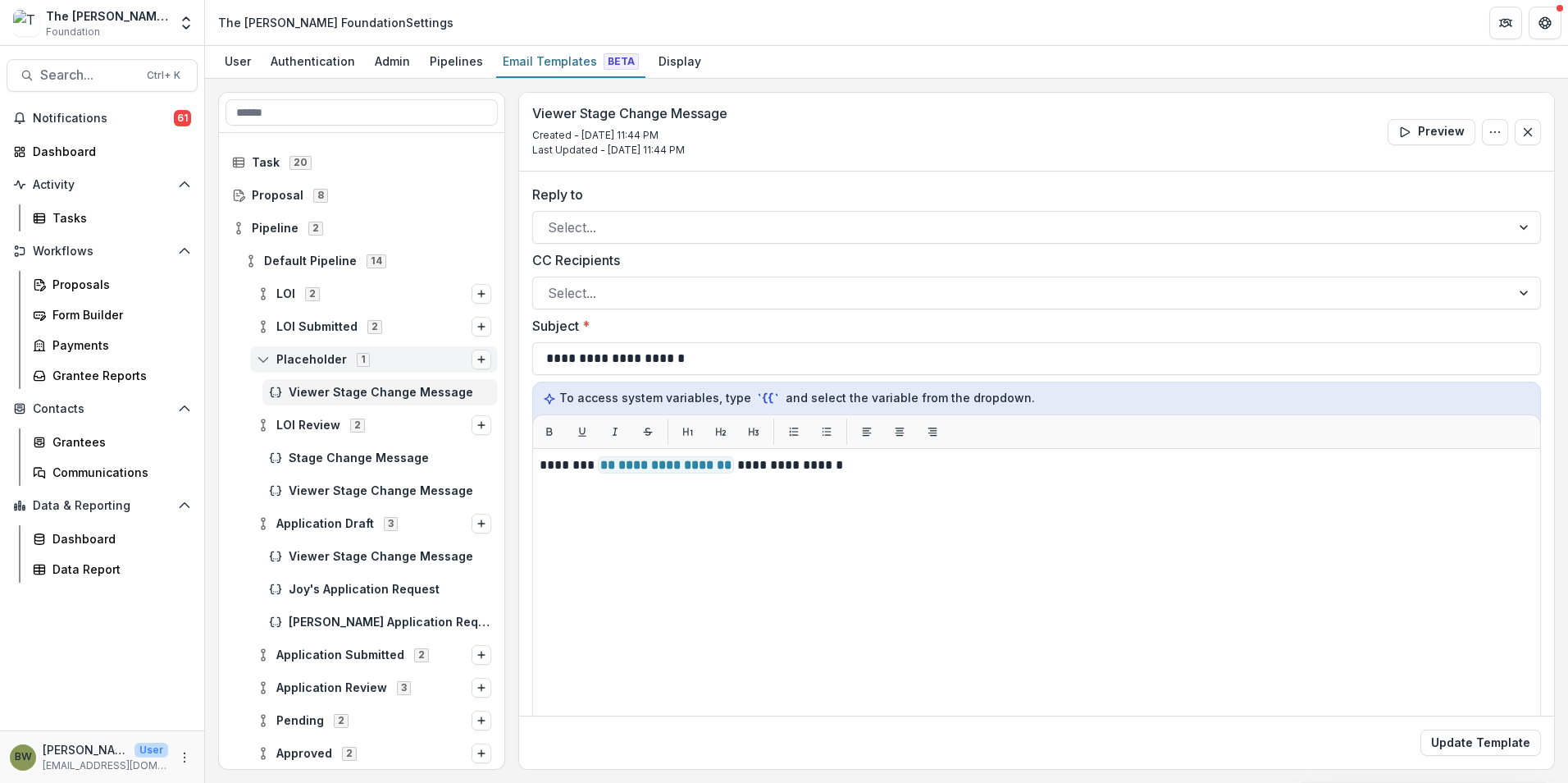
click at [472, 366] on button "Options" at bounding box center [481, 359] width 20 height 20
click at [339, 366] on span "Placeholder" at bounding box center [312, 360] width 71 height 14
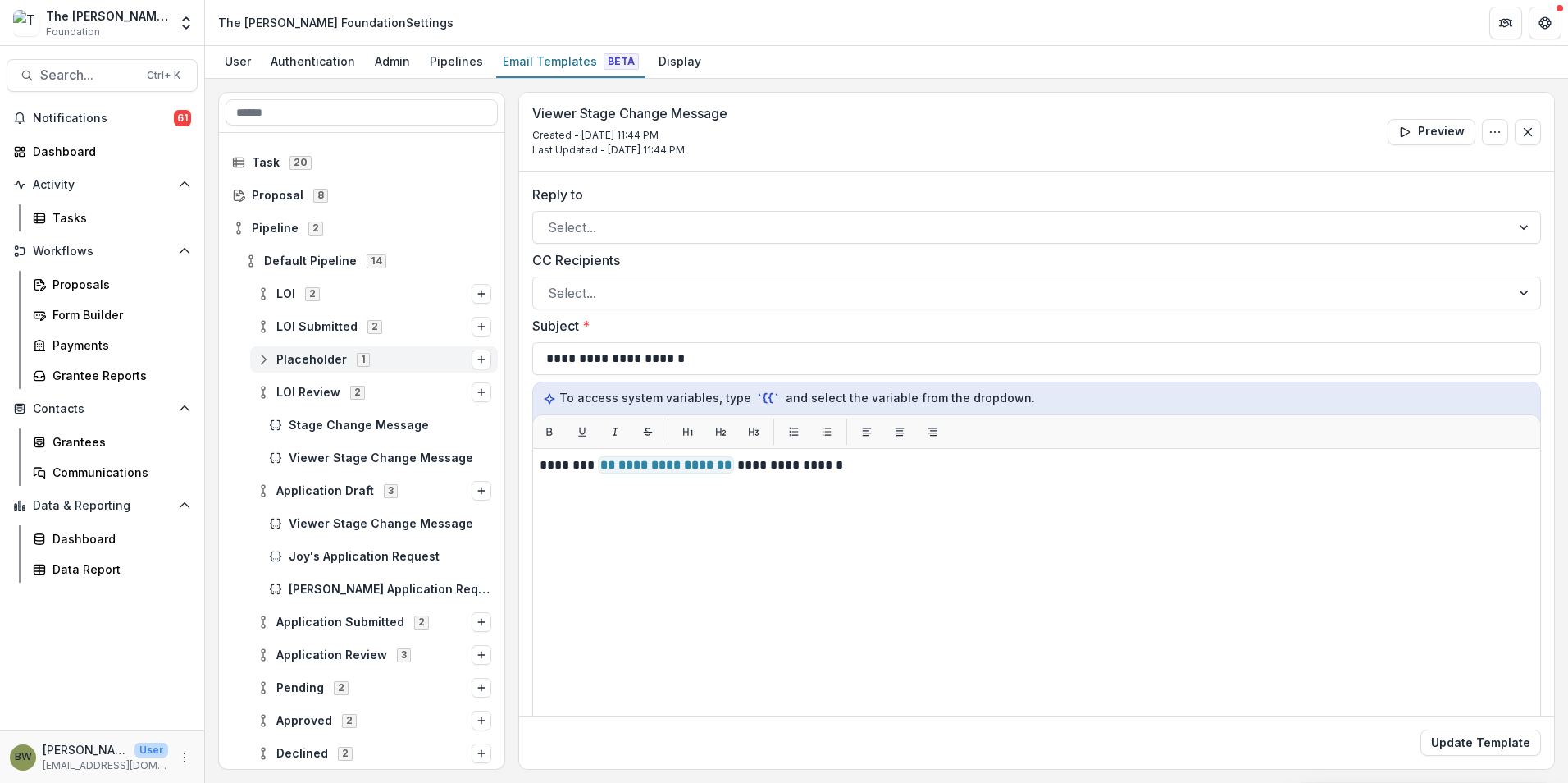
click at [262, 357] on icon at bounding box center [264, 360] width 13 height 13
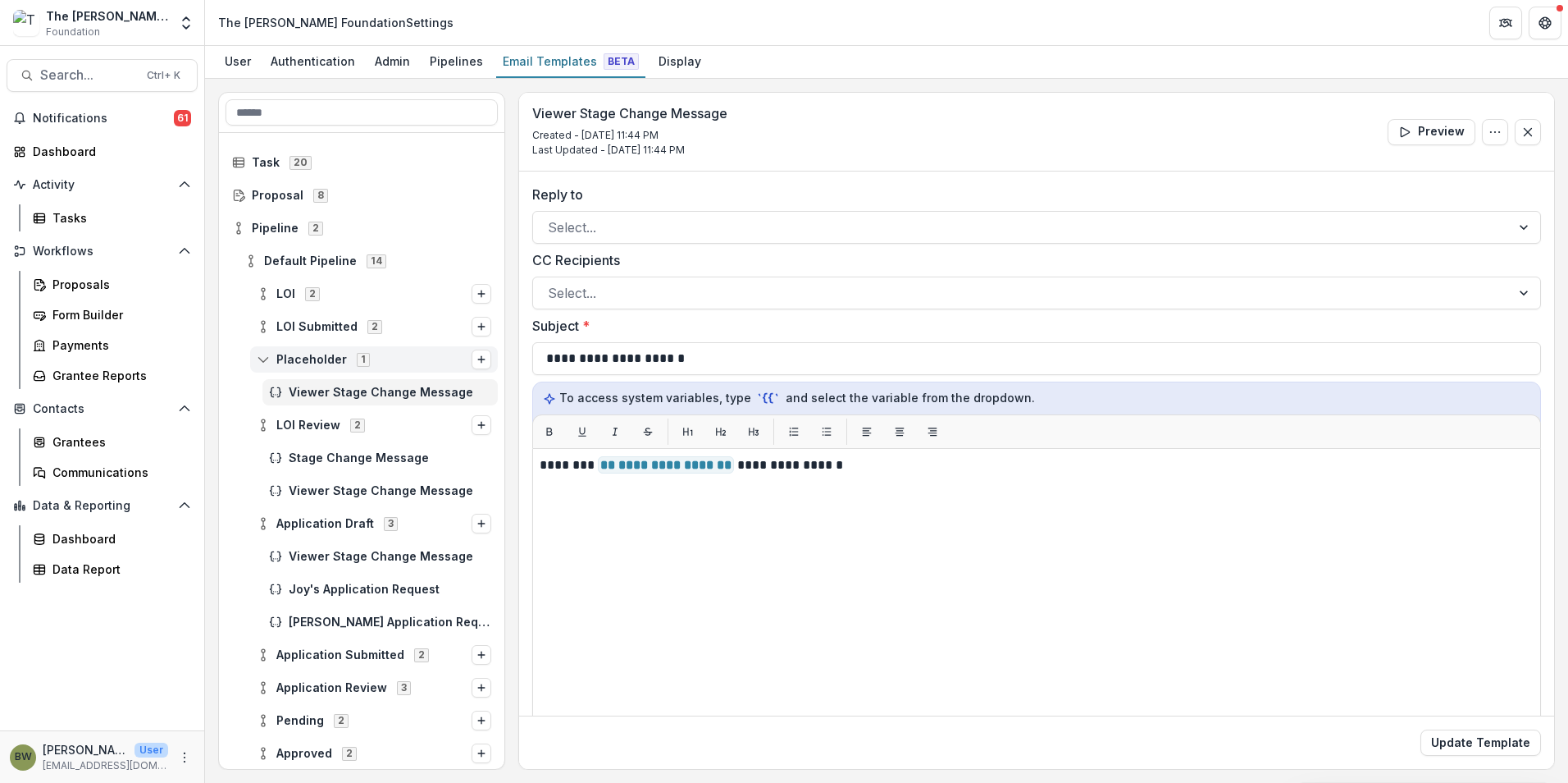
click at [262, 357] on icon at bounding box center [264, 360] width 13 height 13
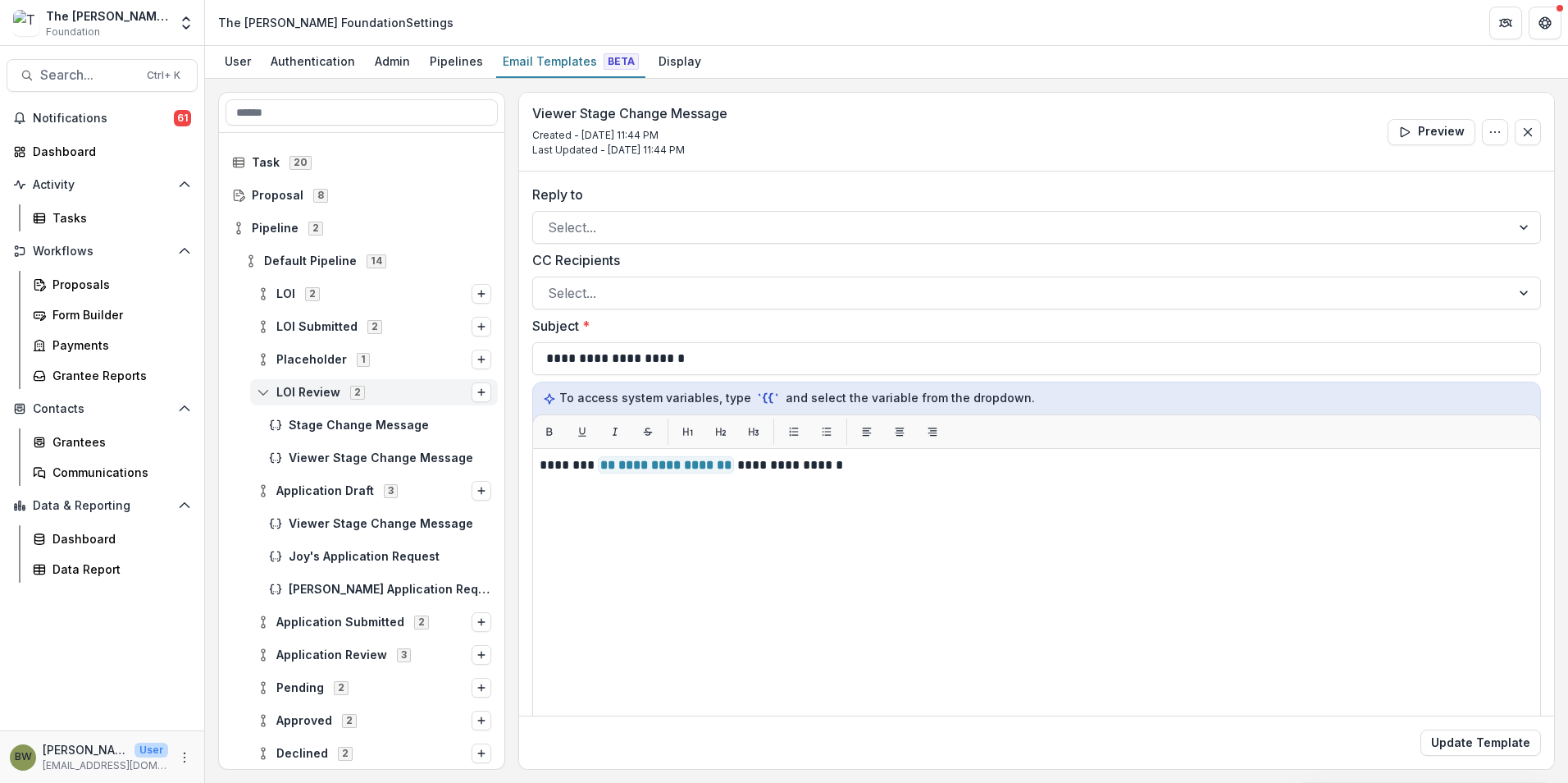
click at [258, 389] on icon at bounding box center [264, 392] width 13 height 13
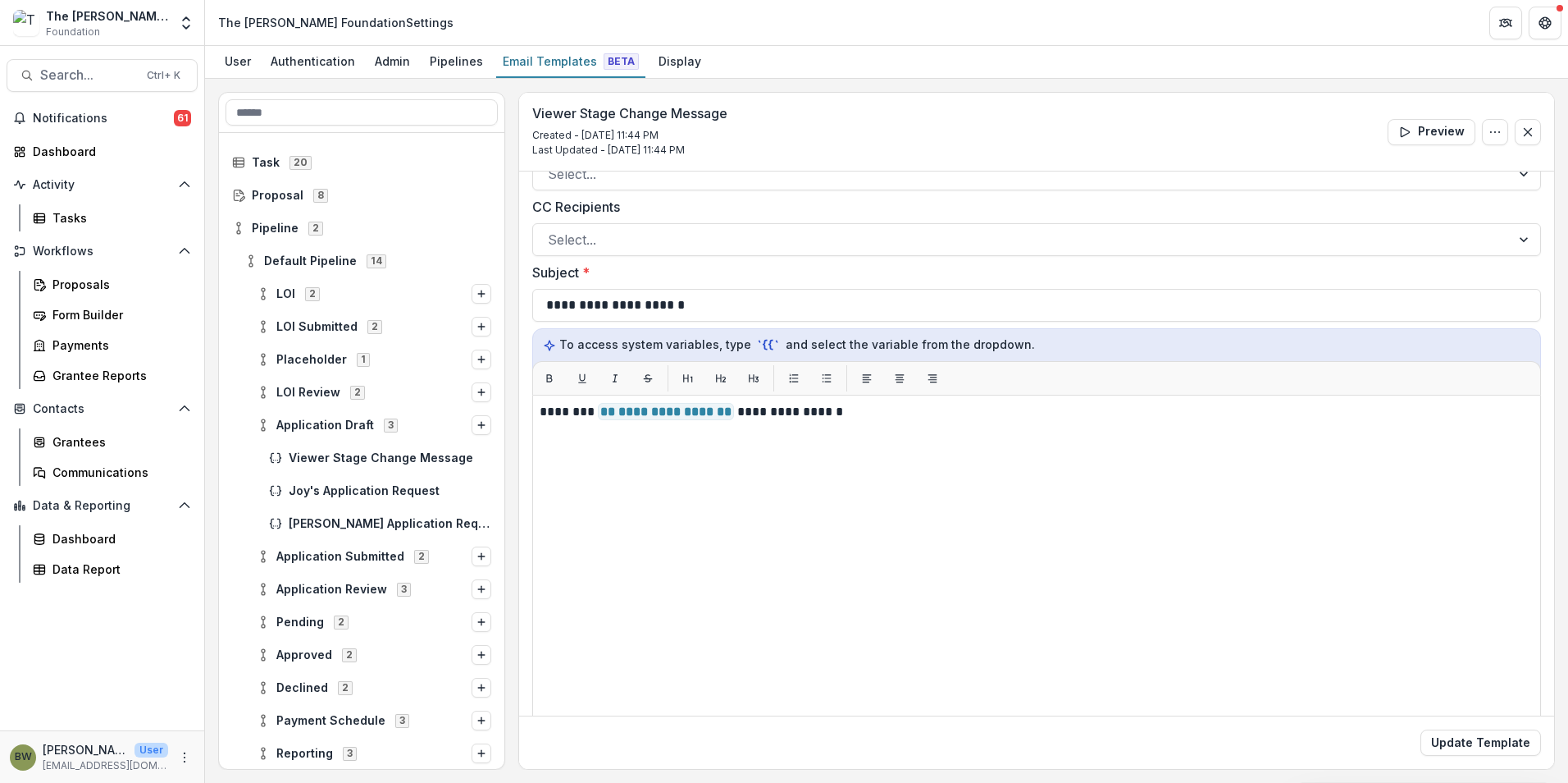
scroll to position [83, 0]
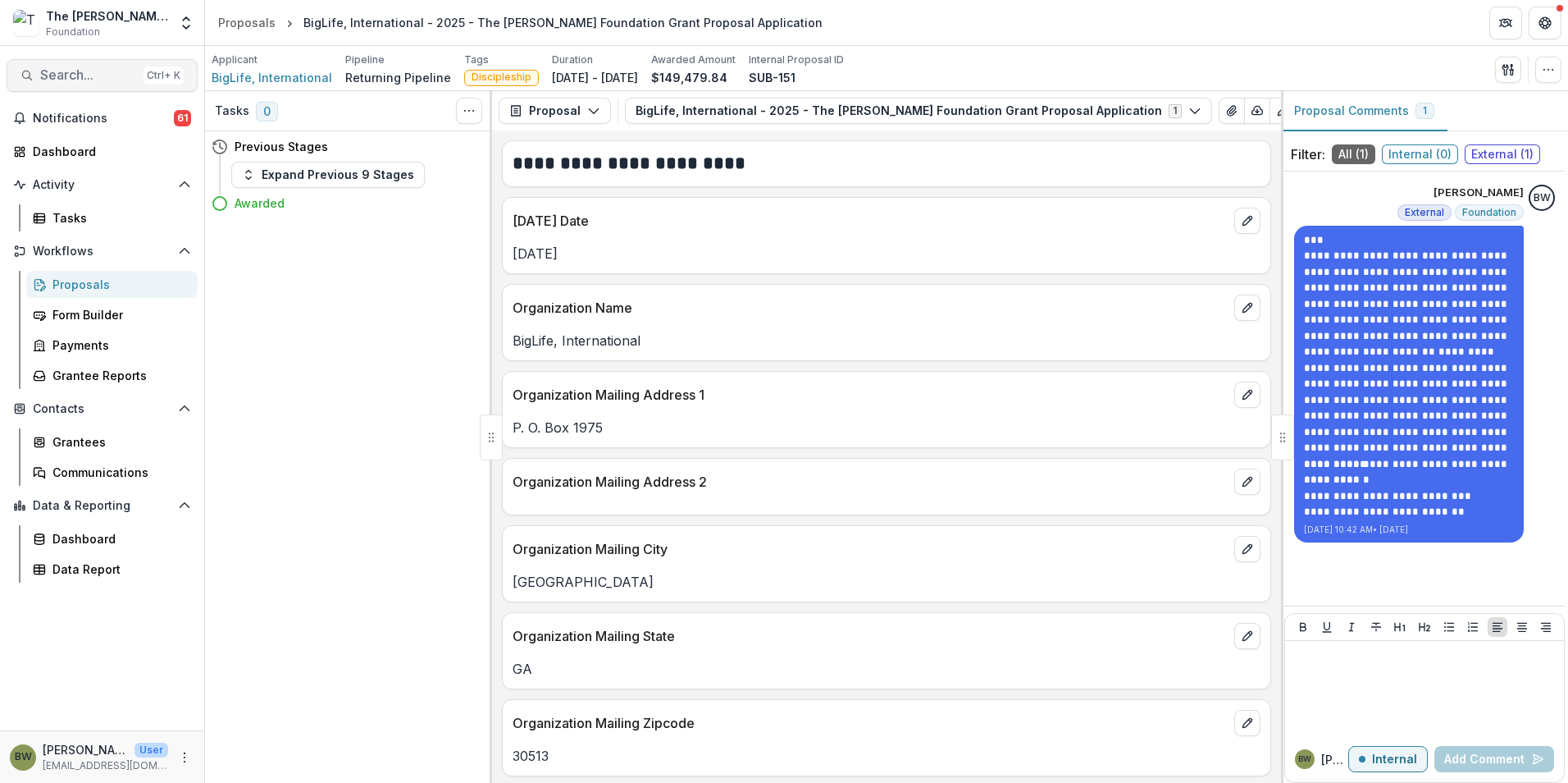
click at [85, 73] on span "Search..." at bounding box center [88, 75] width 97 height 15
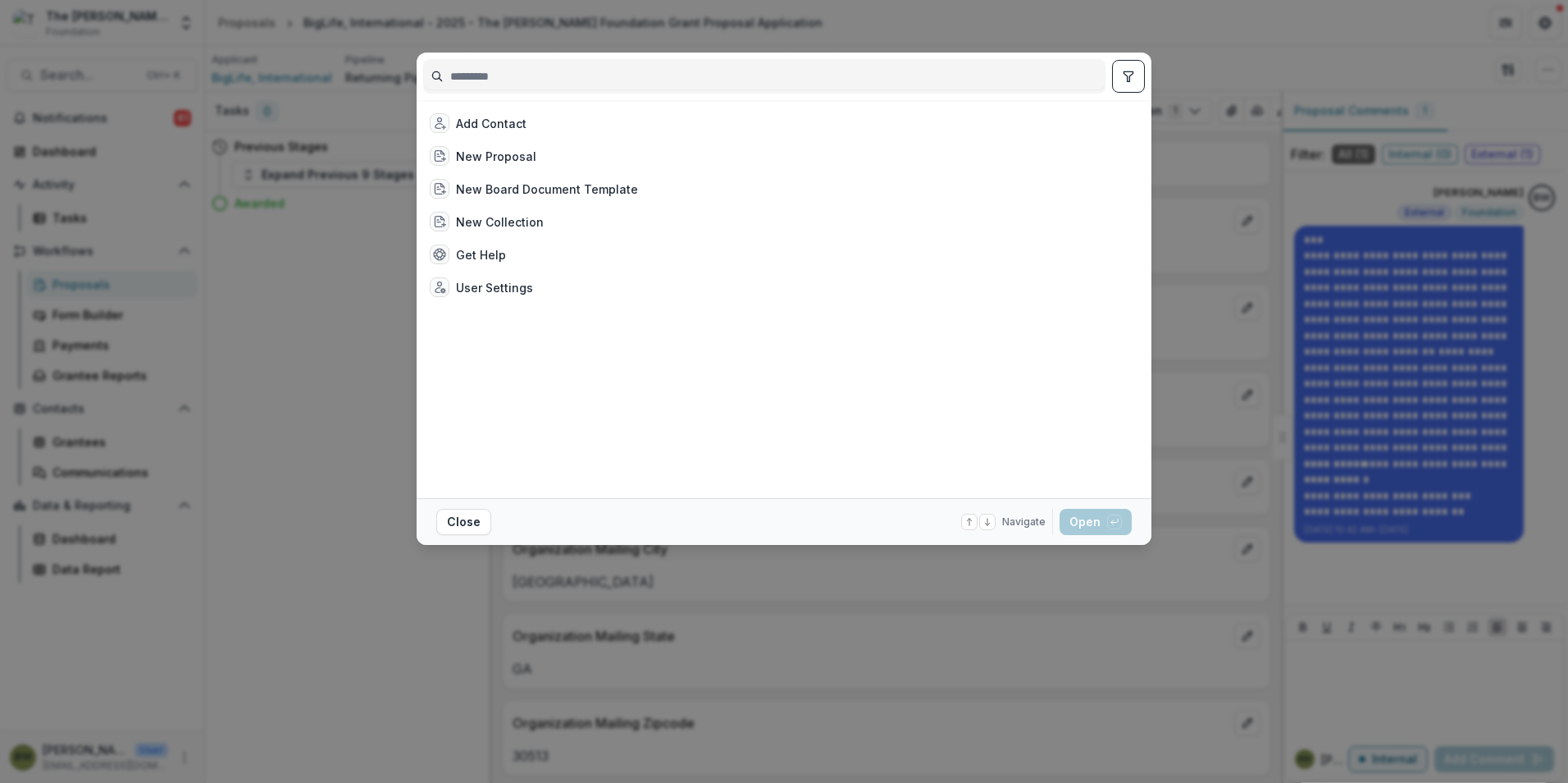
click at [507, 72] on input at bounding box center [764, 76] width 681 height 26
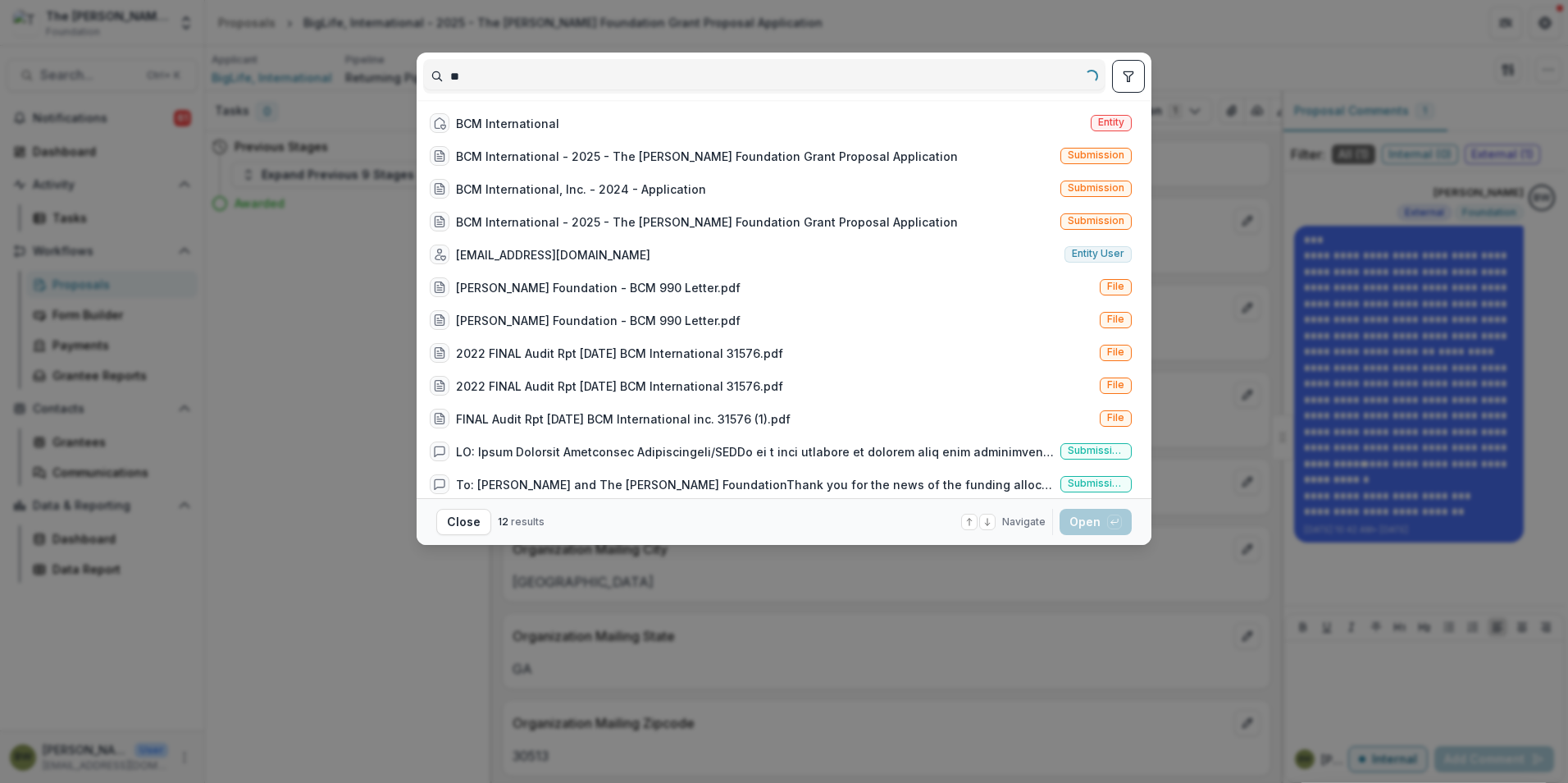
type input "*"
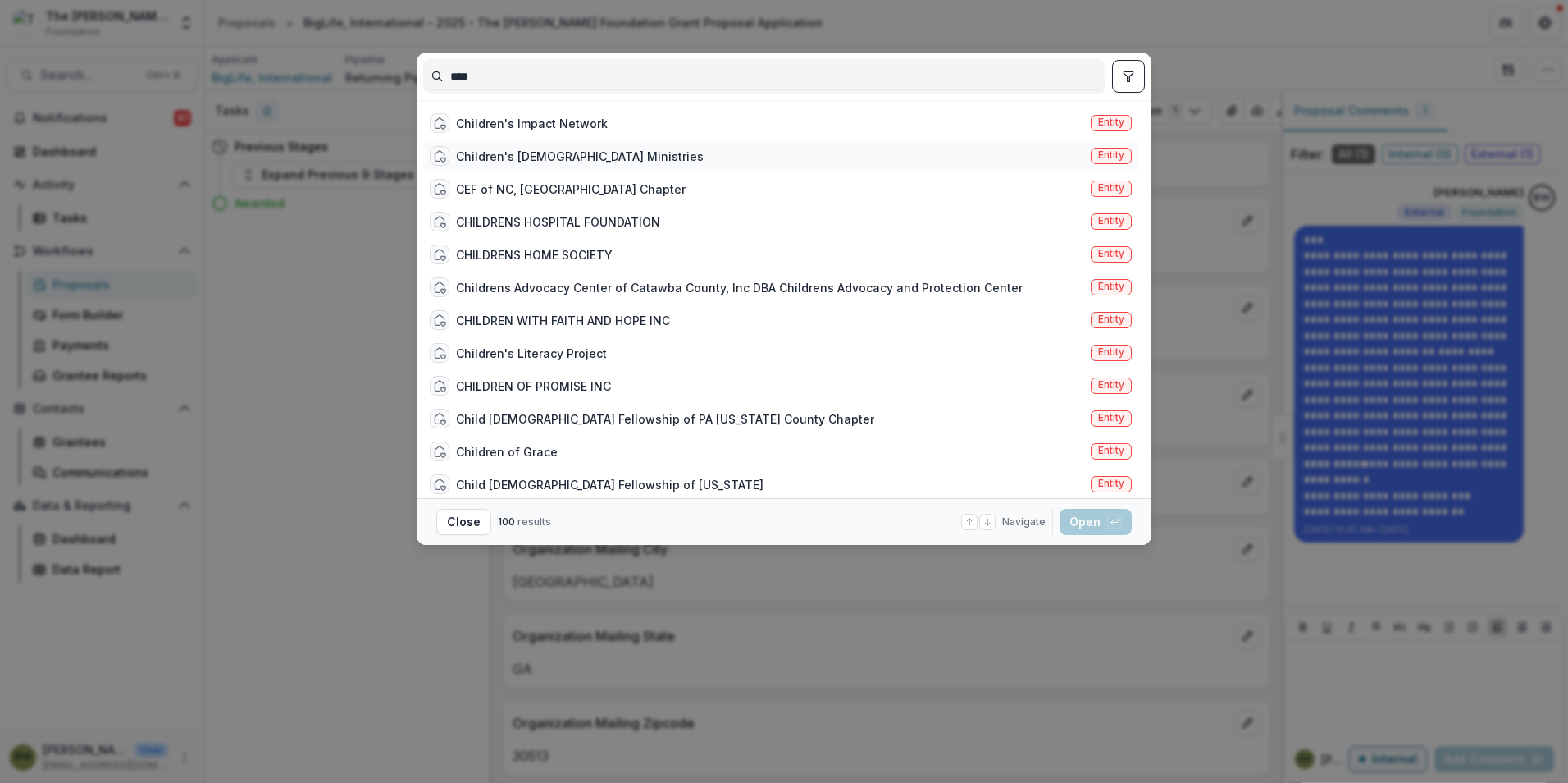
type input "****"
click at [509, 161] on div "Children's Bible Ministries" at bounding box center [580, 156] width 247 height 17
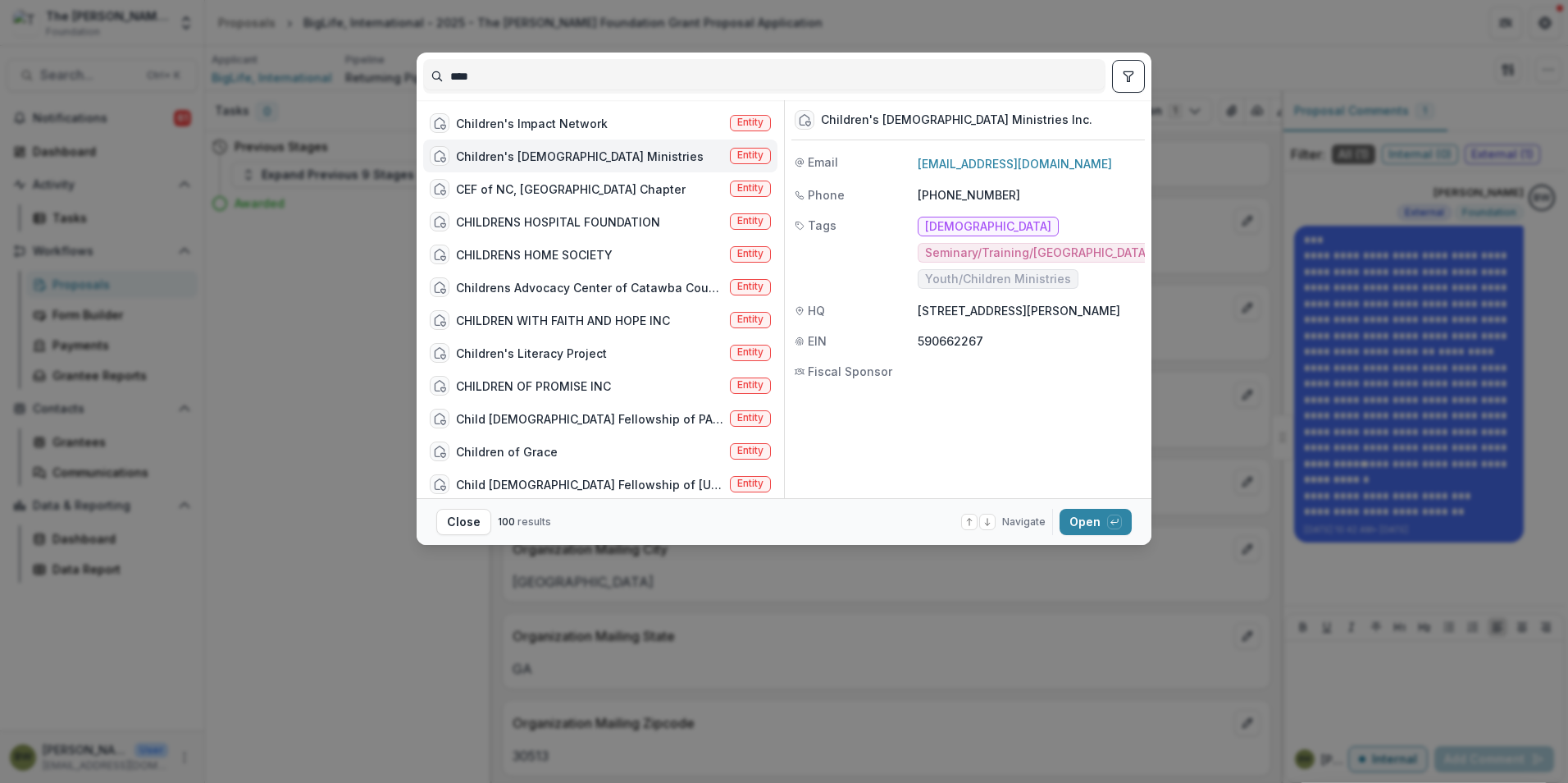
click at [744, 151] on span "Entity" at bounding box center [750, 155] width 26 height 12
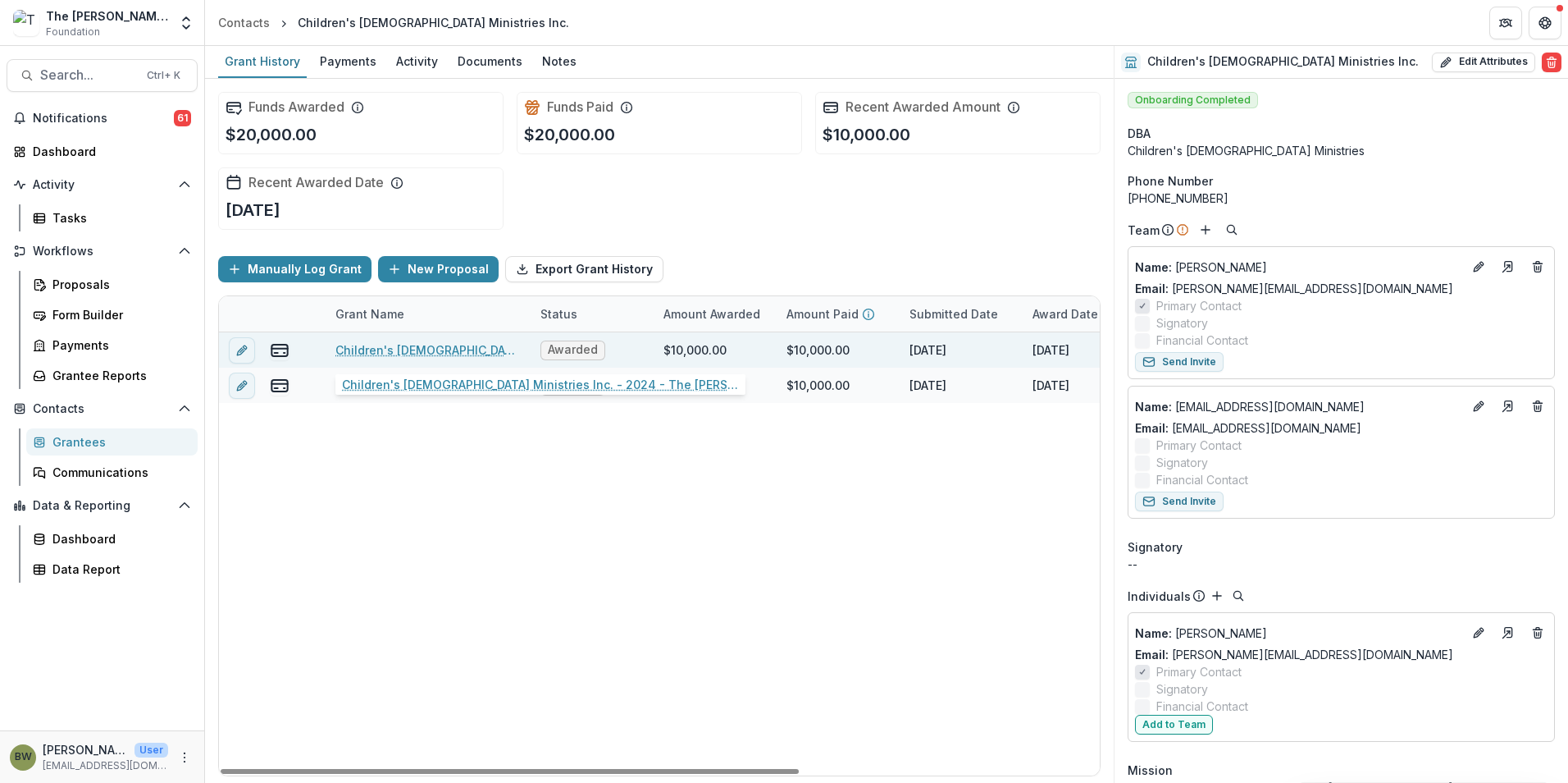
click at [458, 345] on link "Children's Bible Ministries Inc. - 2024 - The Bolick Foundation Grant Proposal …" at bounding box center [428, 350] width 185 height 17
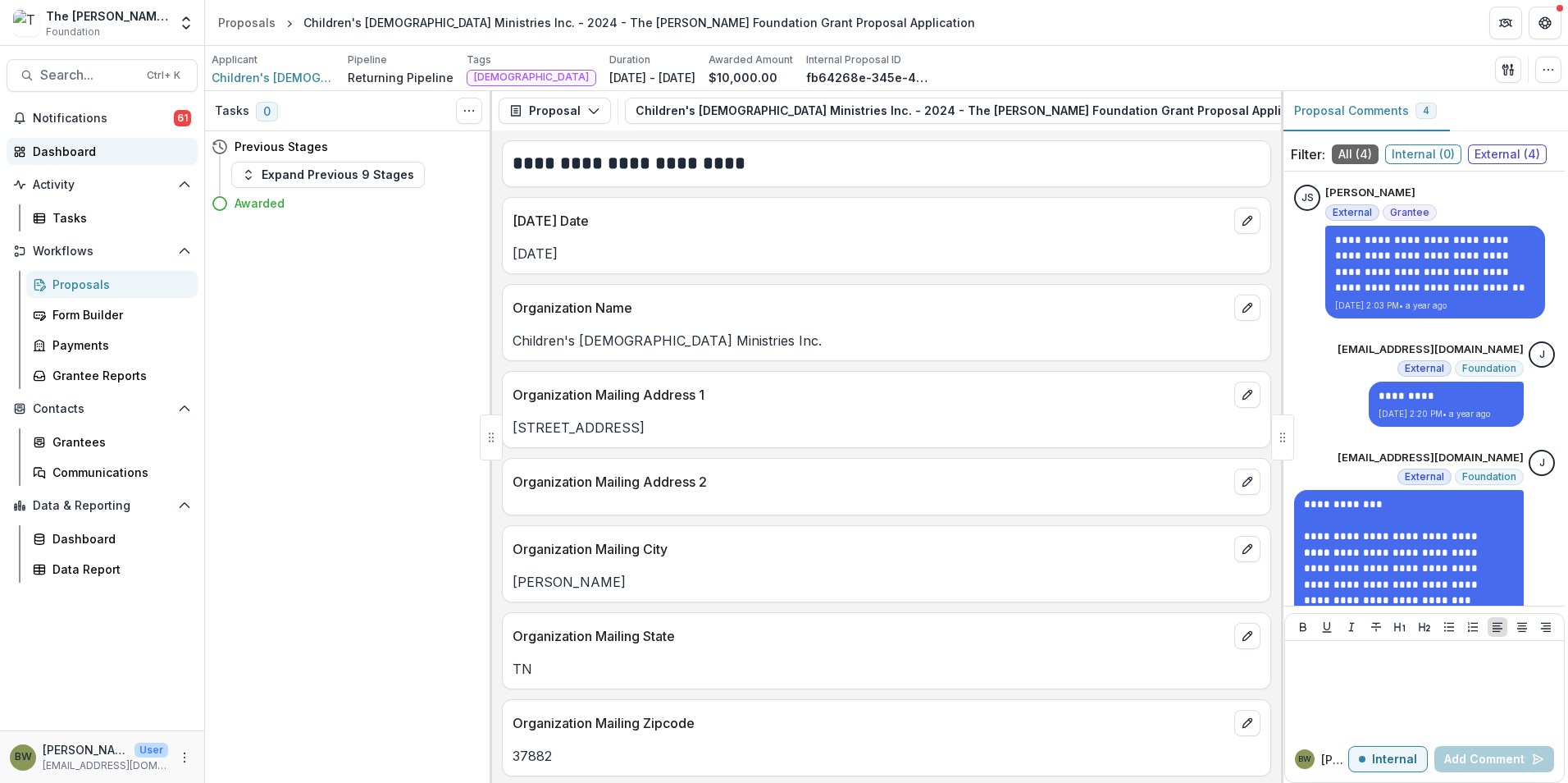
click at [82, 151] on div "Dashboard" at bounding box center [108, 152] width 152 height 17
click at [307, 72] on span "Children's [DEMOGRAPHIC_DATA] Ministries Inc." at bounding box center [273, 78] width 123 height 17
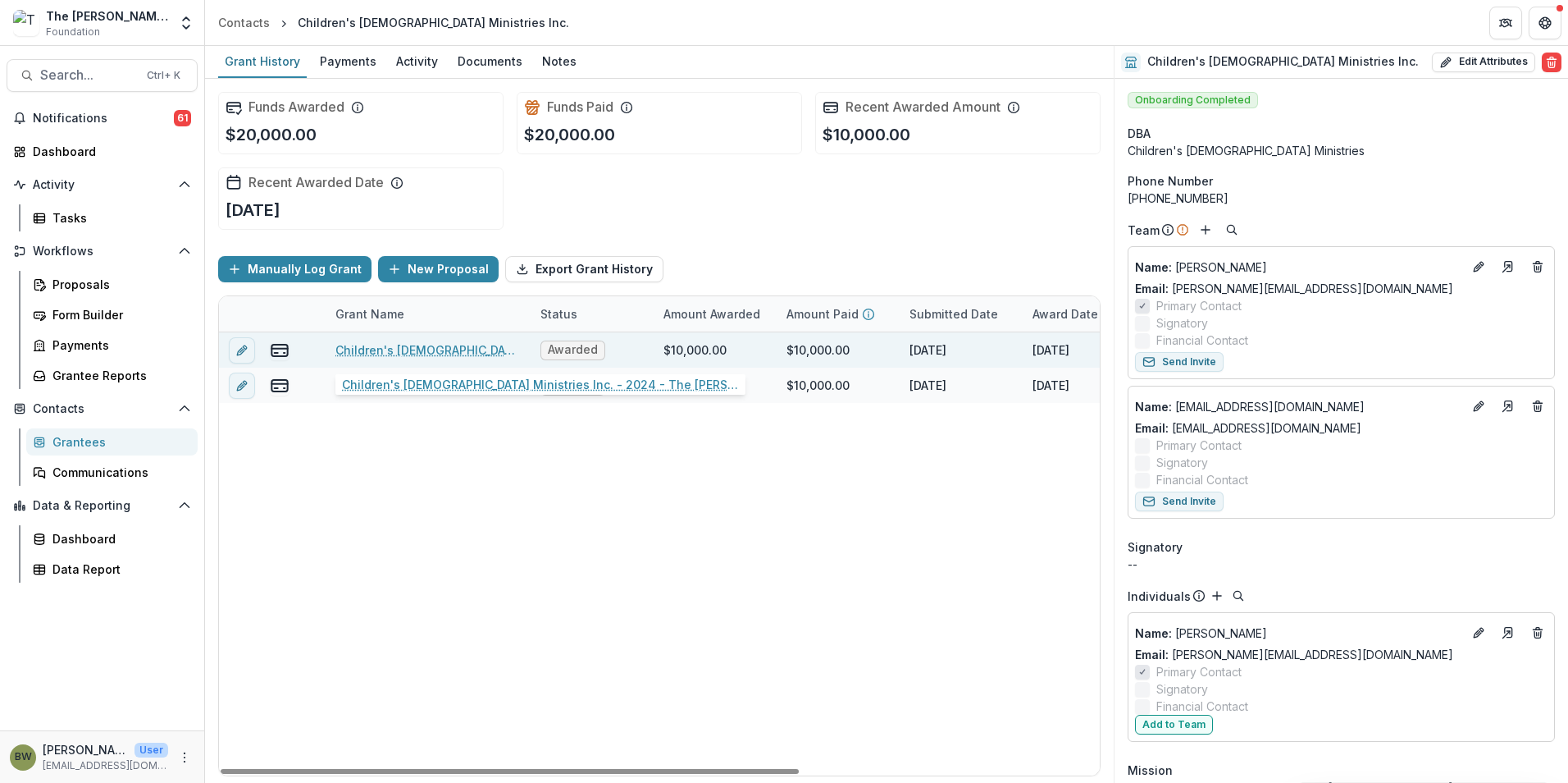
click at [431, 347] on link "Children's Bible Ministries Inc. - 2024 - The Bolick Foundation Grant Proposal …" at bounding box center [428, 350] width 185 height 17
click at [377, 346] on link "Children's Bible Ministries Inc. - 2024 - The Bolick Foundation Grant Proposal …" at bounding box center [428, 350] width 185 height 17
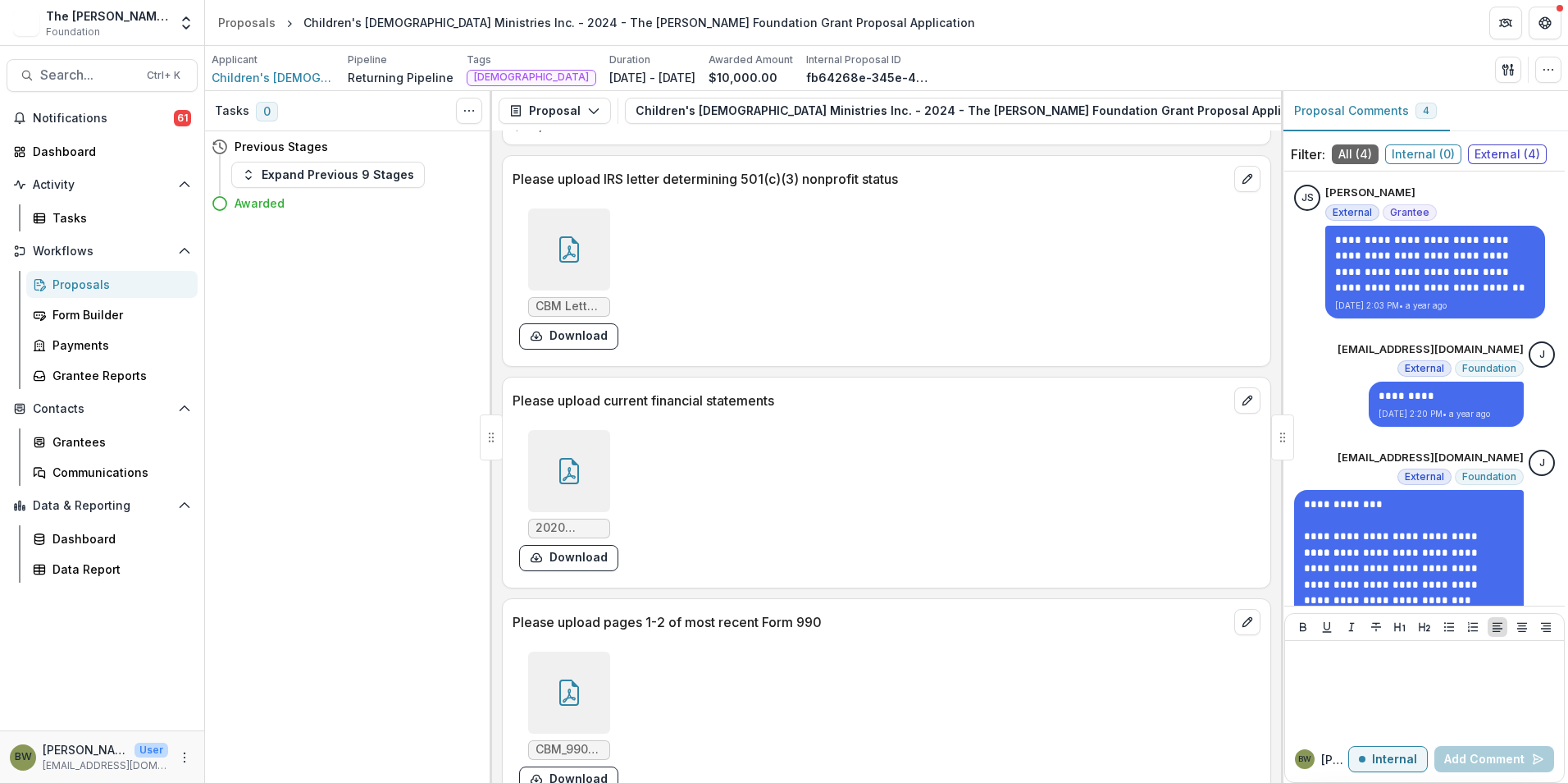
scroll to position [1970, 0]
click at [575, 694] on icon at bounding box center [569, 691] width 26 height 26
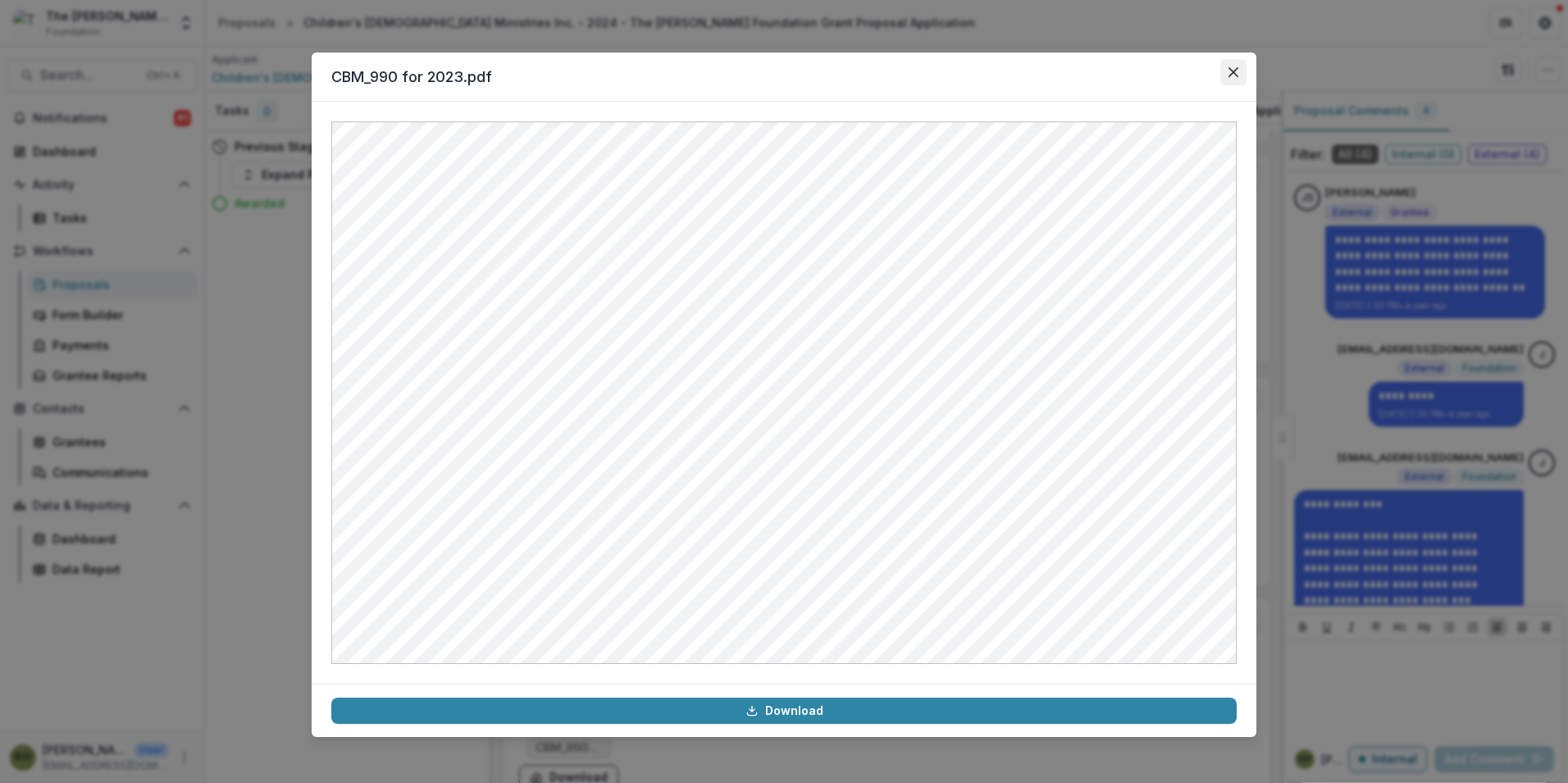
click at [1230, 66] on button "Close" at bounding box center [1233, 72] width 26 height 26
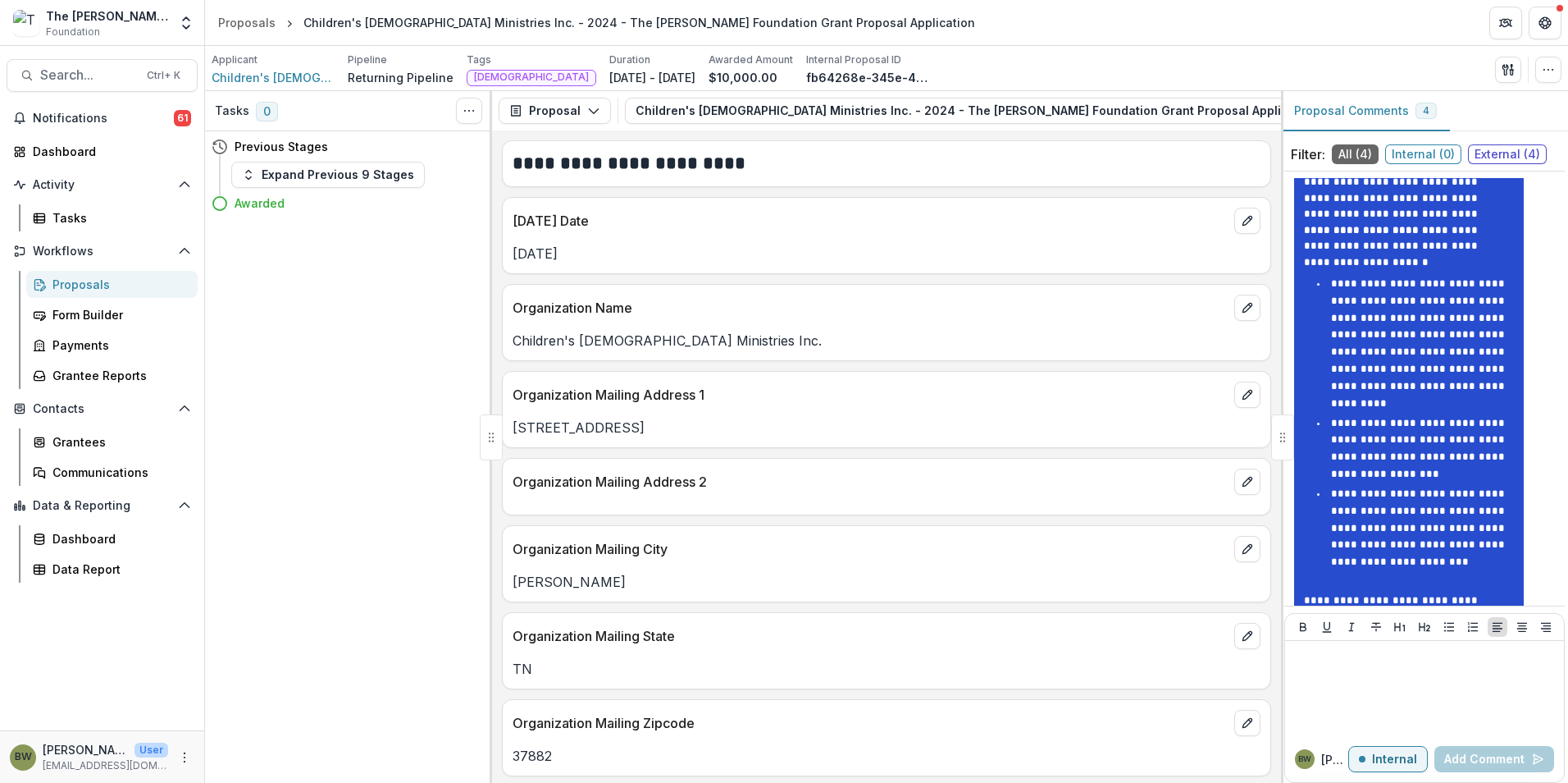
scroll to position [656, 0]
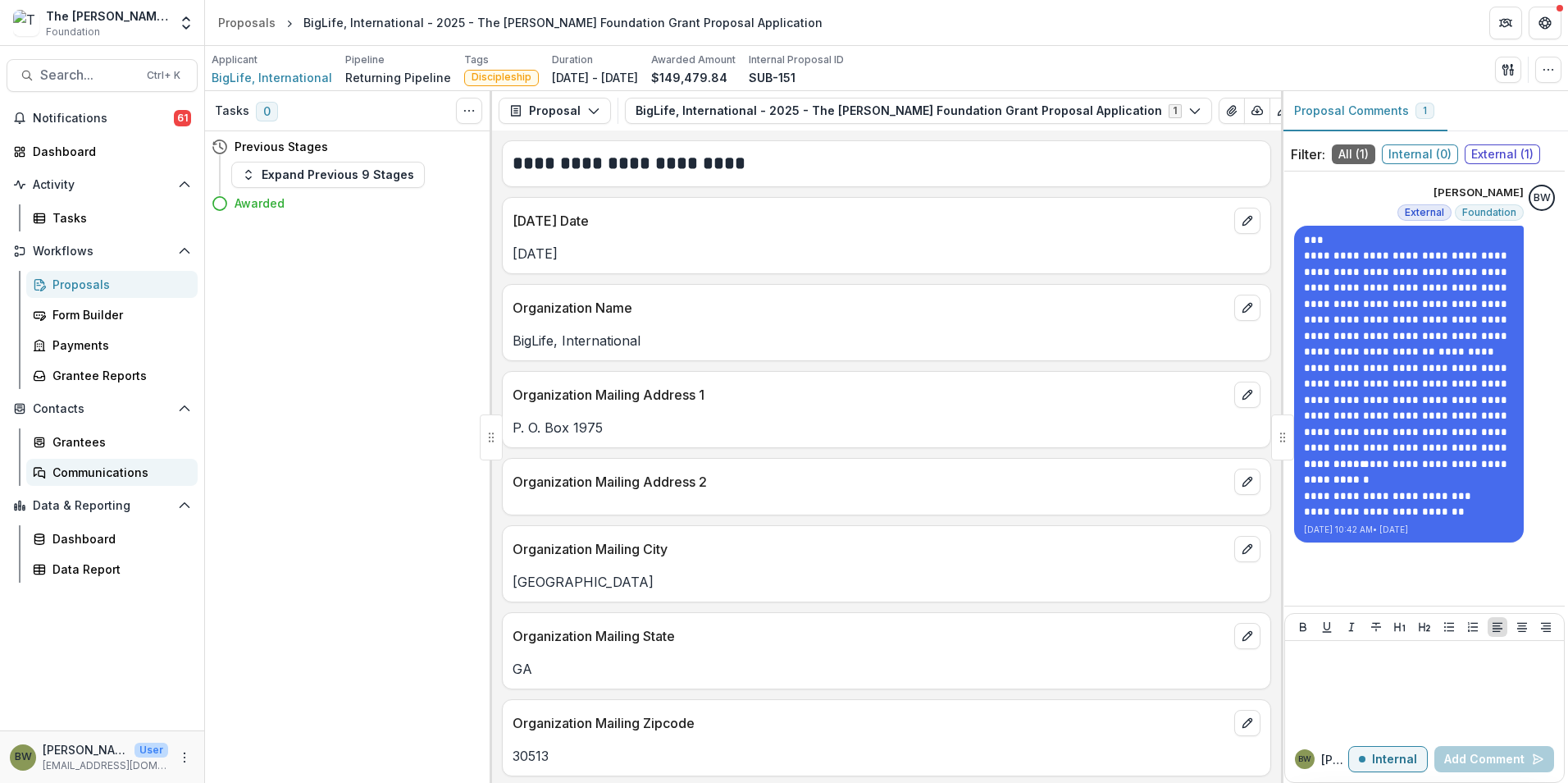
click at [126, 472] on div "Communications" at bounding box center [119, 472] width 132 height 17
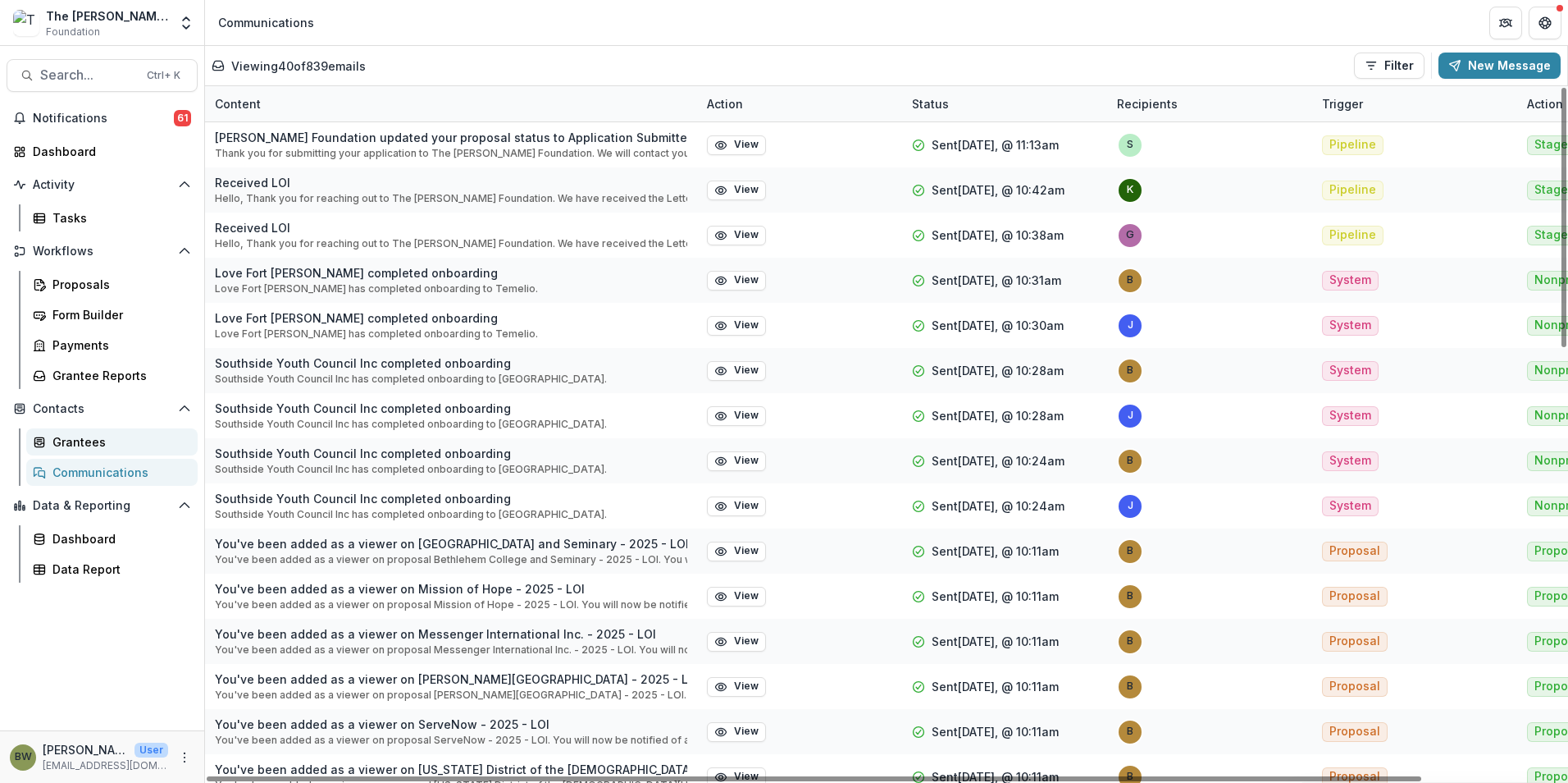
click at [132, 440] on div "Grantees" at bounding box center [119, 442] width 132 height 17
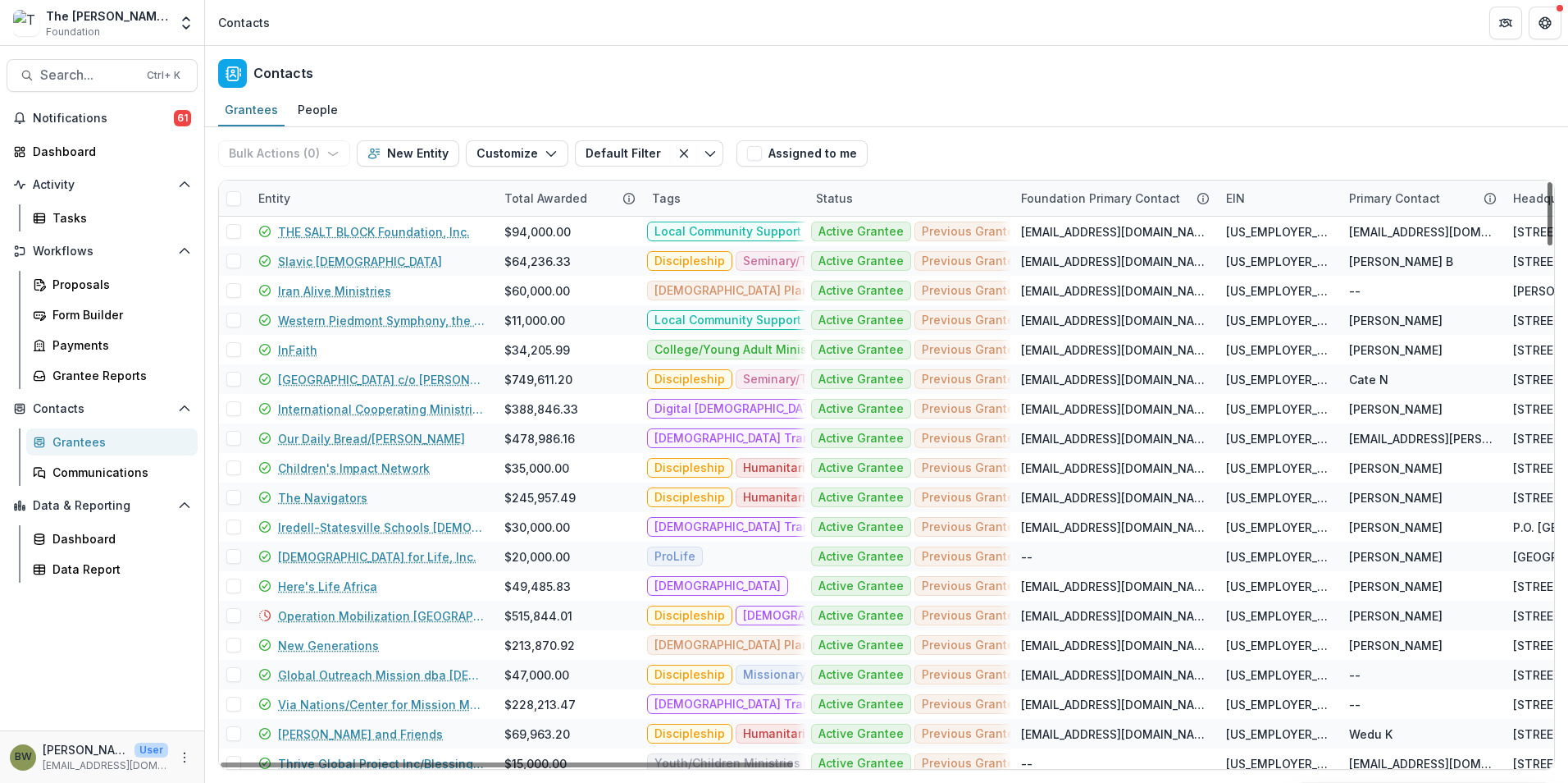
drag, startPoint x: 1550, startPoint y: 661, endPoint x: 1533, endPoint y: 130, distance: 531.3
click at [1548, 182] on div at bounding box center [1550, 214] width 5 height 63
